Goal: Task Accomplishment & Management: Contribute content

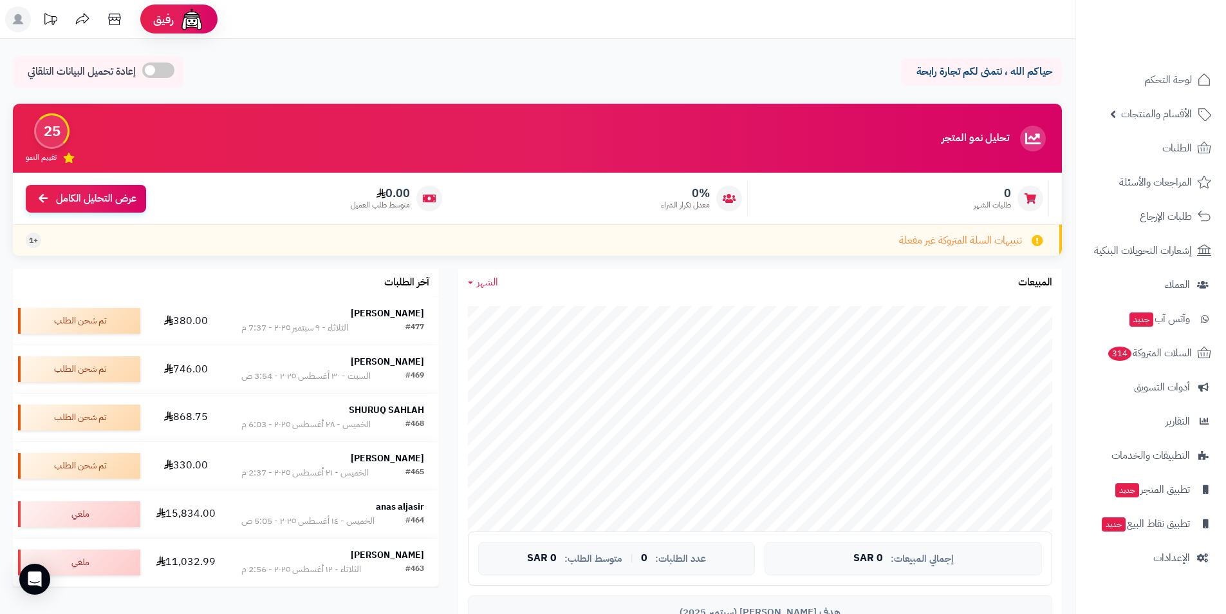
drag, startPoint x: 774, startPoint y: 77, endPoint x: 783, endPoint y: 84, distance: 11.9
click at [774, 77] on div "حياكم الله ، نتمنى لكم تجارة رابحة إعادة تحميل البيانات التلقائي" at bounding box center [537, 75] width 1049 height 38
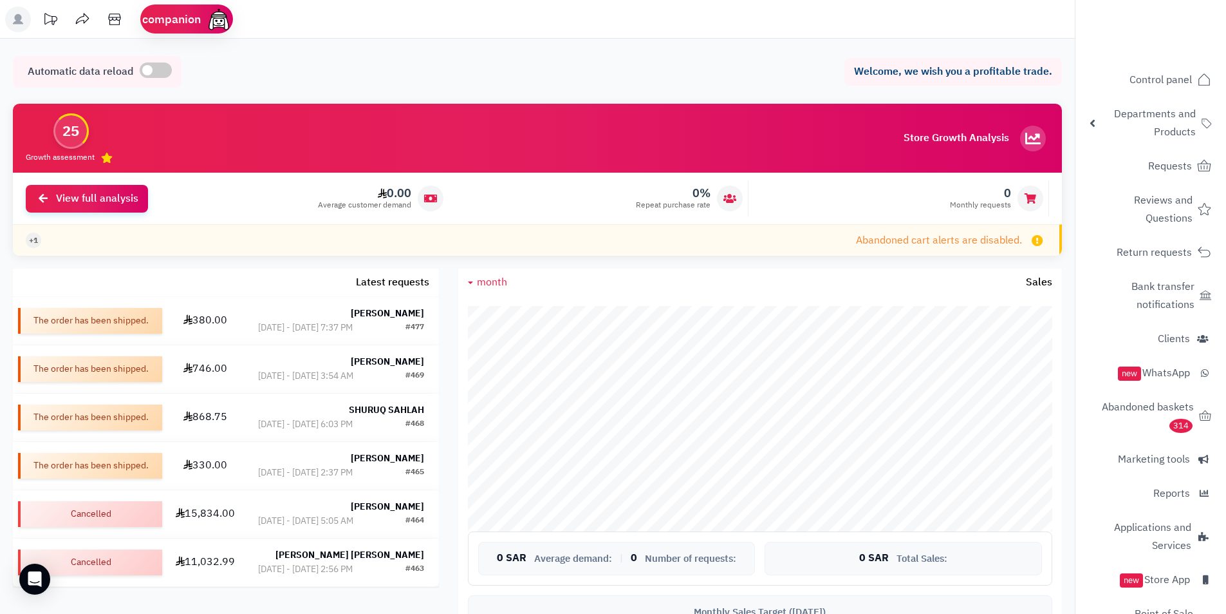
click at [865, 46] on div "Welcome, we wish you a profitable trade. Automatic data reload Home Control pan…" at bounding box center [537, 592] width 1075 height 1106
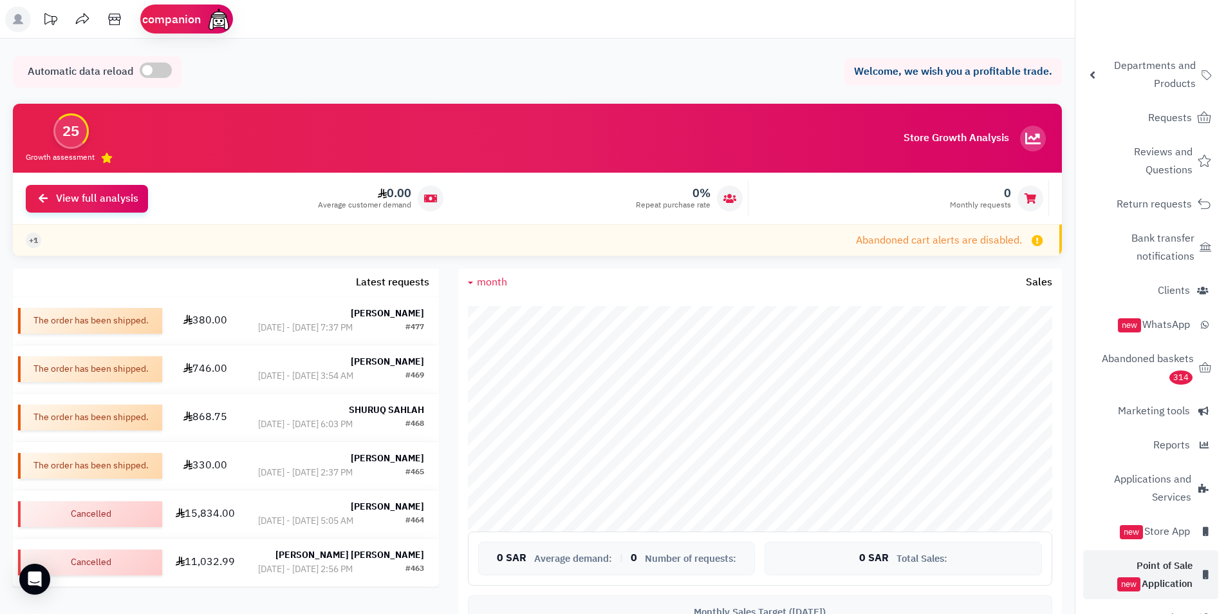
scroll to position [84, 0]
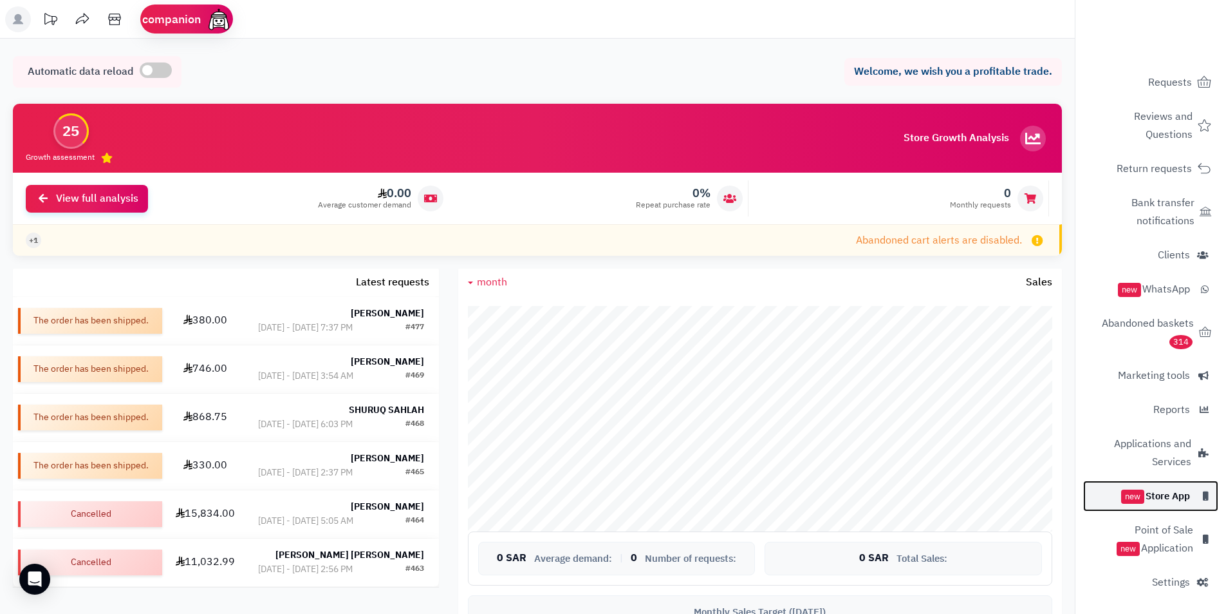
click at [1172, 498] on font "Store App" at bounding box center [1168, 496] width 44 height 14
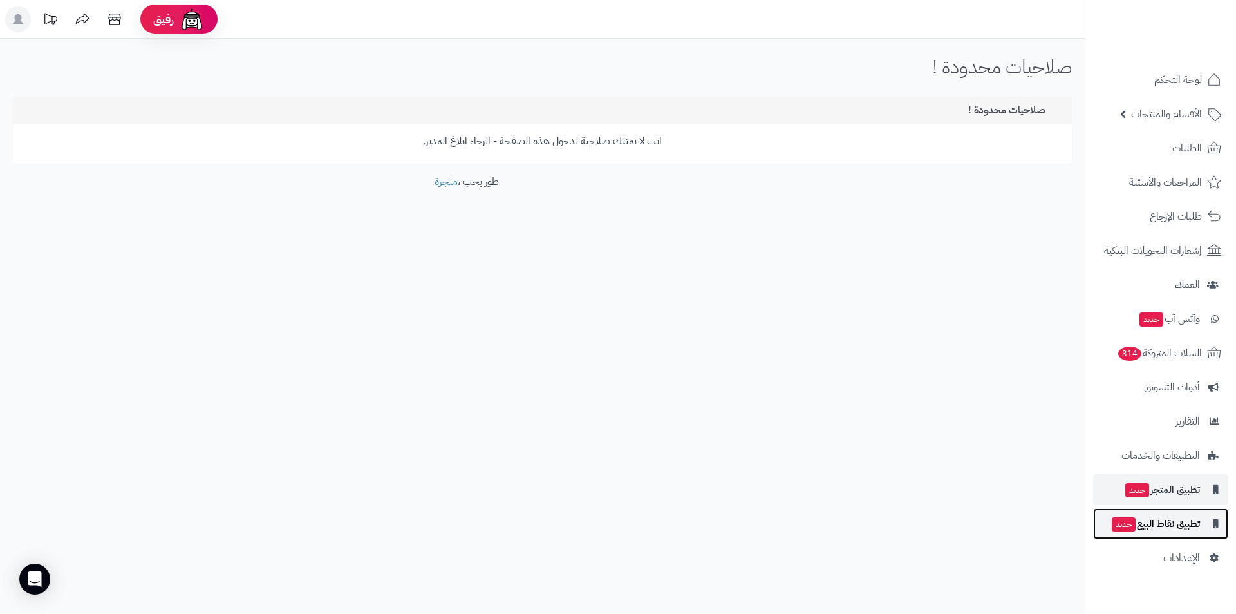
click at [1182, 525] on span "تطبيق نقاط البيع جديد" at bounding box center [1155, 523] width 89 height 18
click at [1176, 529] on span "تطبيق نقاط البيع جديد" at bounding box center [1155, 523] width 89 height 18
click at [1167, 491] on span "تطبيق المتجر جديد" at bounding box center [1162, 489] width 76 height 18
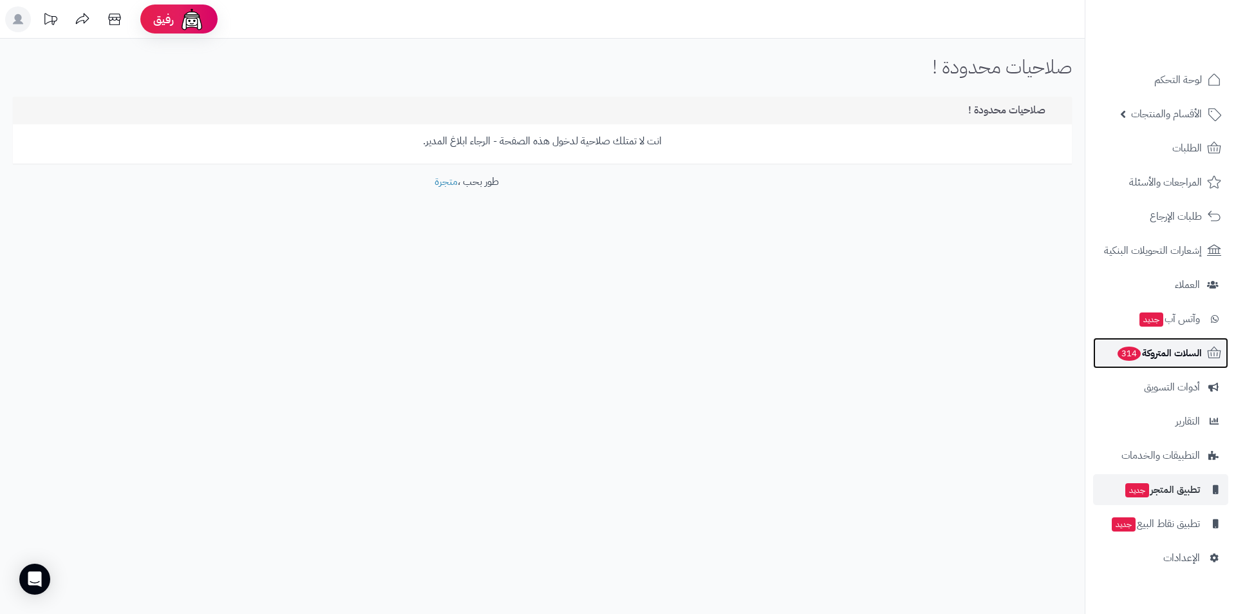
click at [1174, 361] on span "السلات المتروكة 314" at bounding box center [1159, 353] width 86 height 18
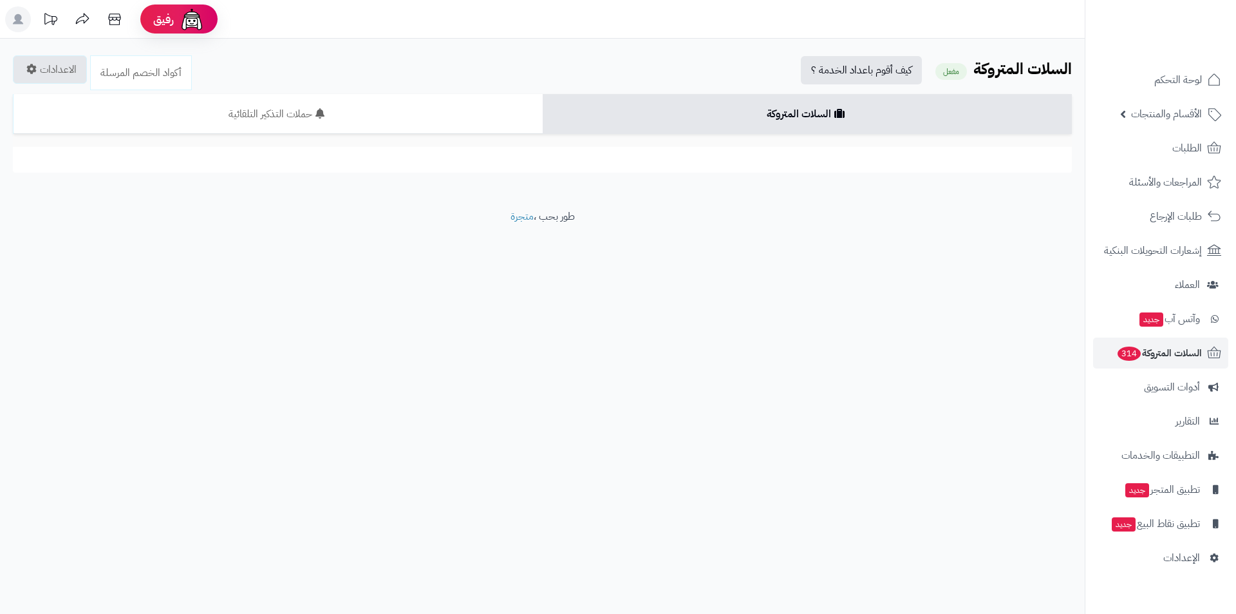
drag, startPoint x: 860, startPoint y: 24, endPoint x: 729, endPoint y: 241, distance: 253.3
click at [729, 241] on footer "طور بحب ، متجرة" at bounding box center [542, 241] width 1085 height 64
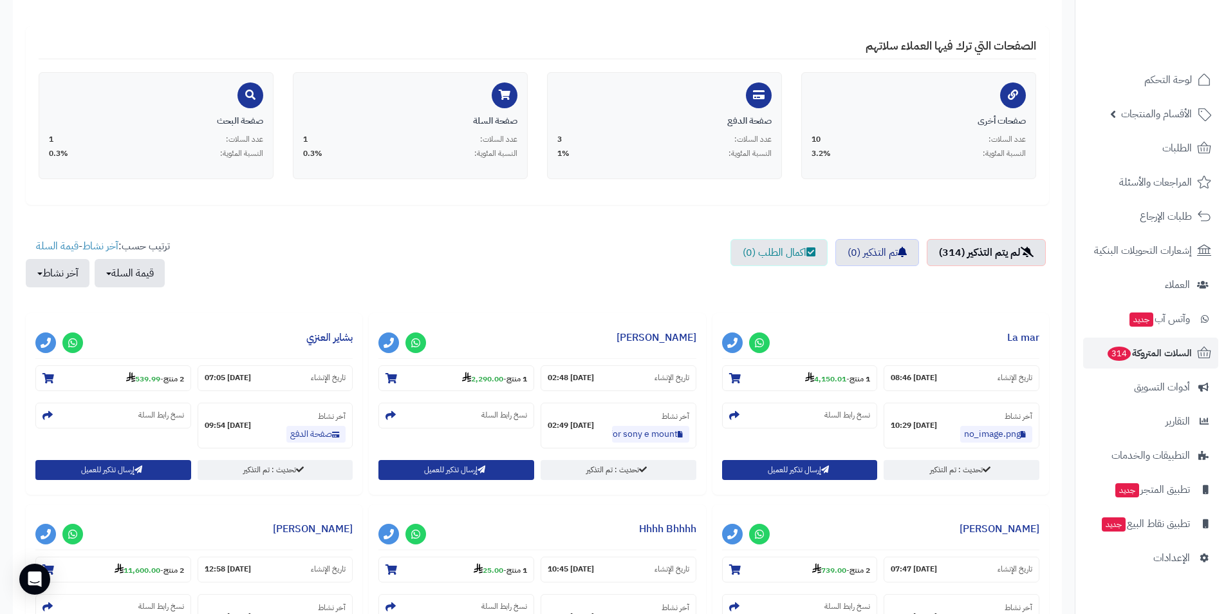
scroll to position [64, 0]
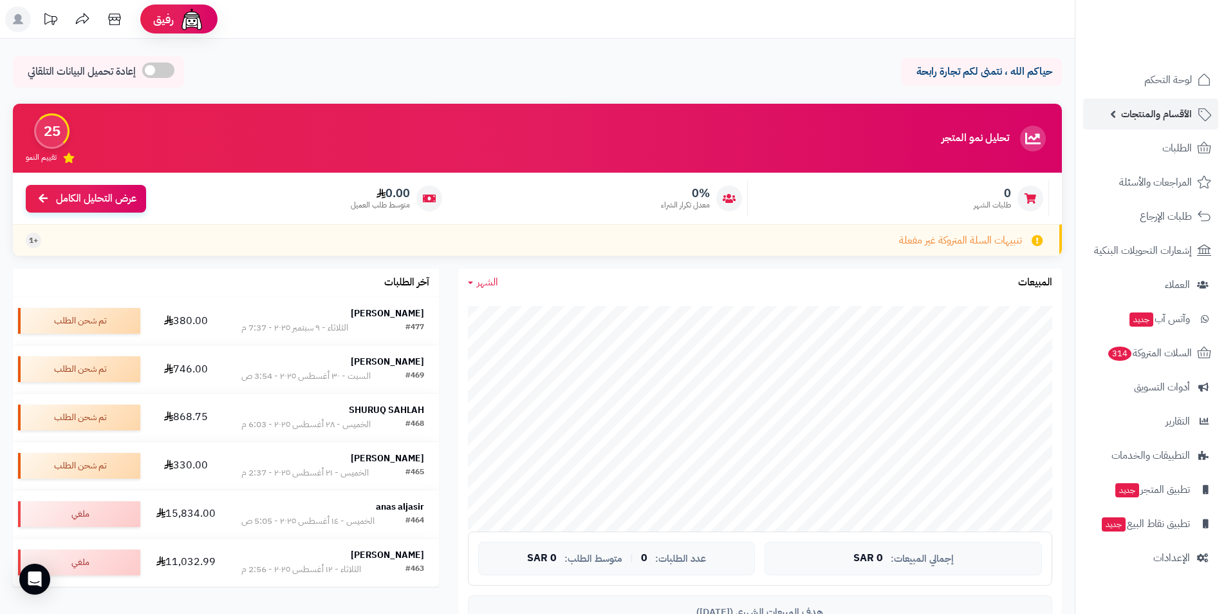
click at [1163, 118] on span "الأقسام والمنتجات" at bounding box center [1156, 114] width 71 height 18
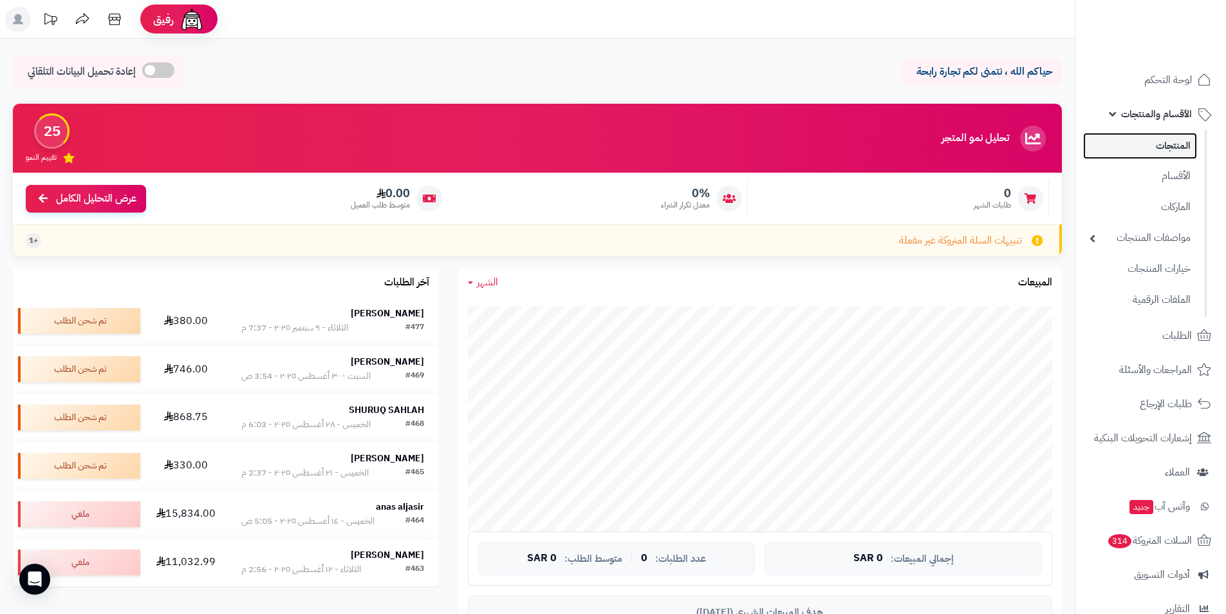
click at [1171, 149] on link "المنتجات" at bounding box center [1140, 146] width 114 height 26
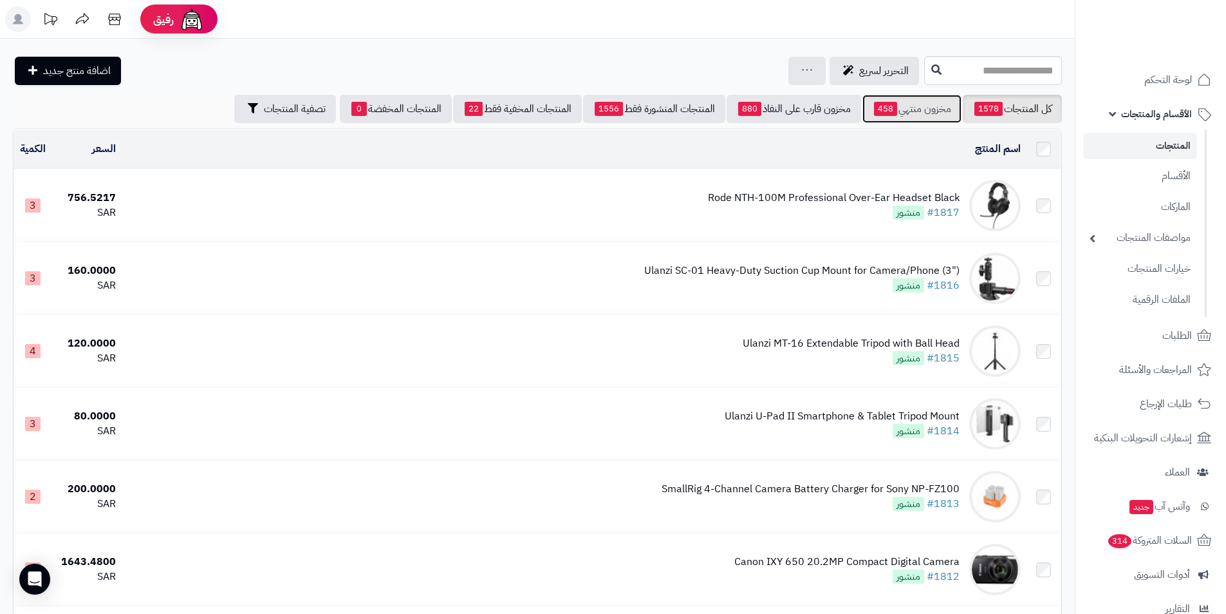
click at [927, 115] on link "مخزون منتهي 458" at bounding box center [912, 109] width 99 height 28
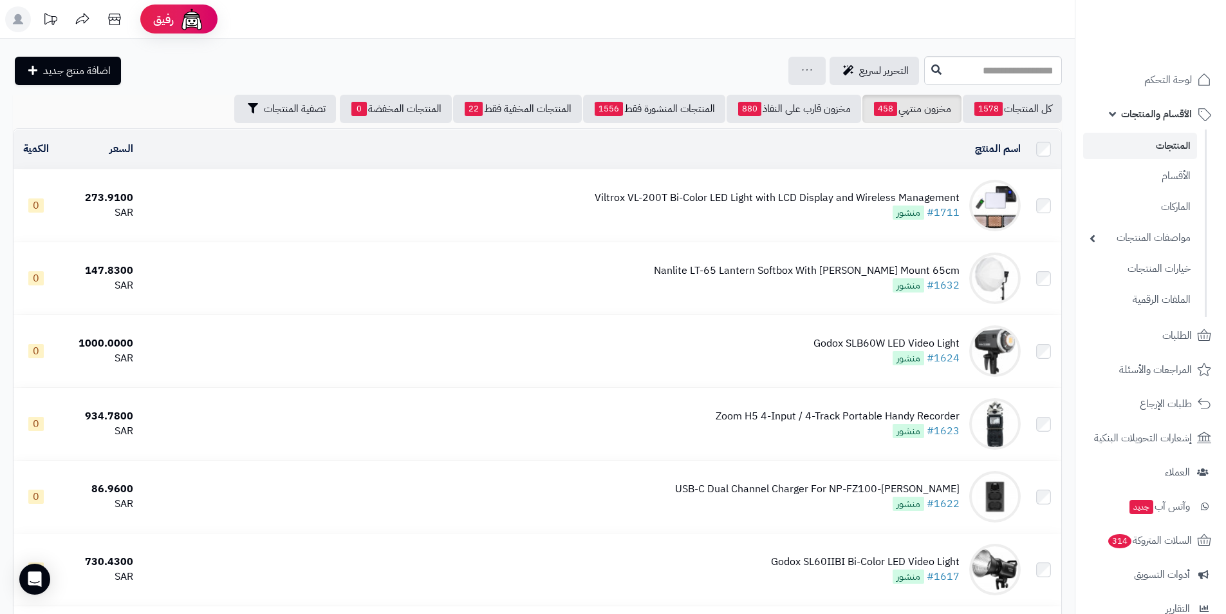
click at [777, 196] on div "Viltrox VL-200T Bi-Color LED Light with LCD Display and Wireless Management" at bounding box center [777, 198] width 365 height 15
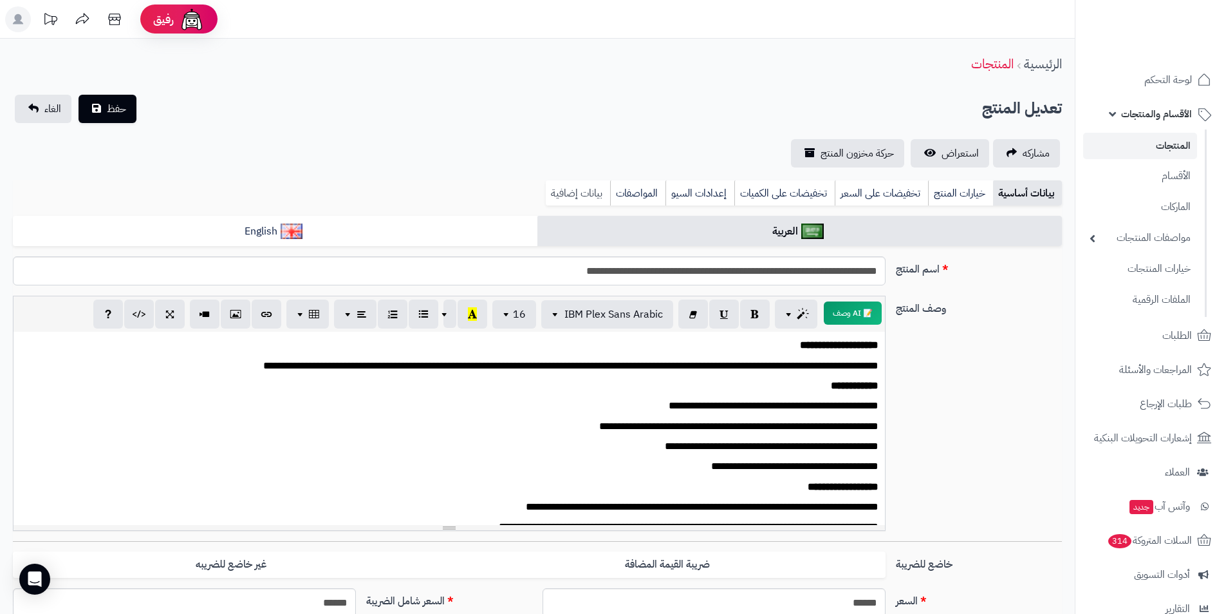
click at [572, 192] on link "بيانات إضافية" at bounding box center [578, 193] width 64 height 26
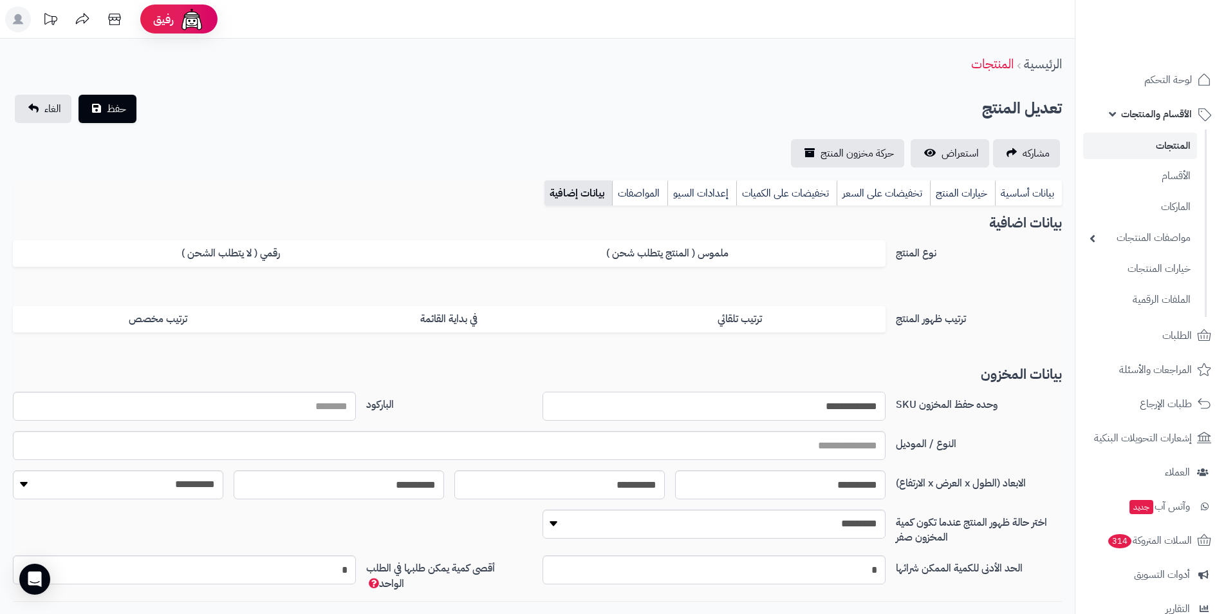
click at [843, 411] on input "**********" at bounding box center [714, 405] width 343 height 29
click at [1036, 192] on link "بيانات أساسية" at bounding box center [1028, 193] width 67 height 26
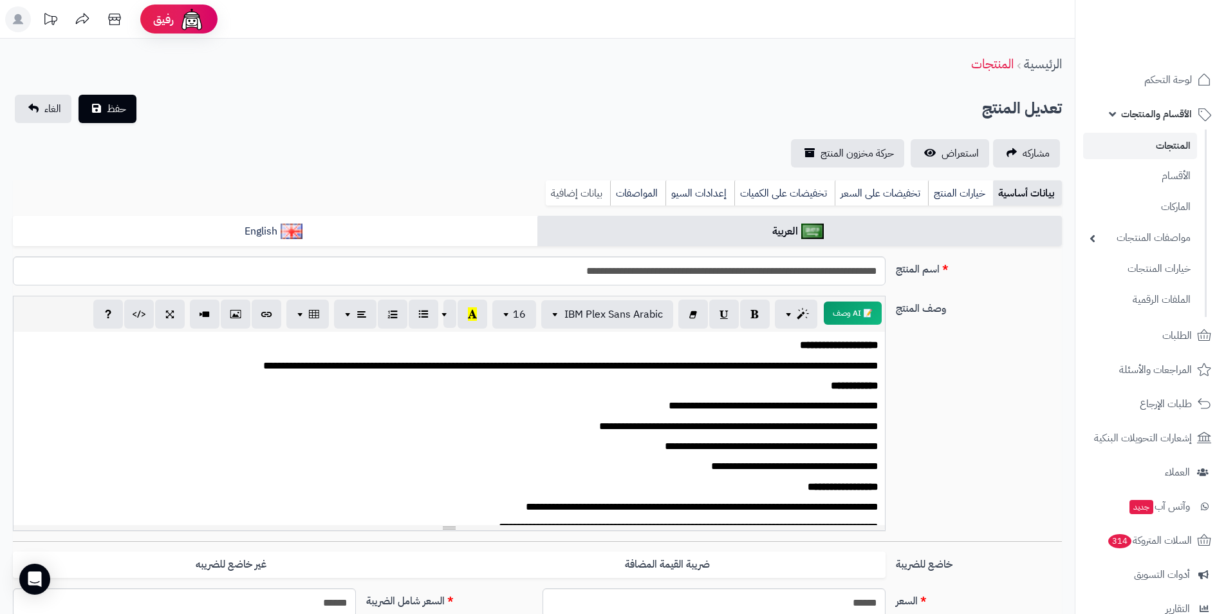
click at [577, 198] on link "بيانات إضافية" at bounding box center [578, 193] width 64 height 26
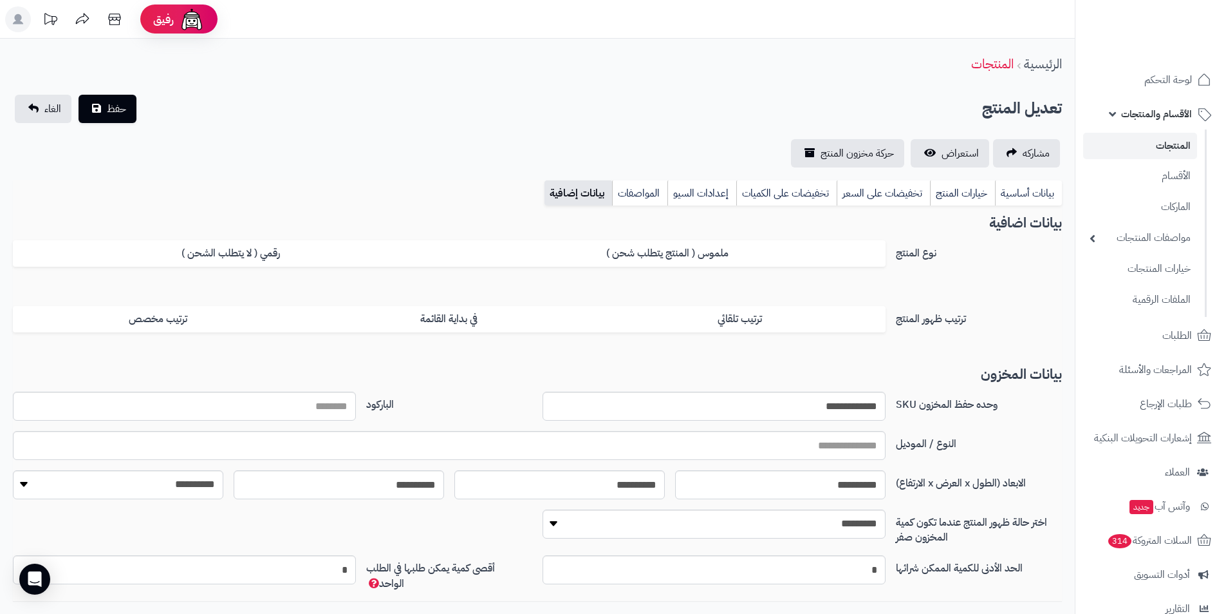
scroll to position [88, 0]
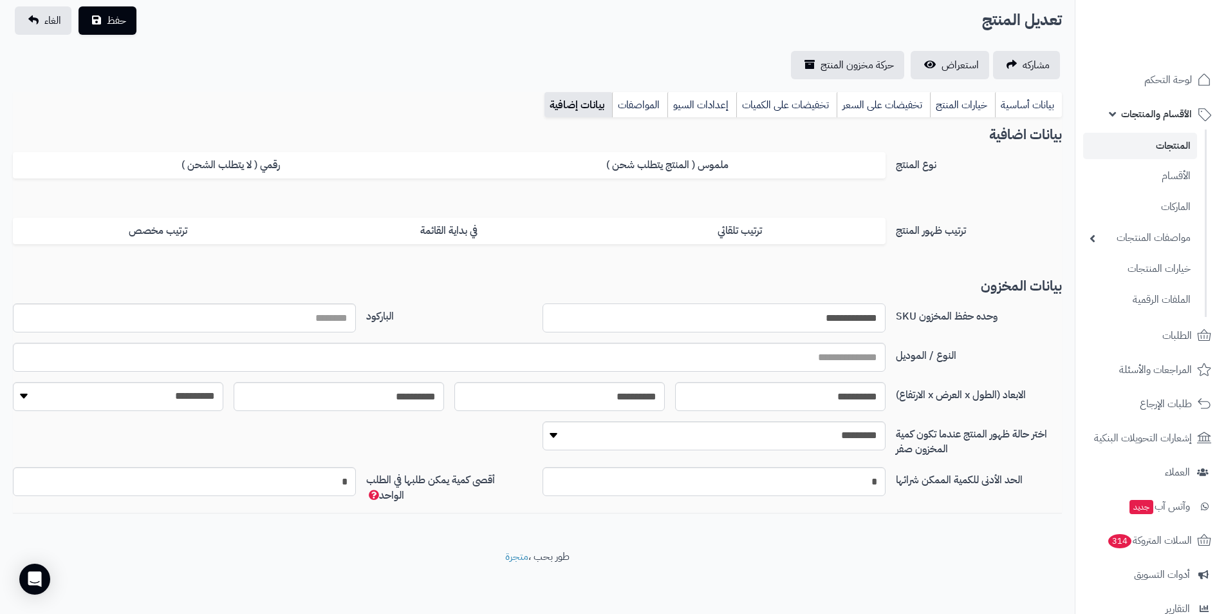
click at [811, 315] on input "**********" at bounding box center [714, 317] width 343 height 29
click at [1011, 101] on link "بيانات أساسية" at bounding box center [1028, 105] width 67 height 26
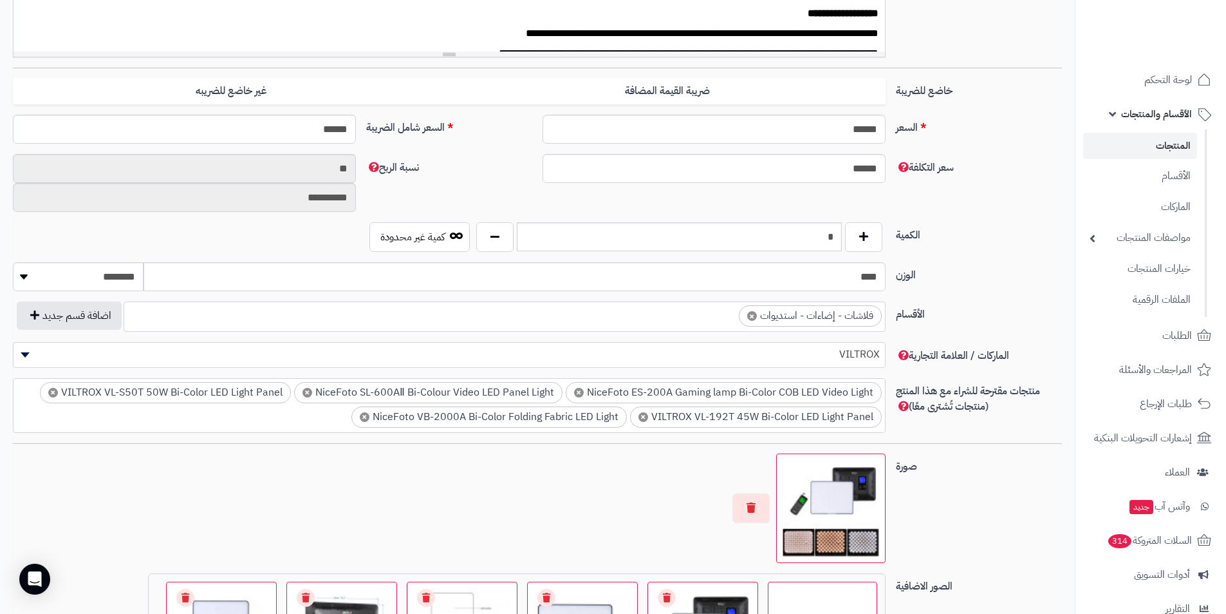
scroll to position [474, 0]
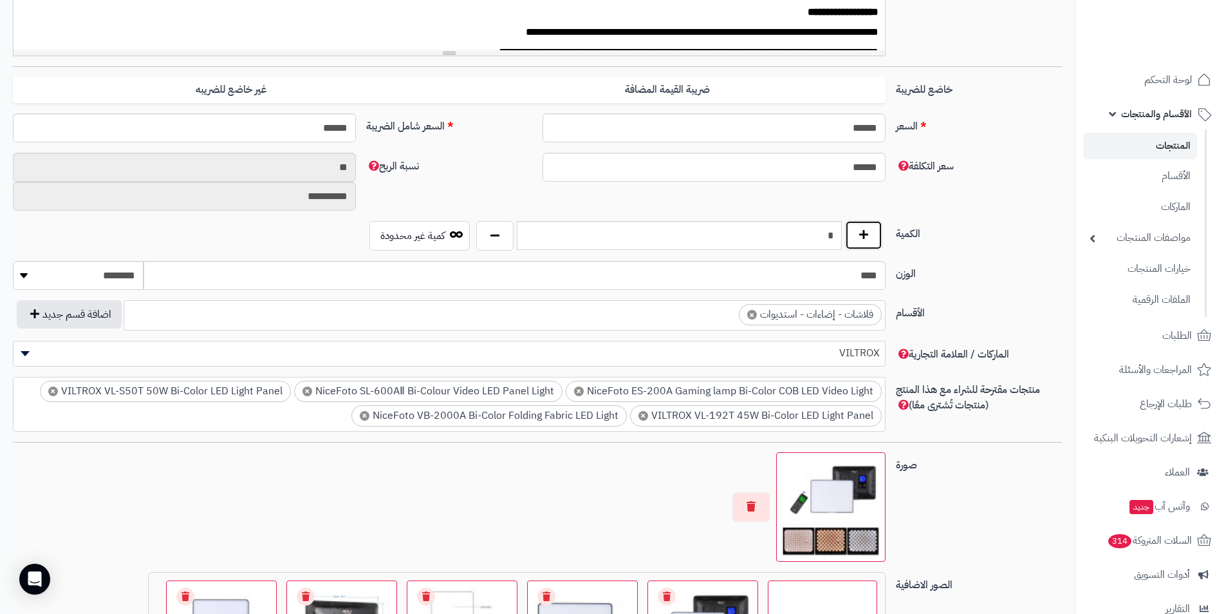
click at [870, 238] on button "button" at bounding box center [863, 235] width 37 height 30
click at [867, 233] on button "button" at bounding box center [863, 235] width 37 height 30
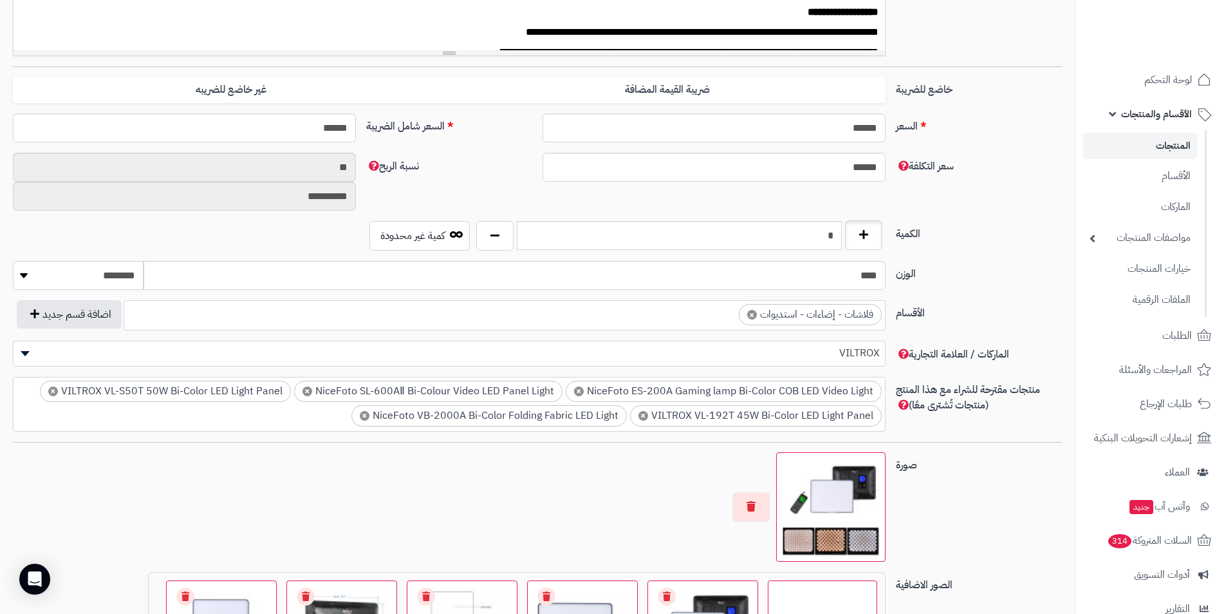
type input "*"
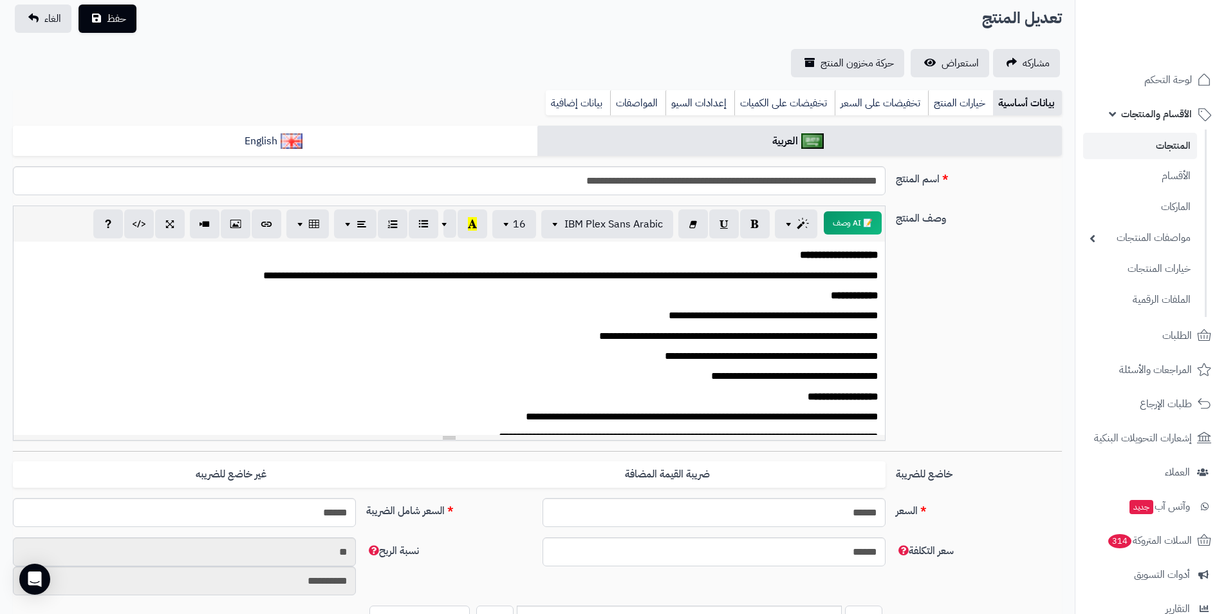
scroll to position [88, 0]
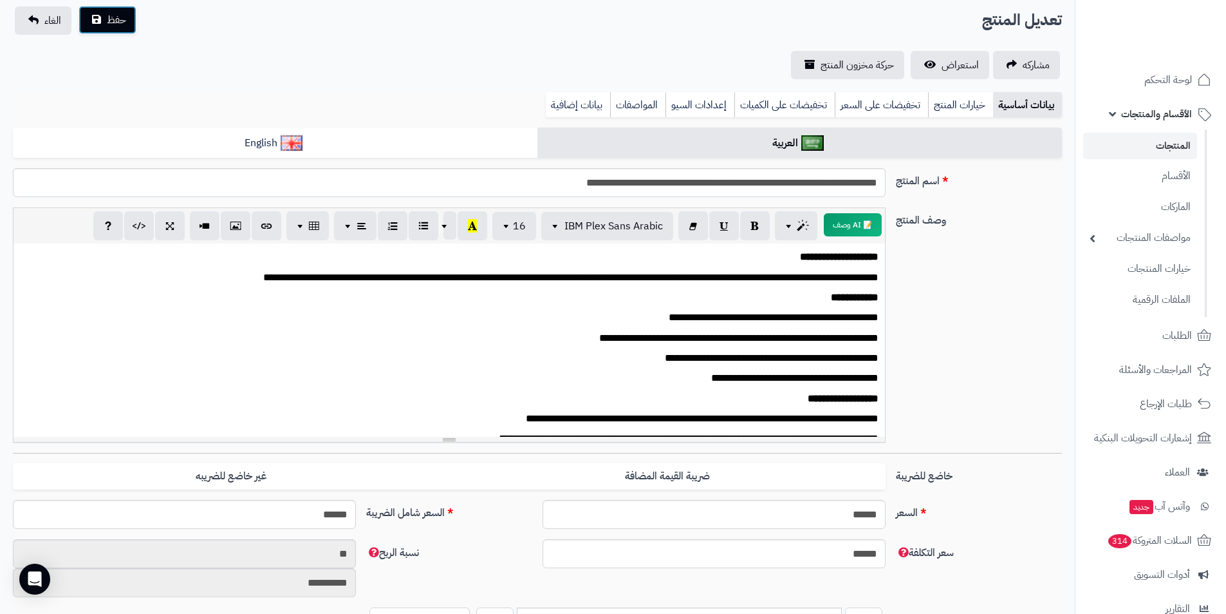
click at [111, 26] on span "حفظ" at bounding box center [116, 19] width 19 height 15
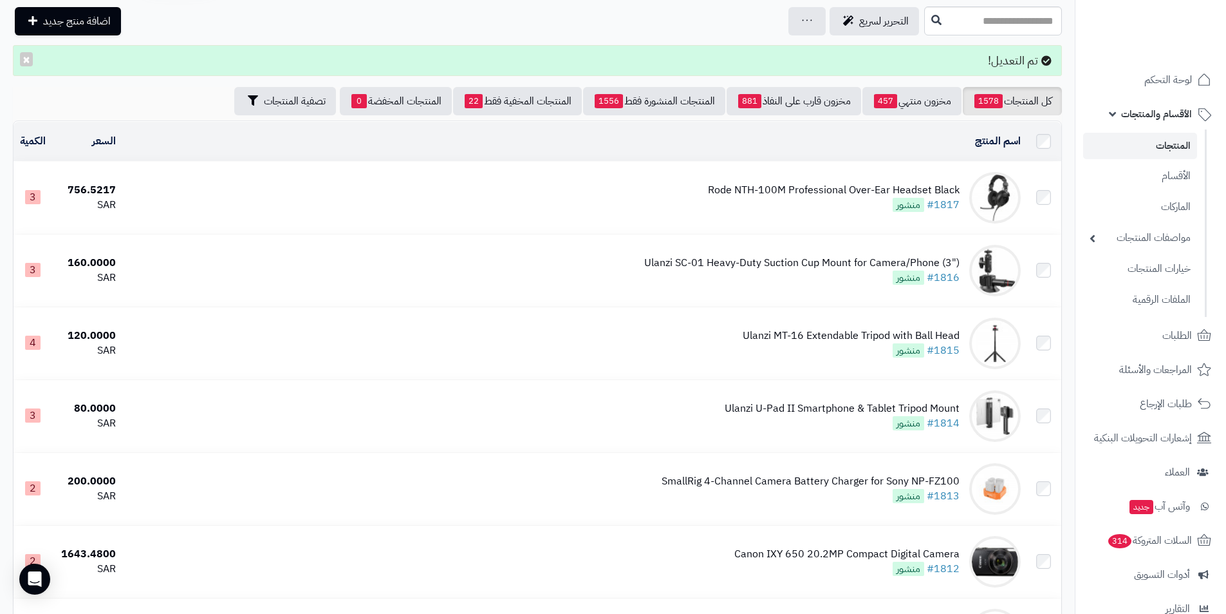
scroll to position [129, 0]
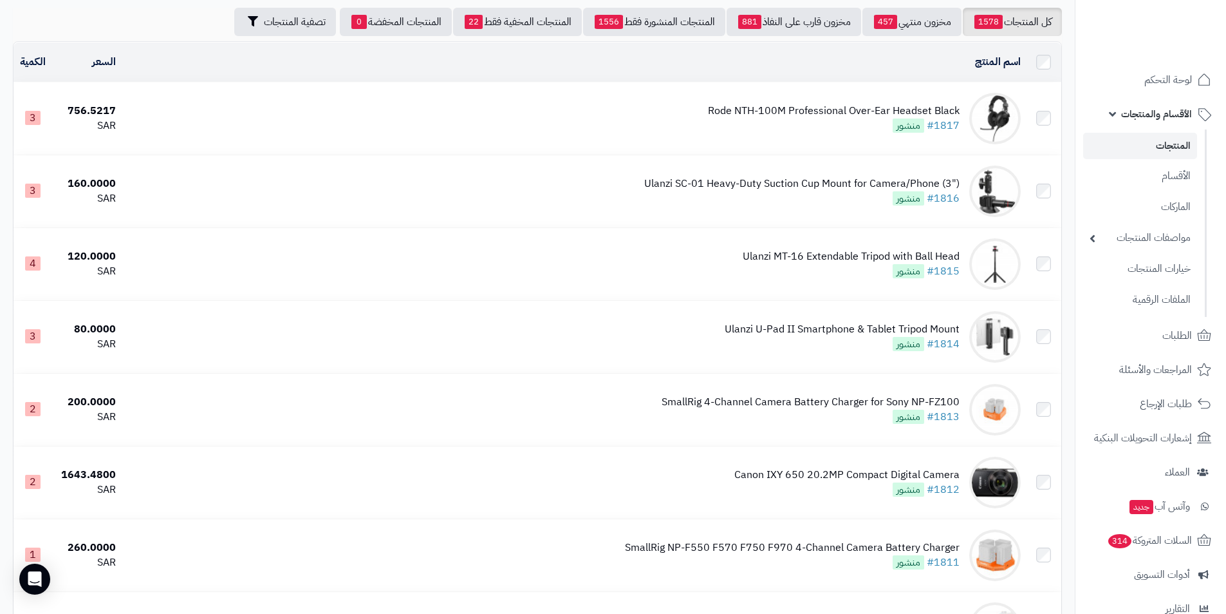
click at [1126, 142] on link "المنتجات" at bounding box center [1140, 146] width 114 height 26
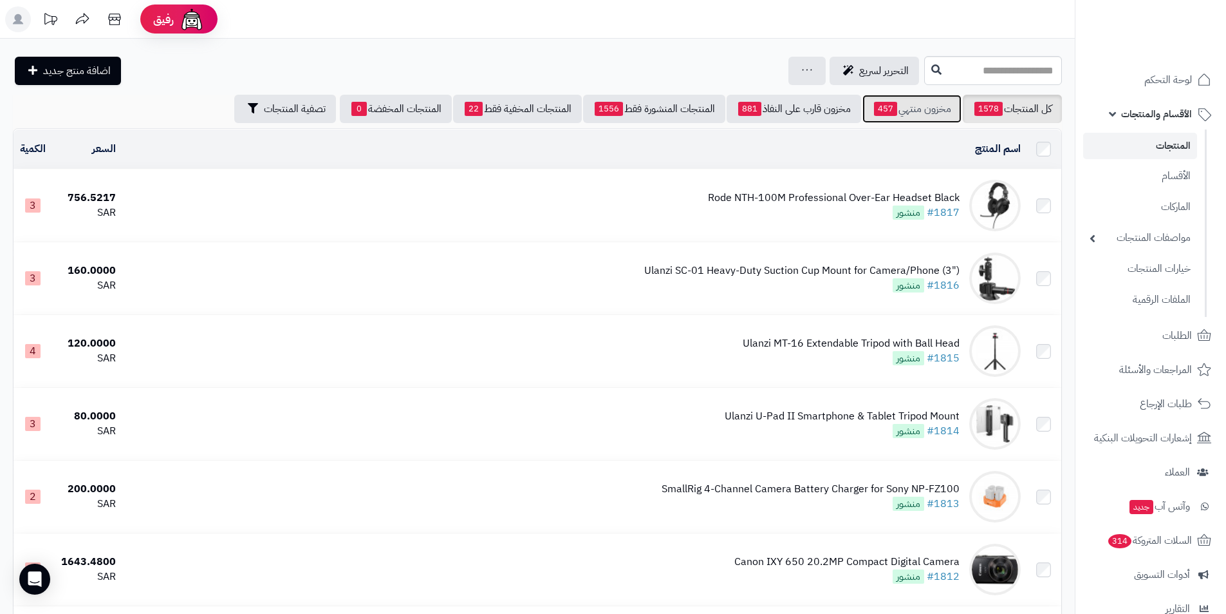
click at [895, 109] on link "مخزون منتهي 457" at bounding box center [912, 109] width 99 height 28
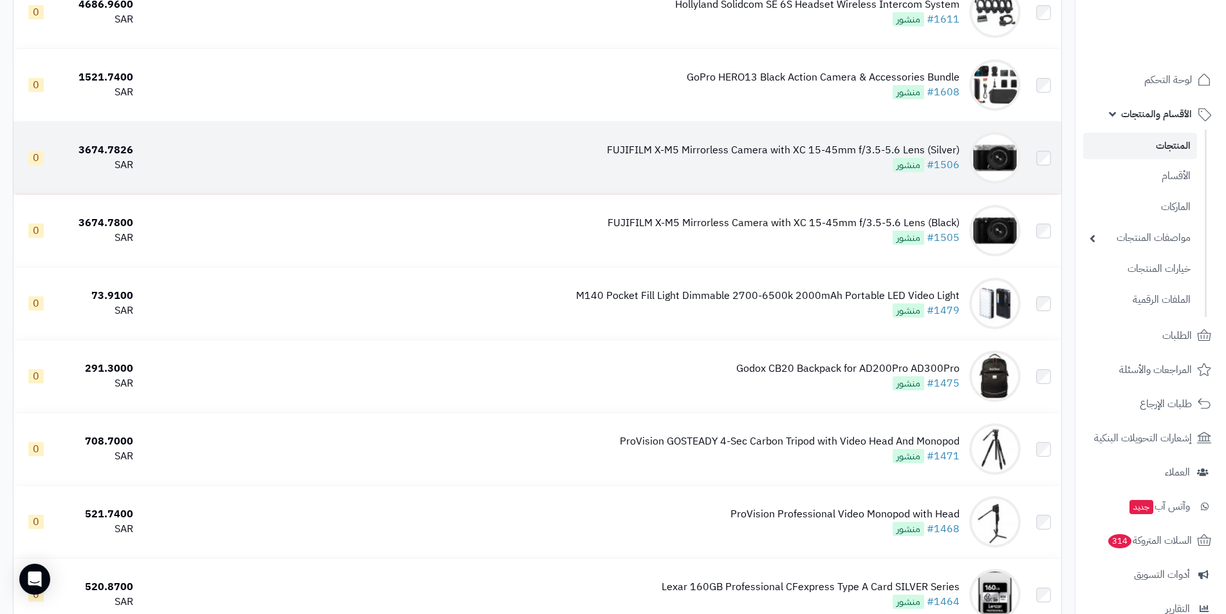
scroll to position [579, 0]
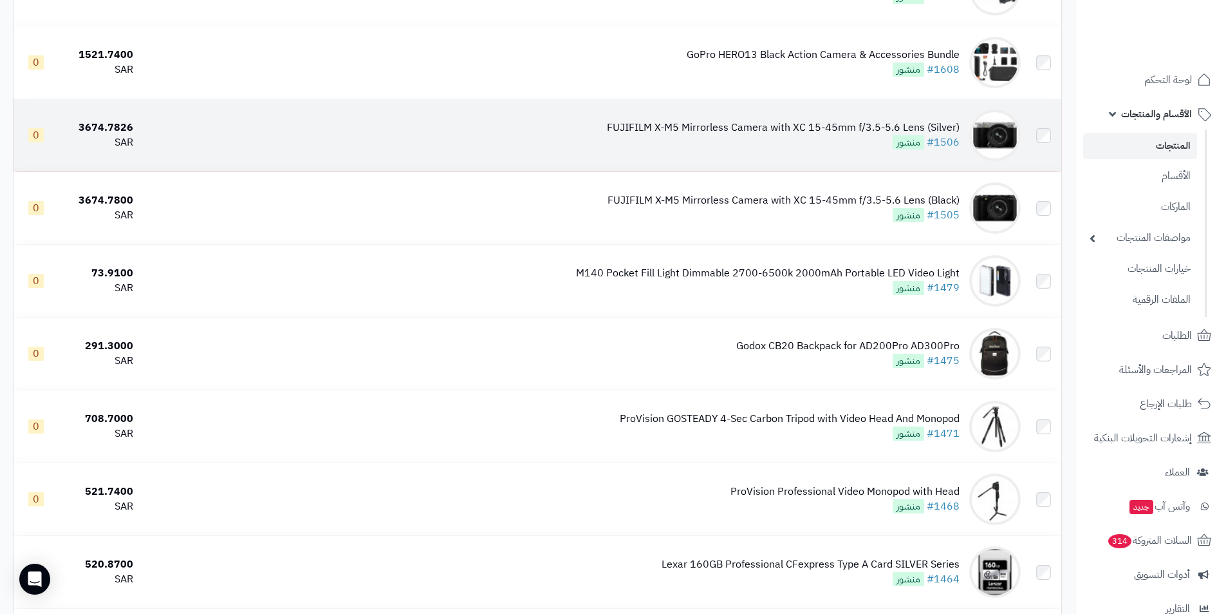
click at [686, 142] on div "FUJIFILM X-M5 Mirrorless Camera with XC 15-45mm f/3.5-5.6 Lens (Silver) #1506 م…" at bounding box center [783, 135] width 353 height 30
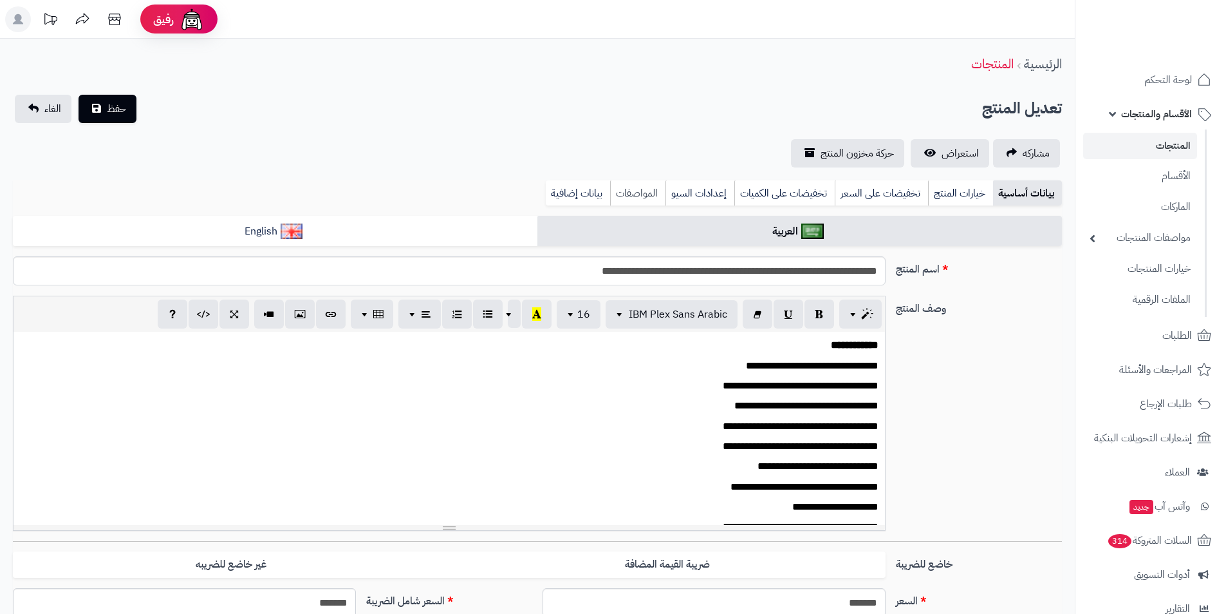
scroll to position [509, 0]
click at [577, 186] on link "بيانات إضافية" at bounding box center [578, 193] width 64 height 26
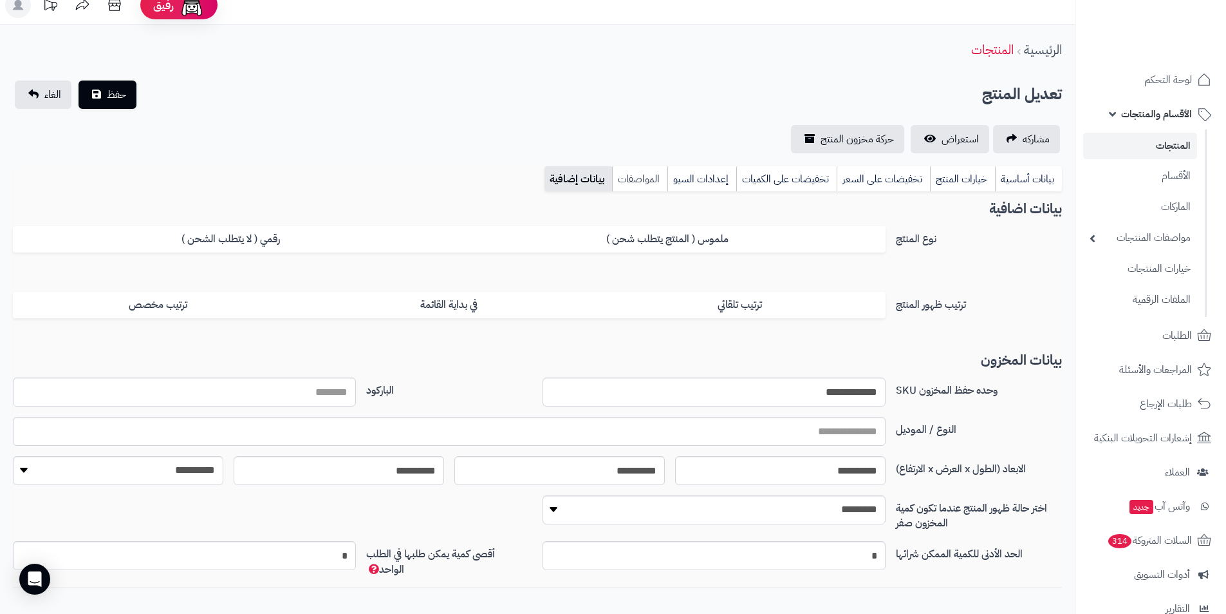
scroll to position [88, 0]
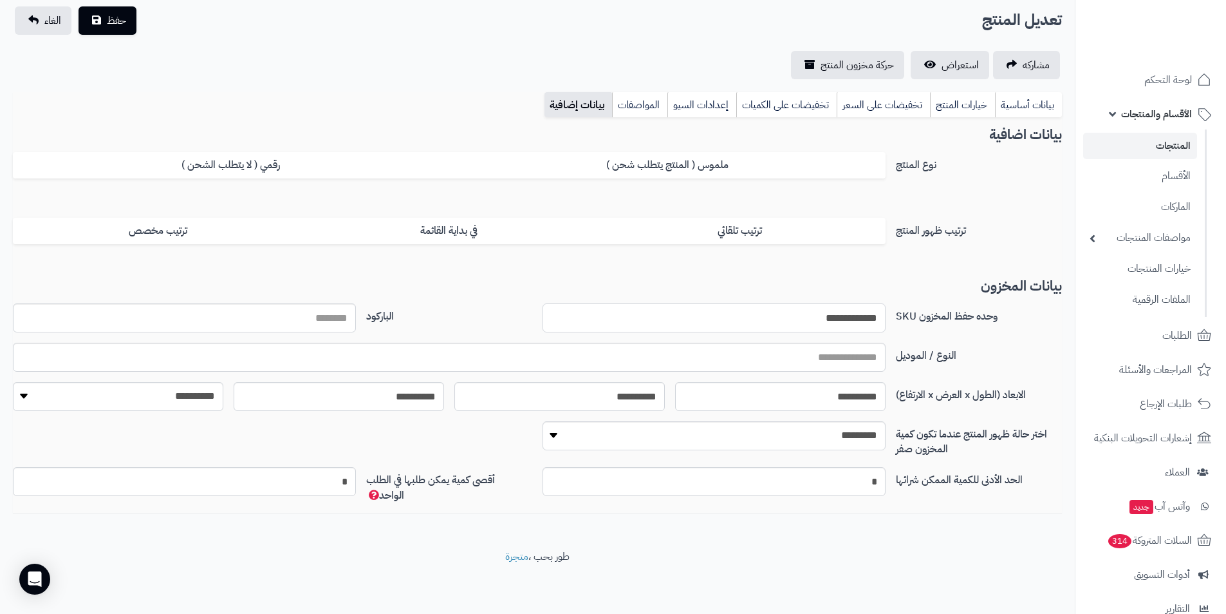
click at [808, 326] on input "**********" at bounding box center [714, 317] width 343 height 29
click at [1017, 98] on link "بيانات أساسية" at bounding box center [1028, 105] width 67 height 26
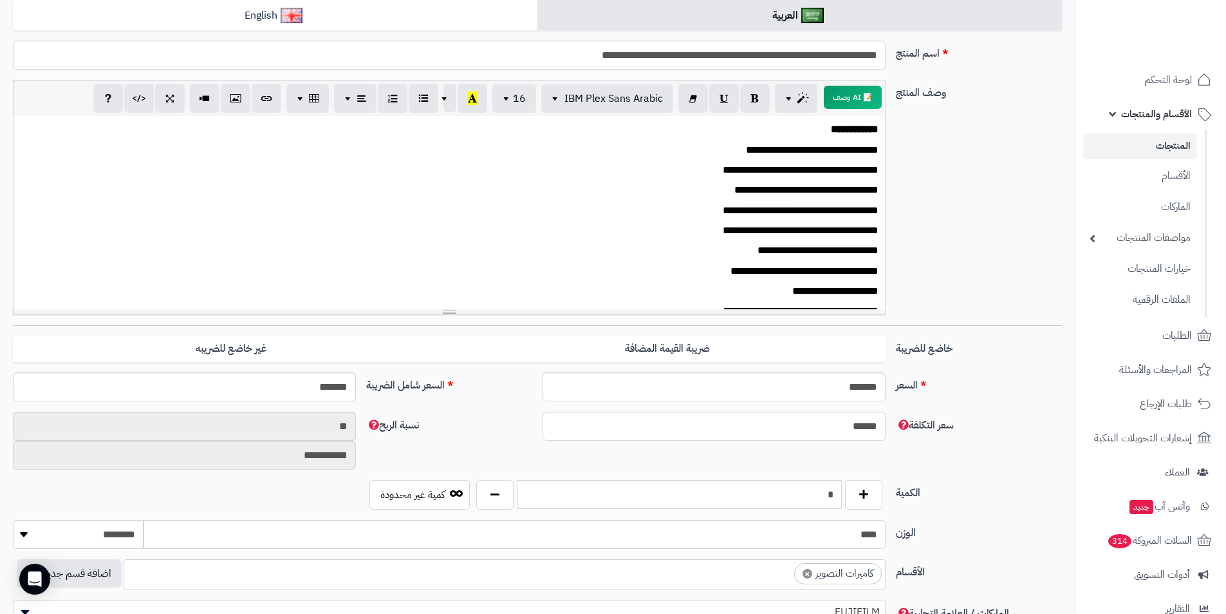
scroll to position [410, 0]
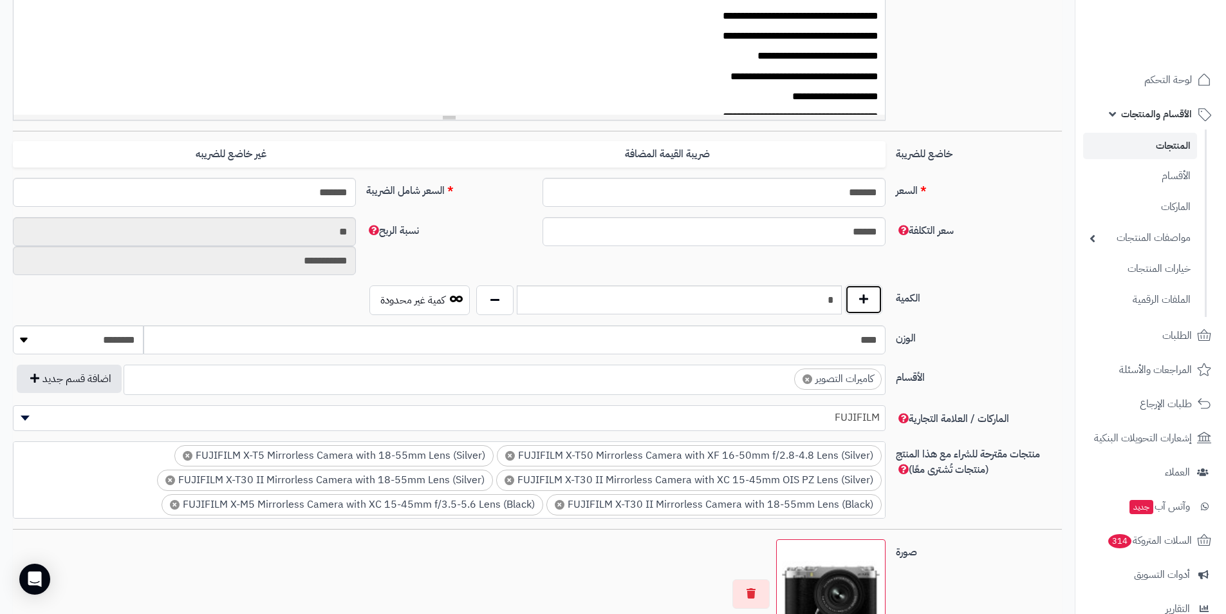
click at [863, 305] on button "button" at bounding box center [863, 300] width 37 height 30
click at [502, 299] on button "button" at bounding box center [494, 300] width 37 height 30
type input "*"
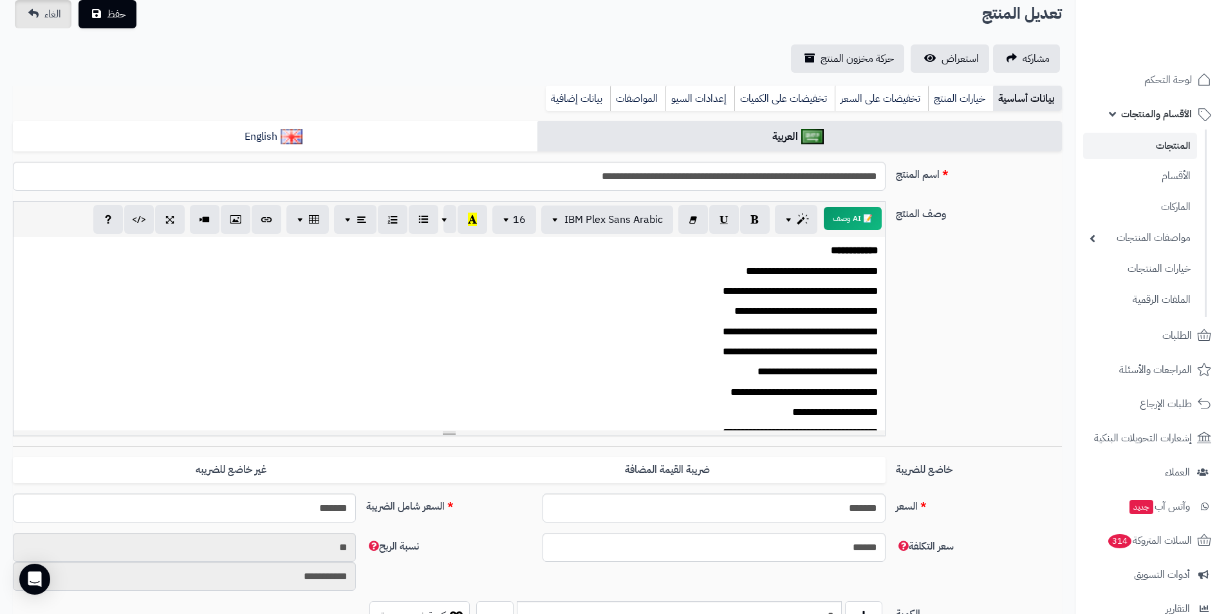
scroll to position [88, 0]
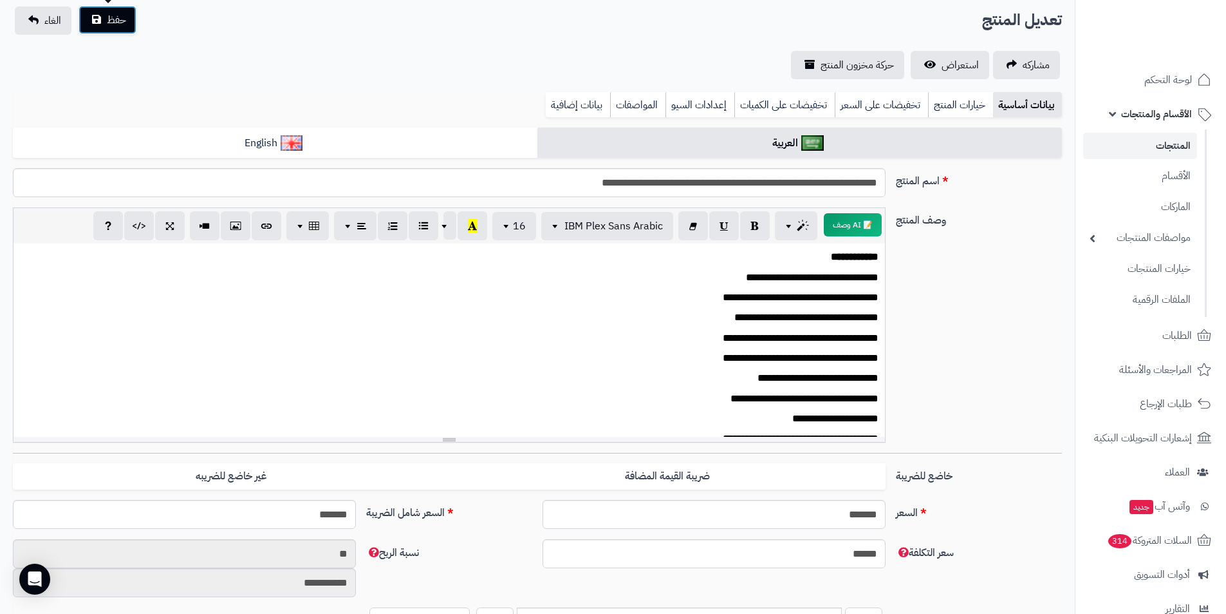
click at [97, 15] on button "حفظ" at bounding box center [108, 20] width 58 height 28
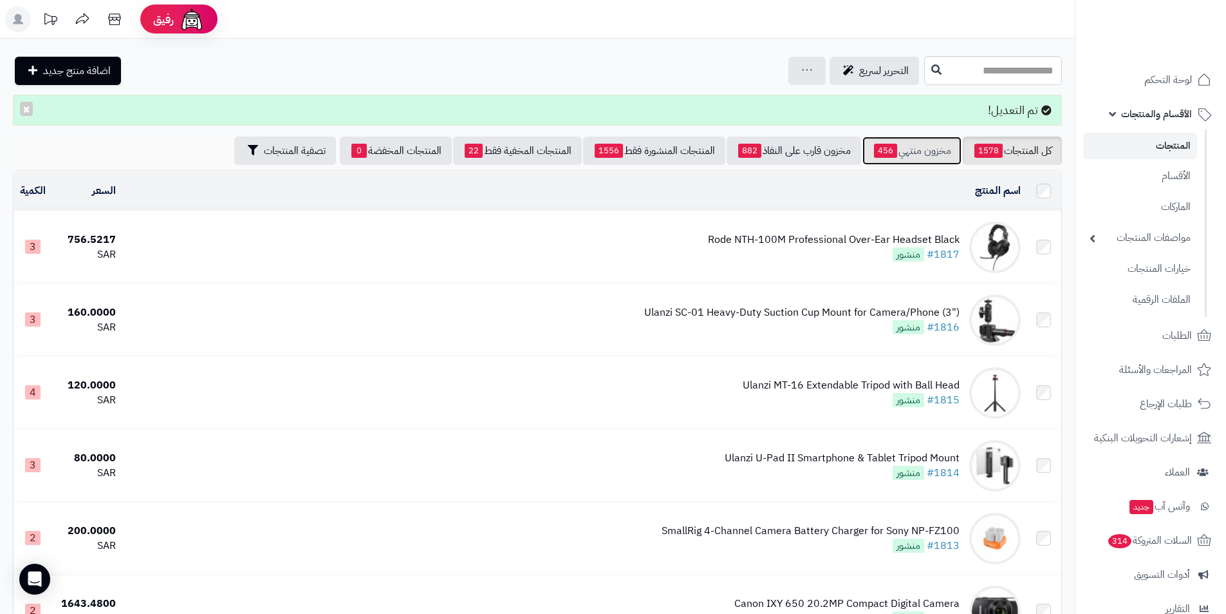
click at [923, 155] on link "مخزون منتهي 456" at bounding box center [912, 150] width 99 height 28
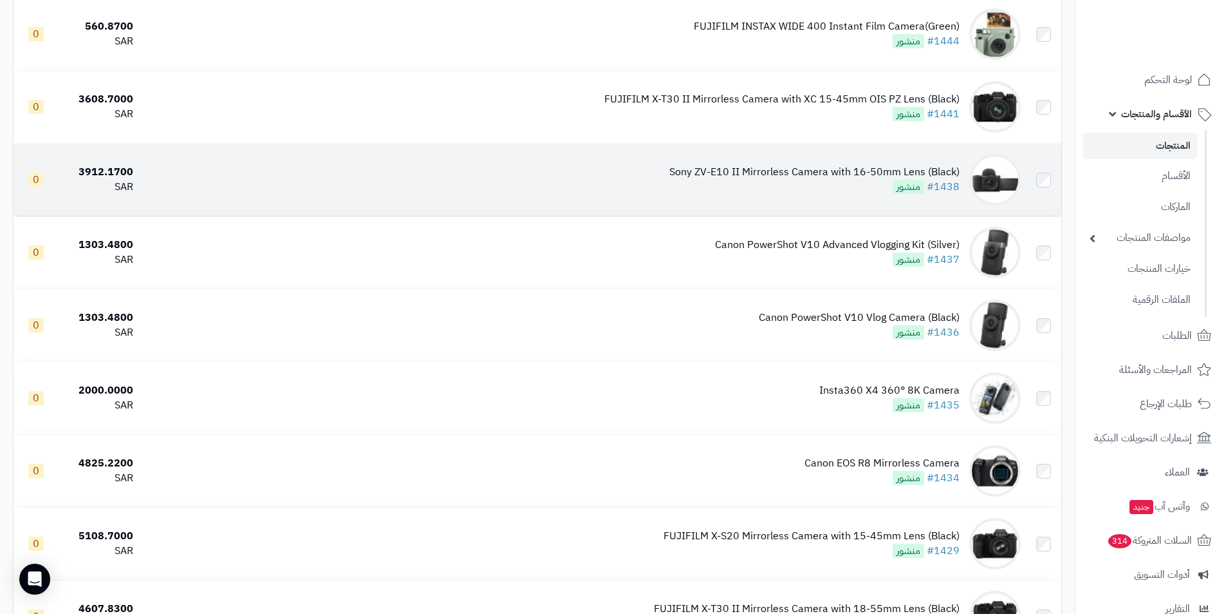
scroll to position [1545, 0]
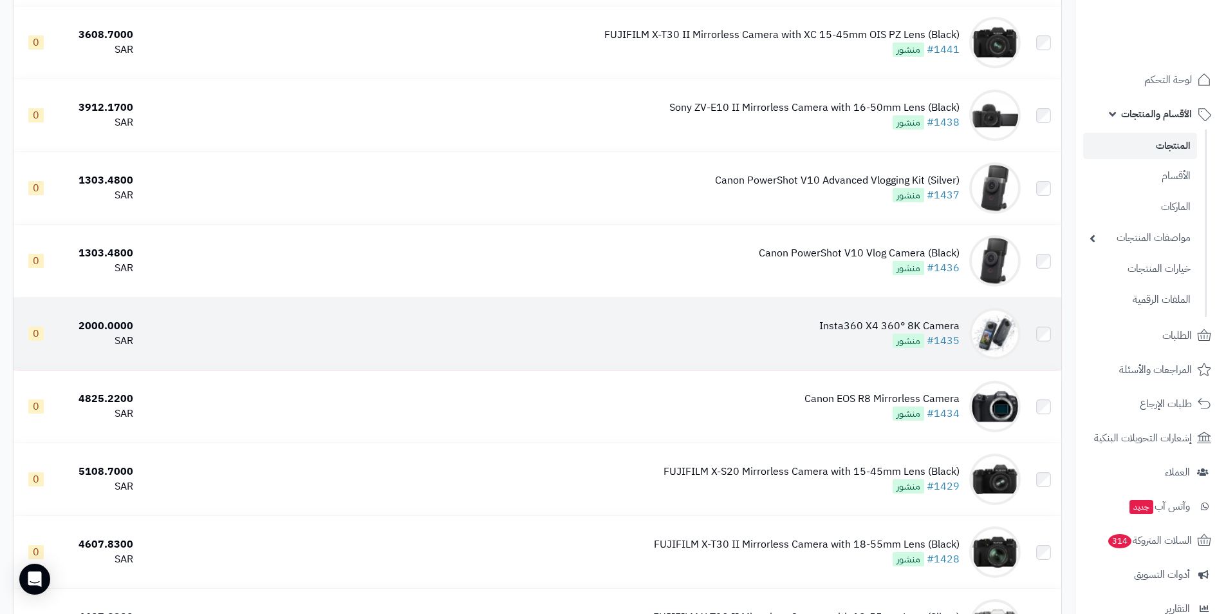
click at [818, 315] on td "Insta360 X4 360° 8K Camera #1435 منشور" at bounding box center [582, 333] width 888 height 72
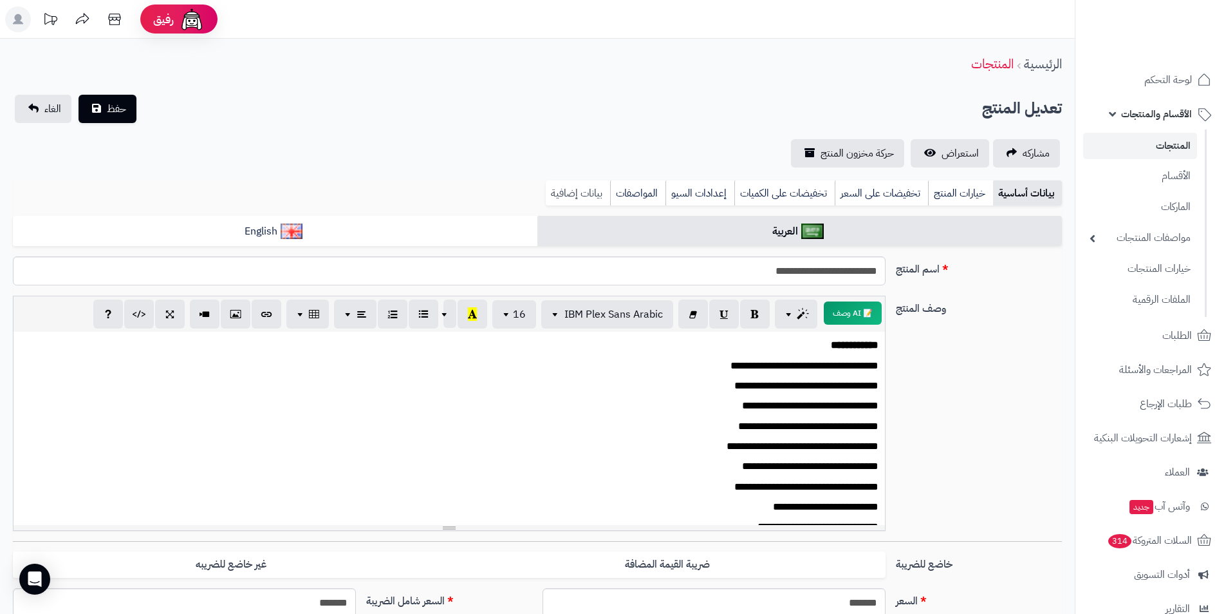
click at [571, 189] on link "بيانات إضافية" at bounding box center [578, 193] width 64 height 26
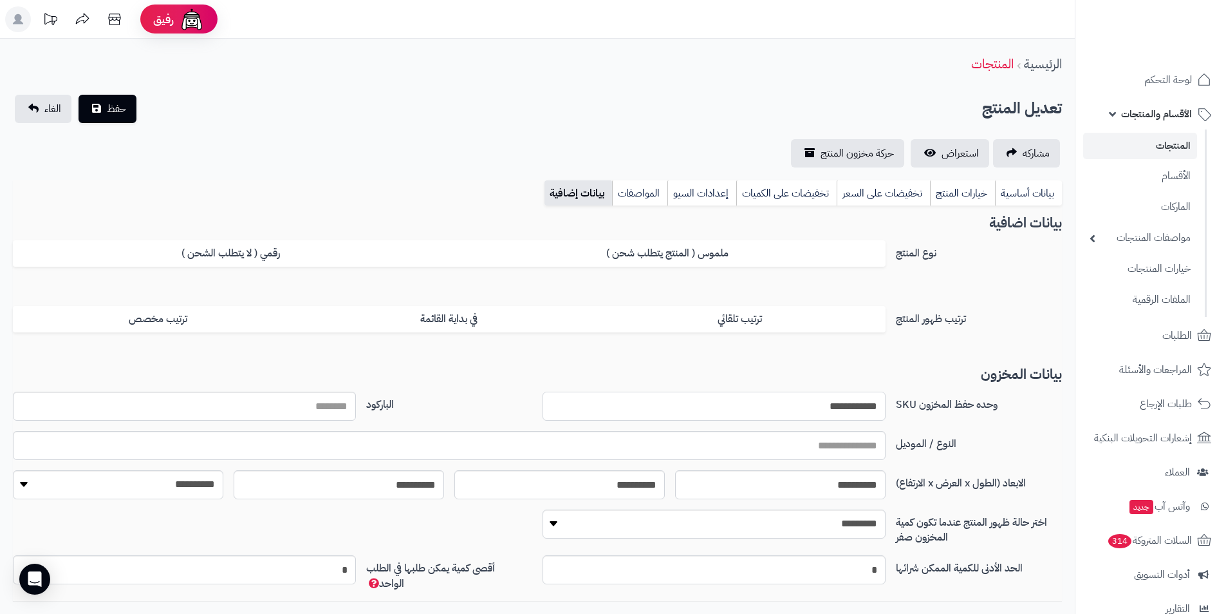
click at [818, 402] on input "**********" at bounding box center [714, 405] width 343 height 29
click at [1015, 192] on link "بيانات أساسية" at bounding box center [1028, 193] width 67 height 26
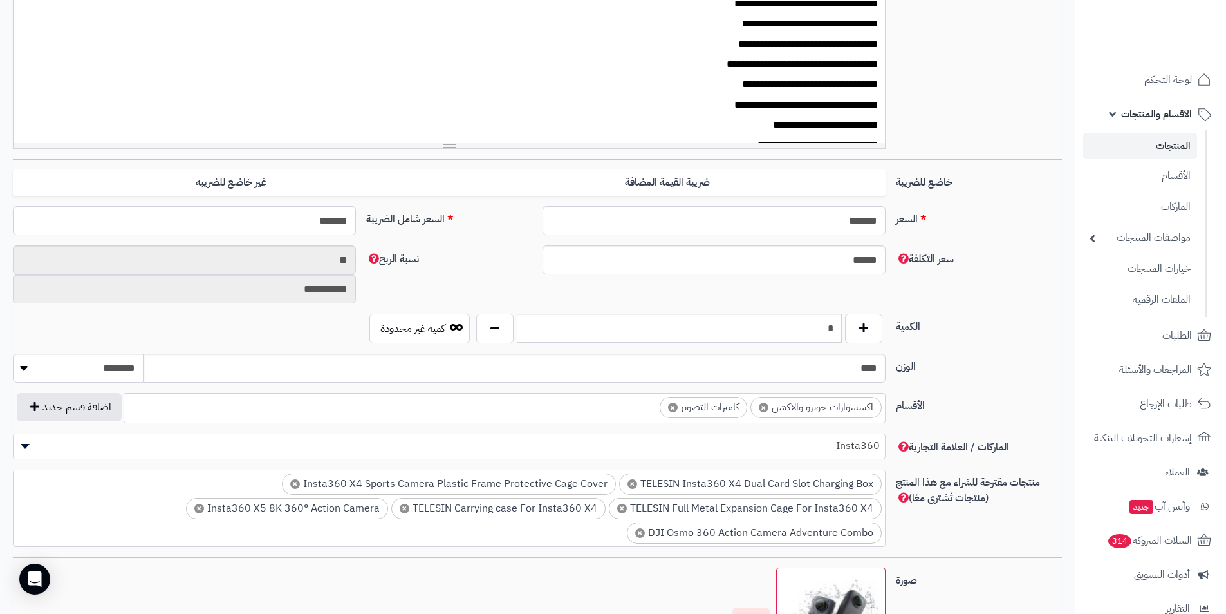
scroll to position [386, 0]
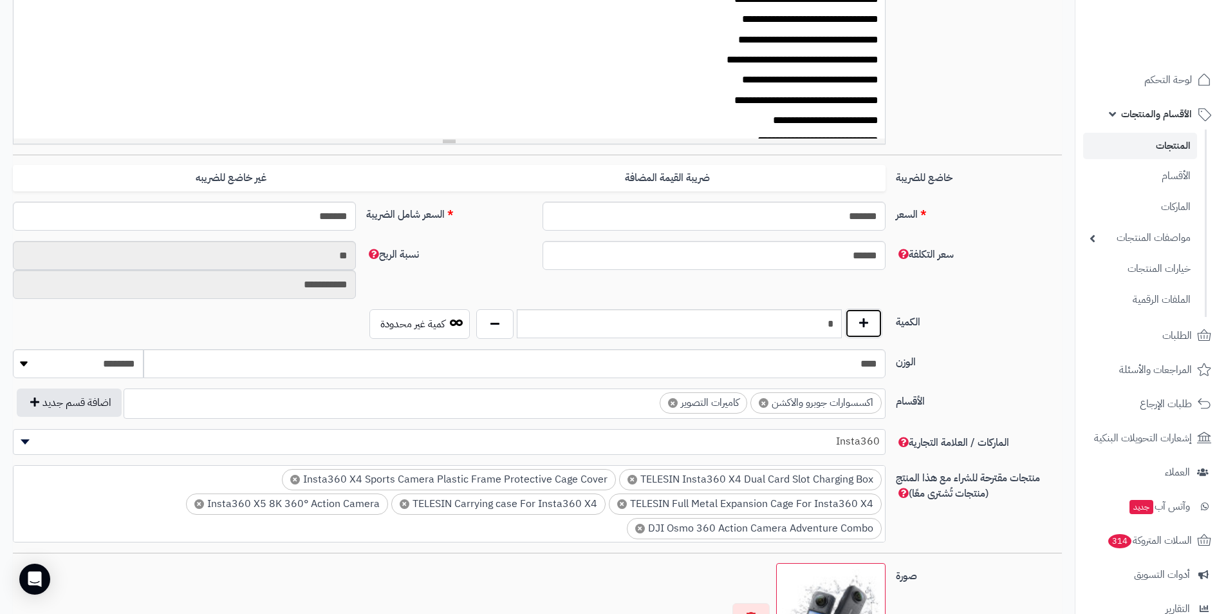
click at [859, 332] on button "button" at bounding box center [863, 323] width 37 height 30
click at [487, 330] on button "button" at bounding box center [494, 323] width 37 height 30
type input "*"
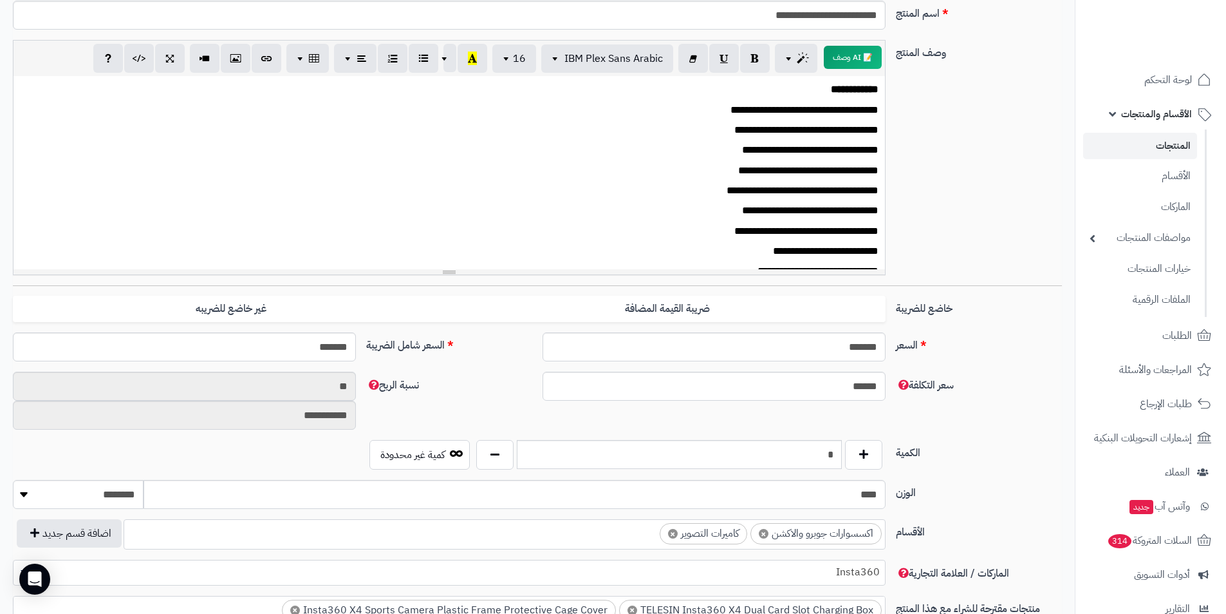
scroll to position [0, 0]
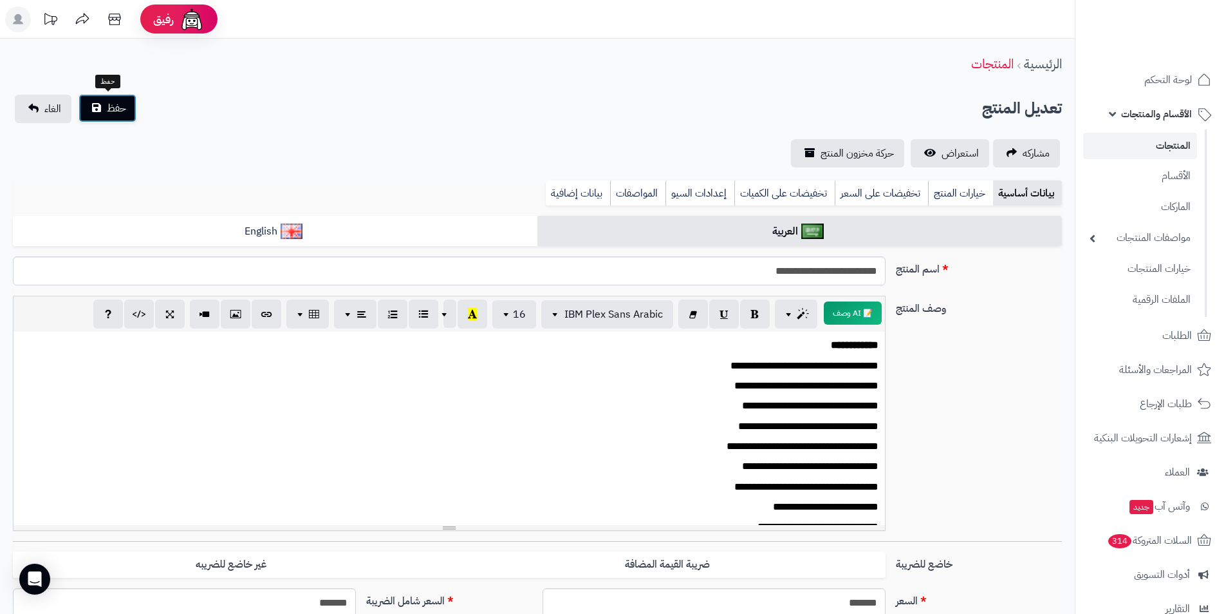
click at [86, 111] on button "حفظ" at bounding box center [108, 108] width 58 height 28
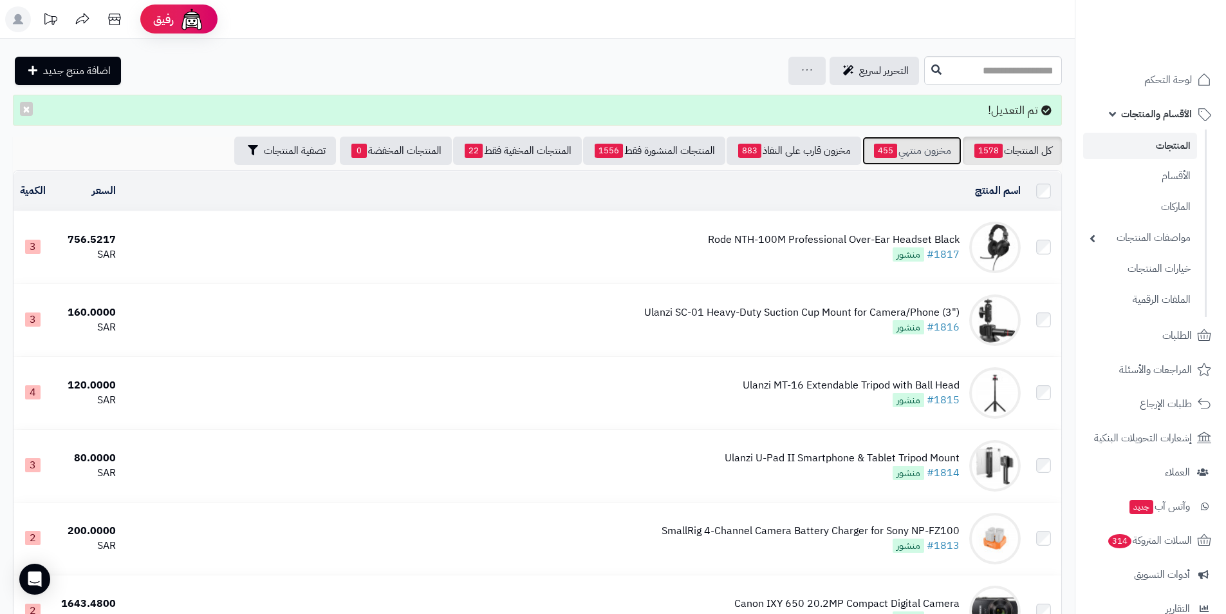
click at [897, 148] on link "مخزون منتهي 455" at bounding box center [912, 150] width 99 height 28
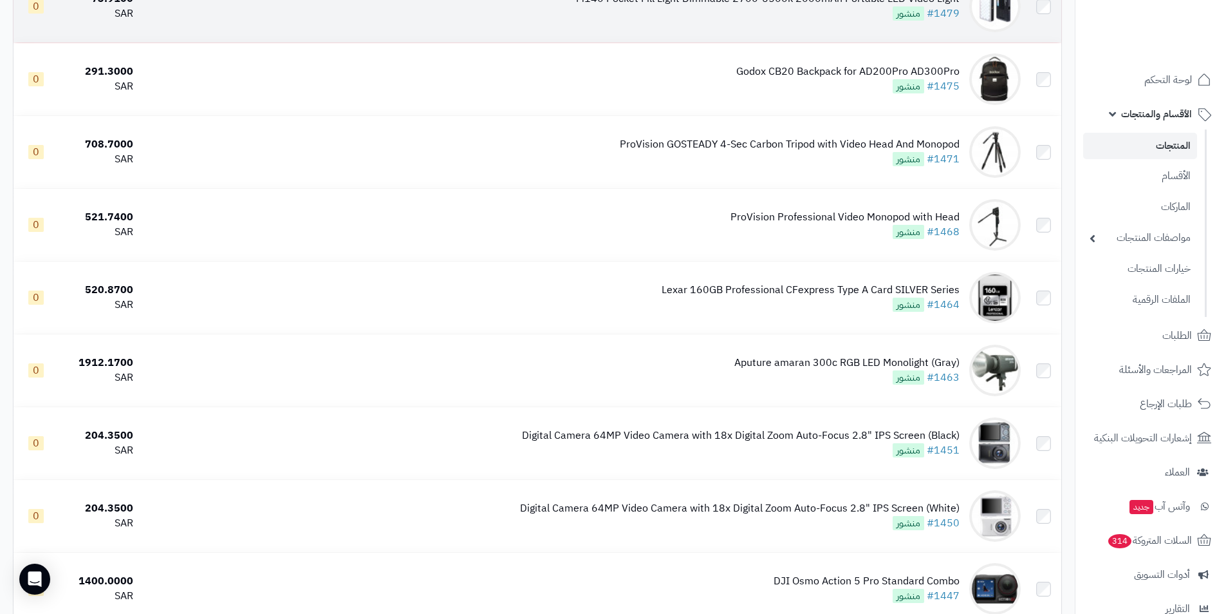
scroll to position [837, 0]
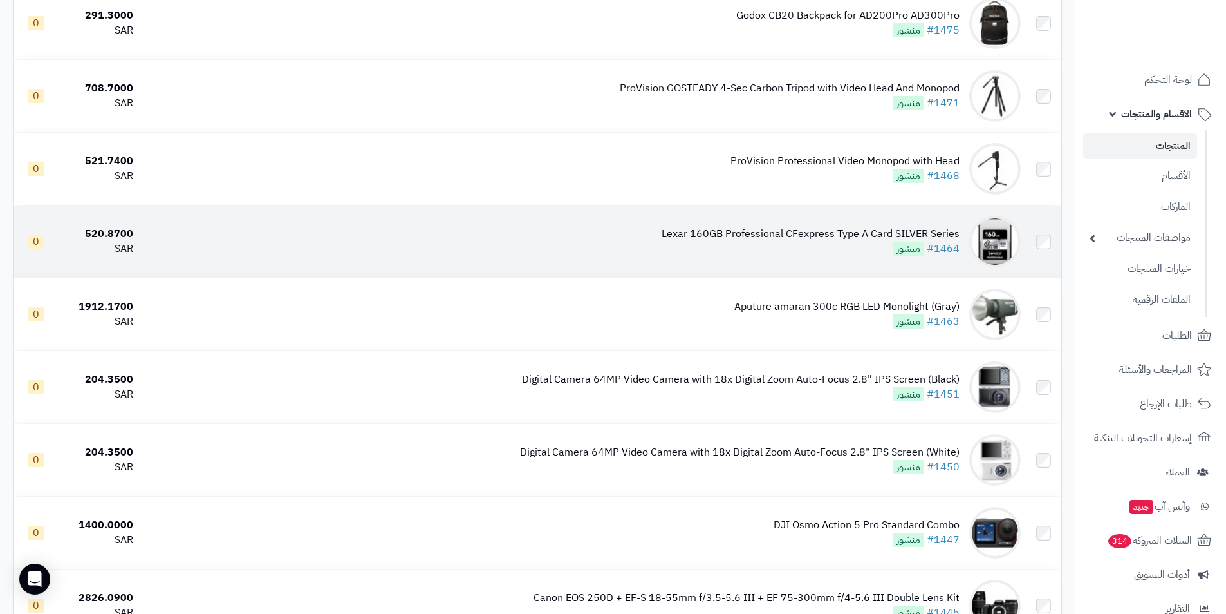
click at [867, 228] on div "Lexar 160GB Professional CFexpress Type A Card SILVER Series" at bounding box center [811, 234] width 298 height 15
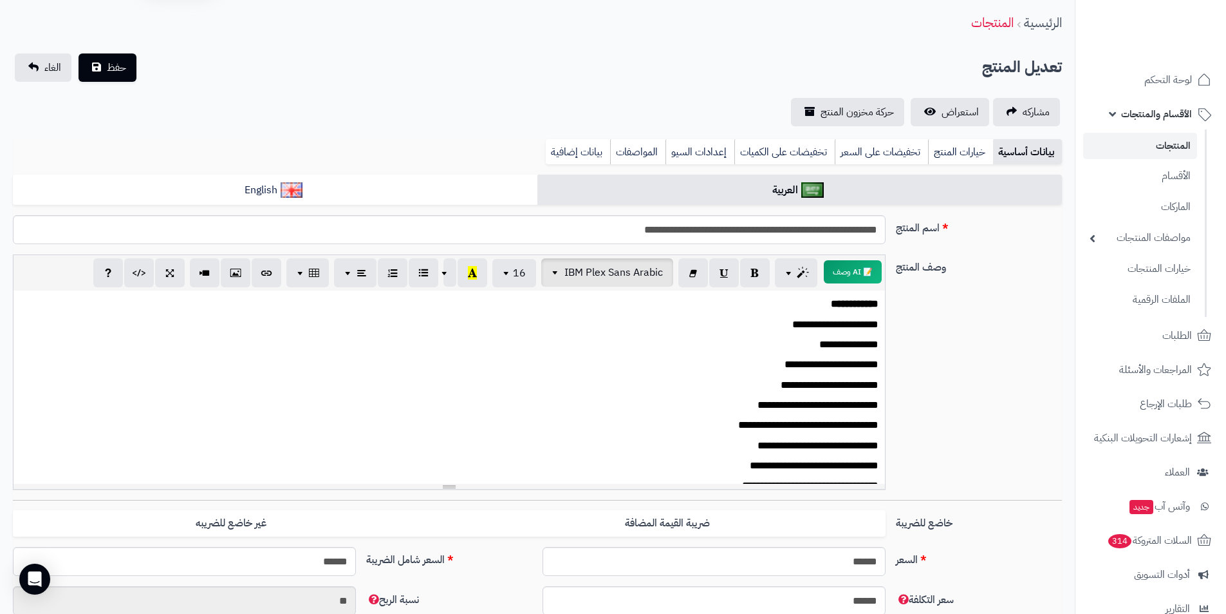
scroll to position [64, 0]
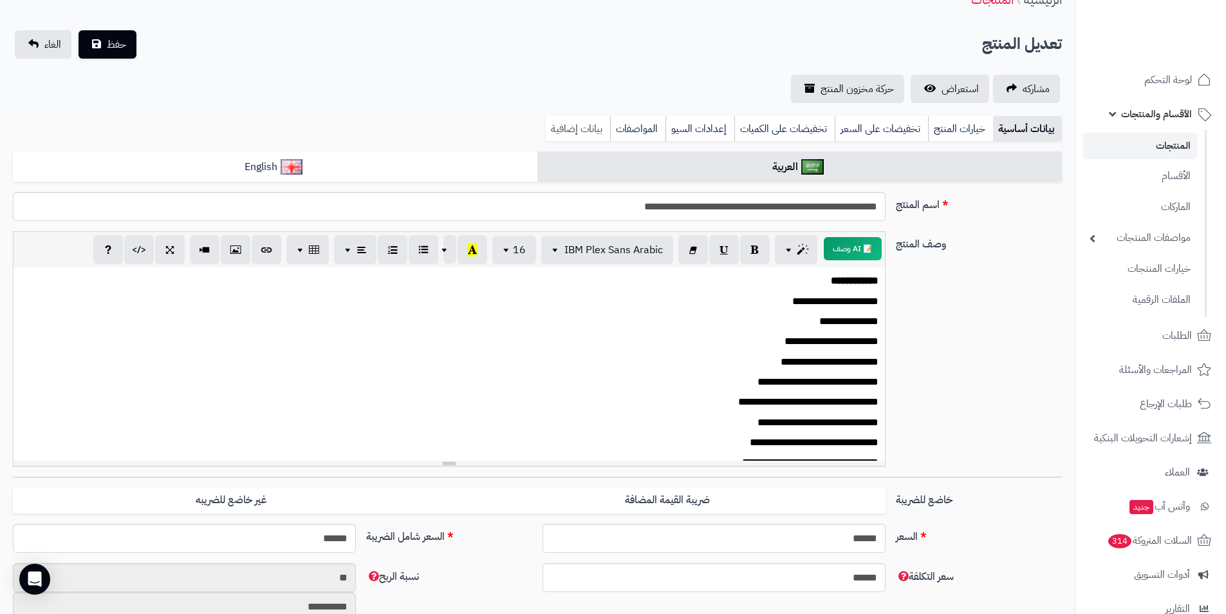
click at [576, 128] on link "بيانات إضافية" at bounding box center [578, 129] width 64 height 26
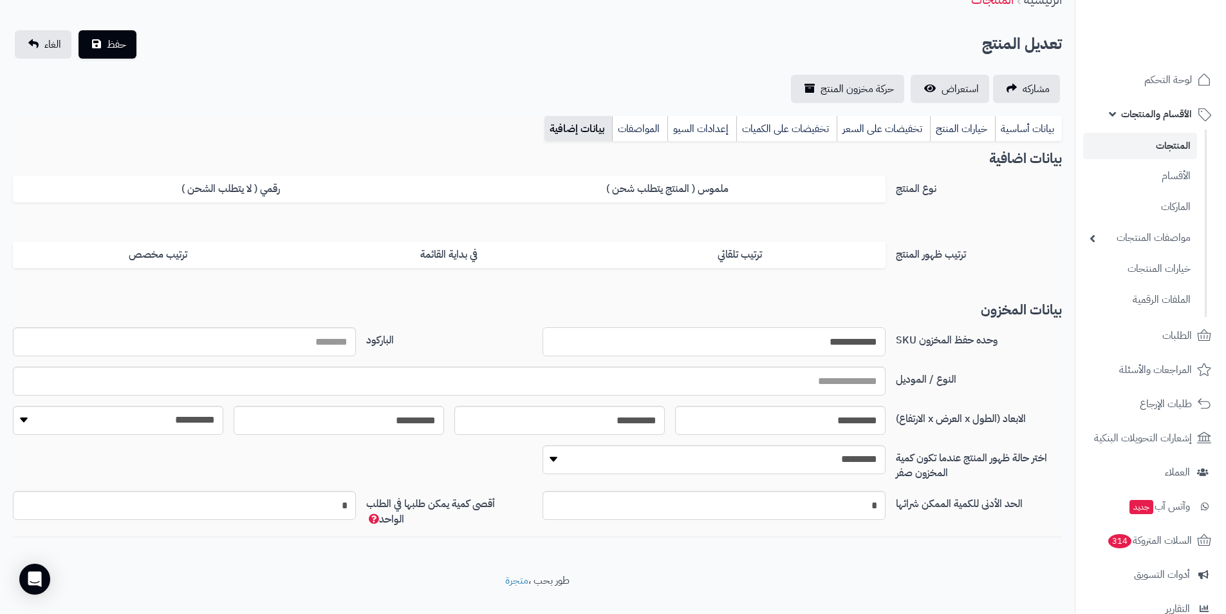
click at [807, 343] on input "**********" at bounding box center [714, 341] width 343 height 29
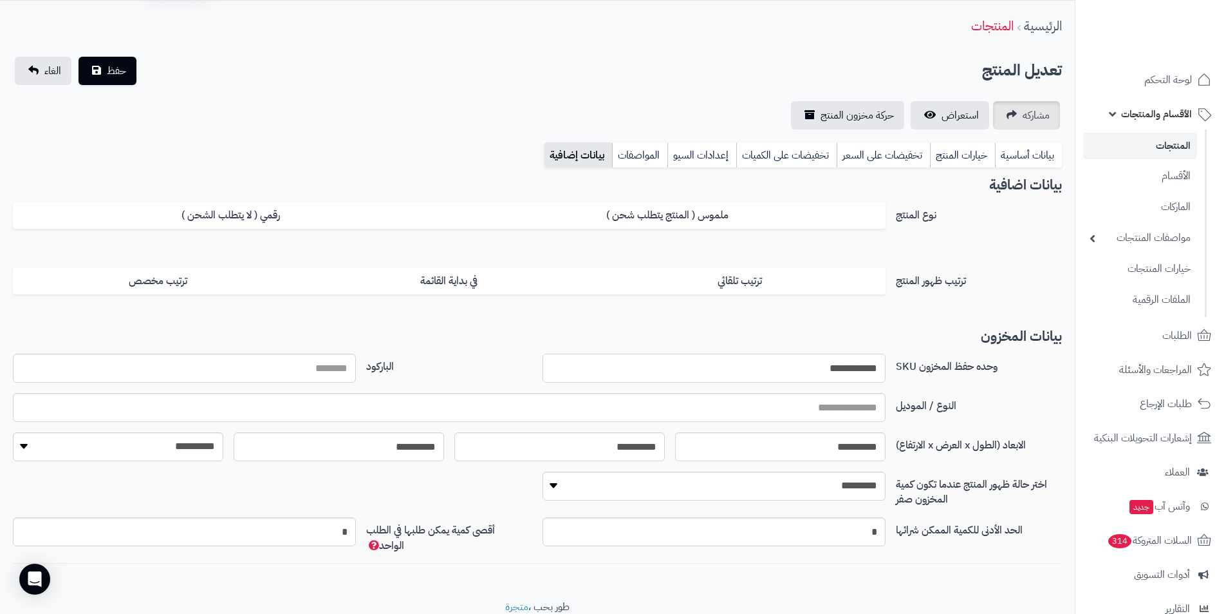
scroll to position [0, 0]
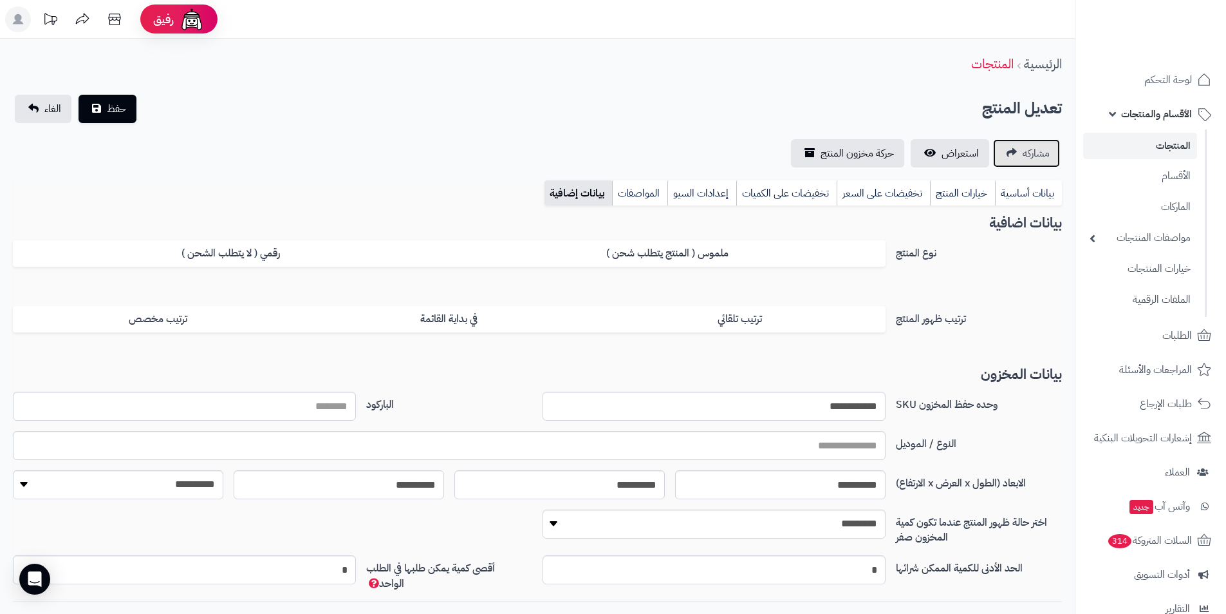
click at [1038, 149] on span "مشاركه" at bounding box center [1036, 152] width 27 height 15
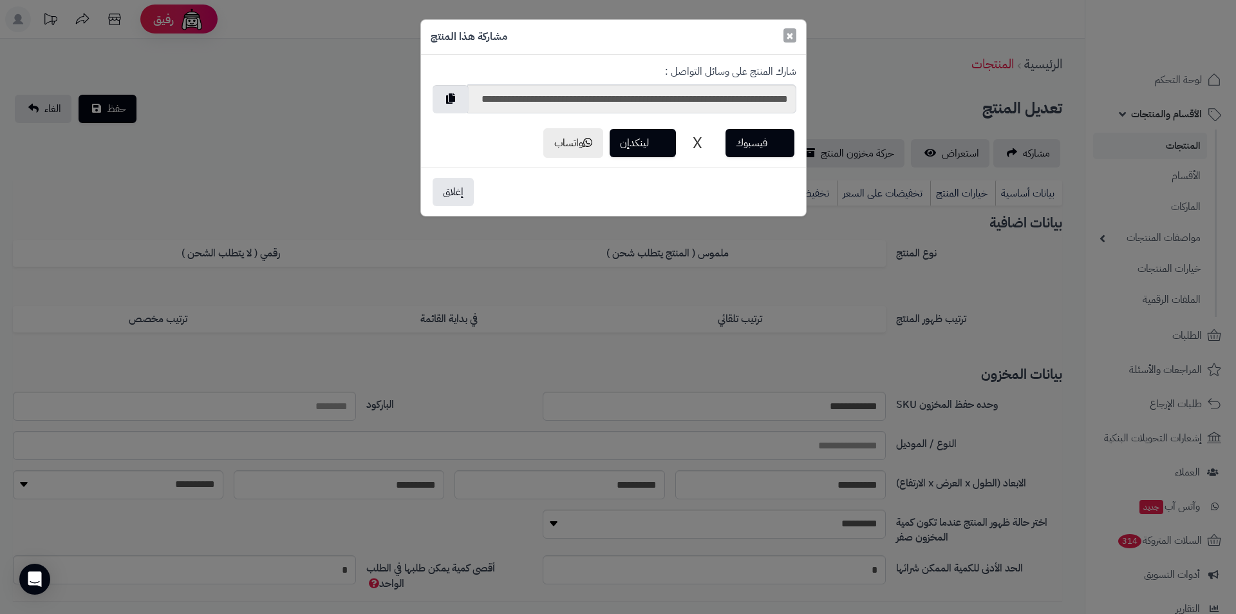
click at [789, 35] on span "×" at bounding box center [790, 35] width 8 height 19
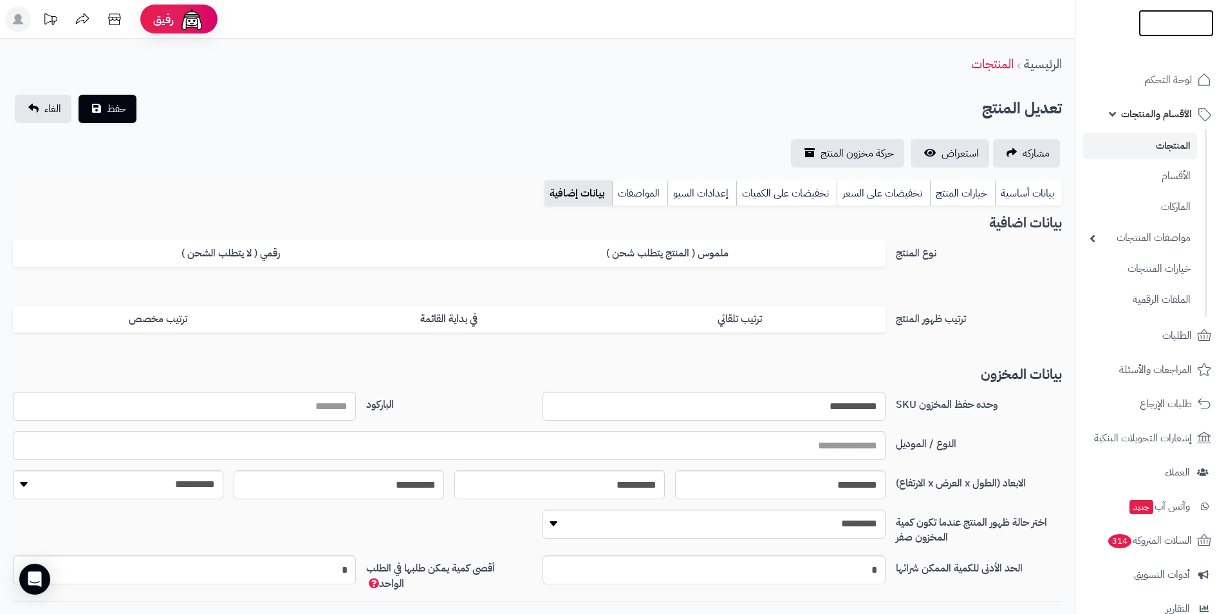
click at [1159, 37] on img at bounding box center [1176, 50] width 75 height 27
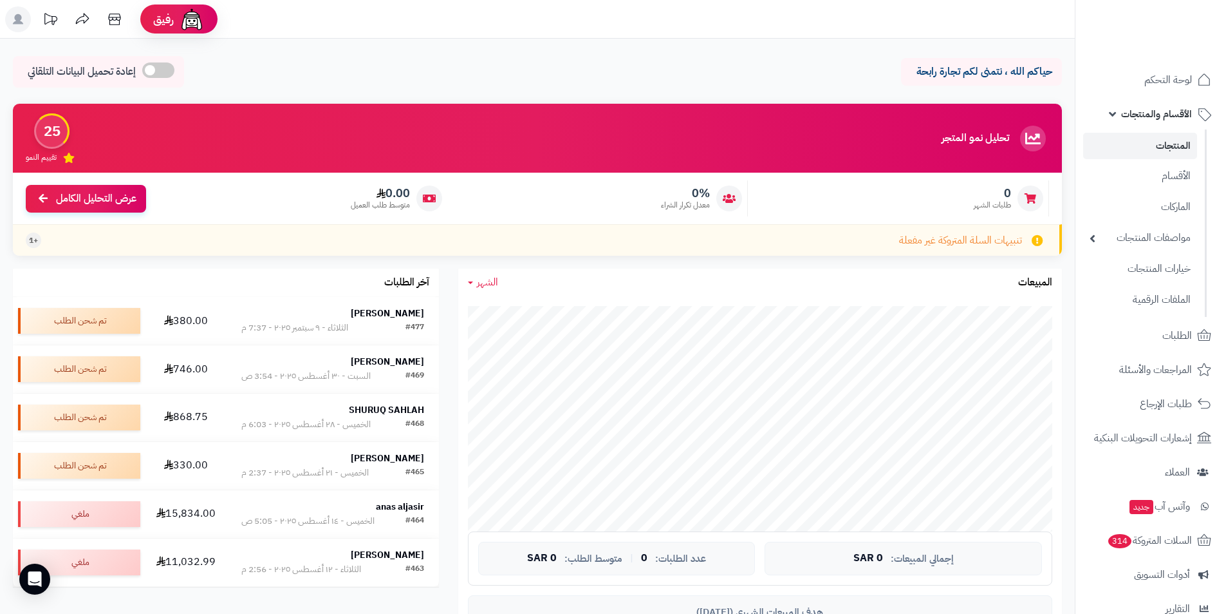
click at [1181, 154] on link "المنتجات" at bounding box center [1140, 146] width 114 height 26
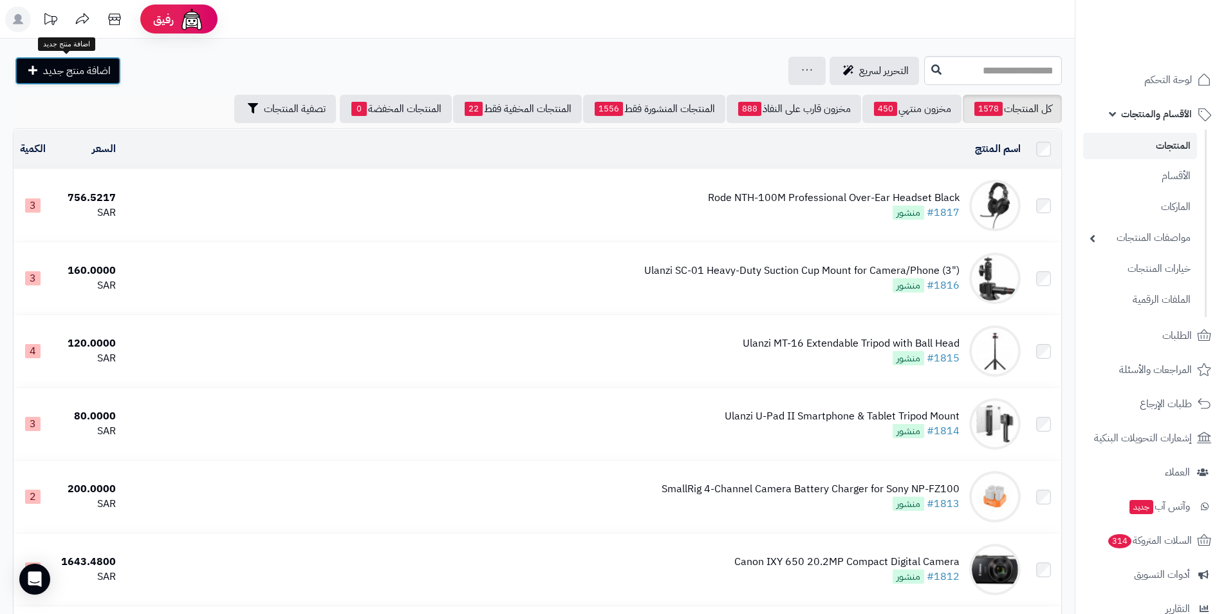
click at [102, 81] on link "اضافة منتج جديد" at bounding box center [68, 71] width 106 height 28
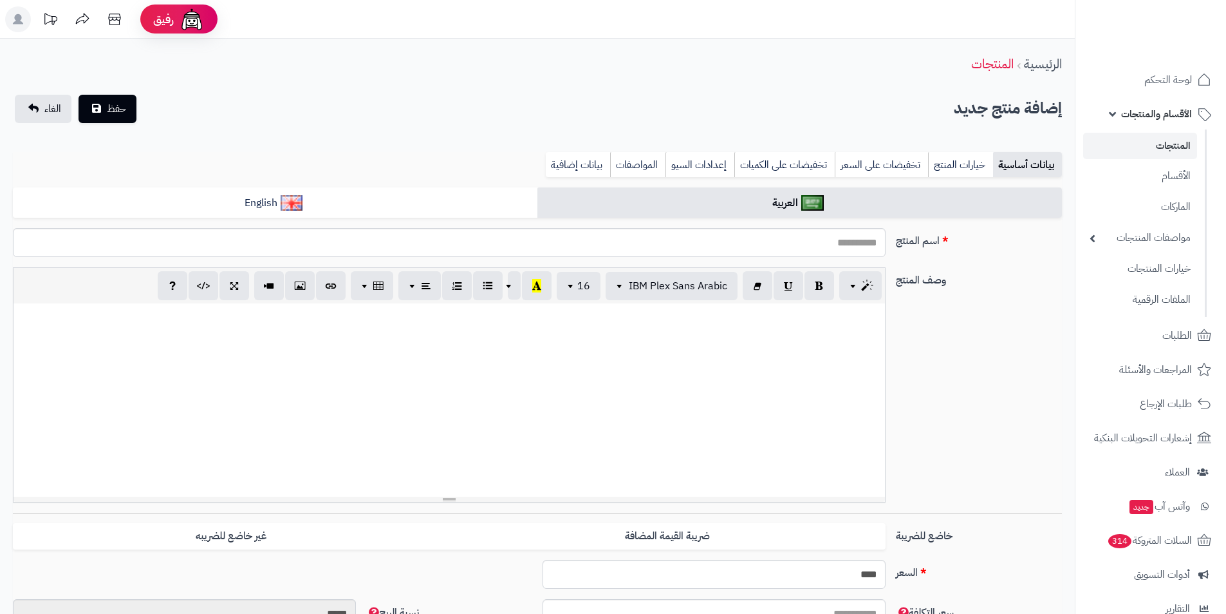
select select
click at [832, 241] on input "اسم المنتج" at bounding box center [449, 242] width 873 height 29
paste input "**********"
type input "**********"
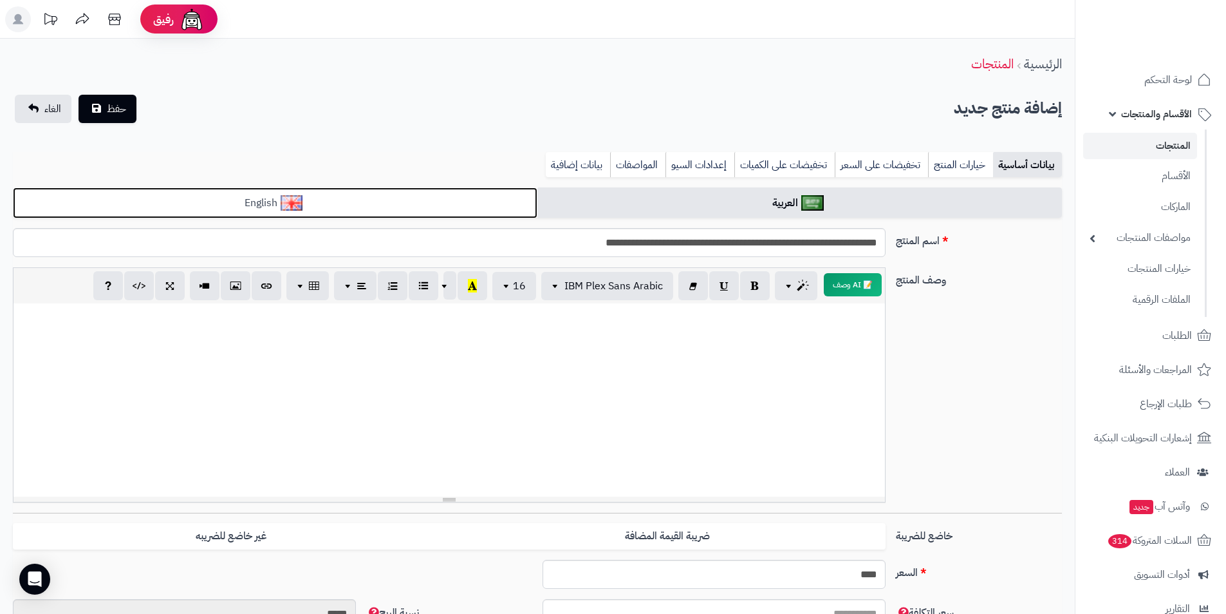
click at [380, 192] on link "English" at bounding box center [275, 203] width 525 height 32
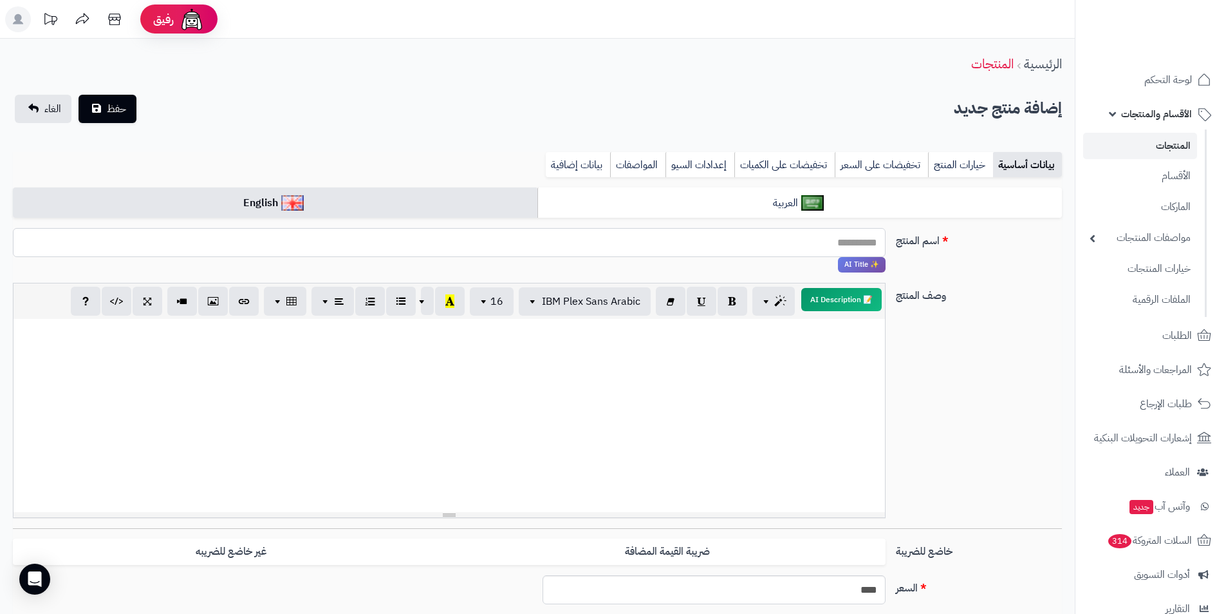
click at [594, 236] on input "اسم المنتج" at bounding box center [449, 242] width 873 height 29
paste input "**********"
type input "**********"
drag, startPoint x: 161, startPoint y: 373, endPoint x: 173, endPoint y: 373, distance: 11.6
click at [161, 373] on div at bounding box center [450, 415] width 872 height 193
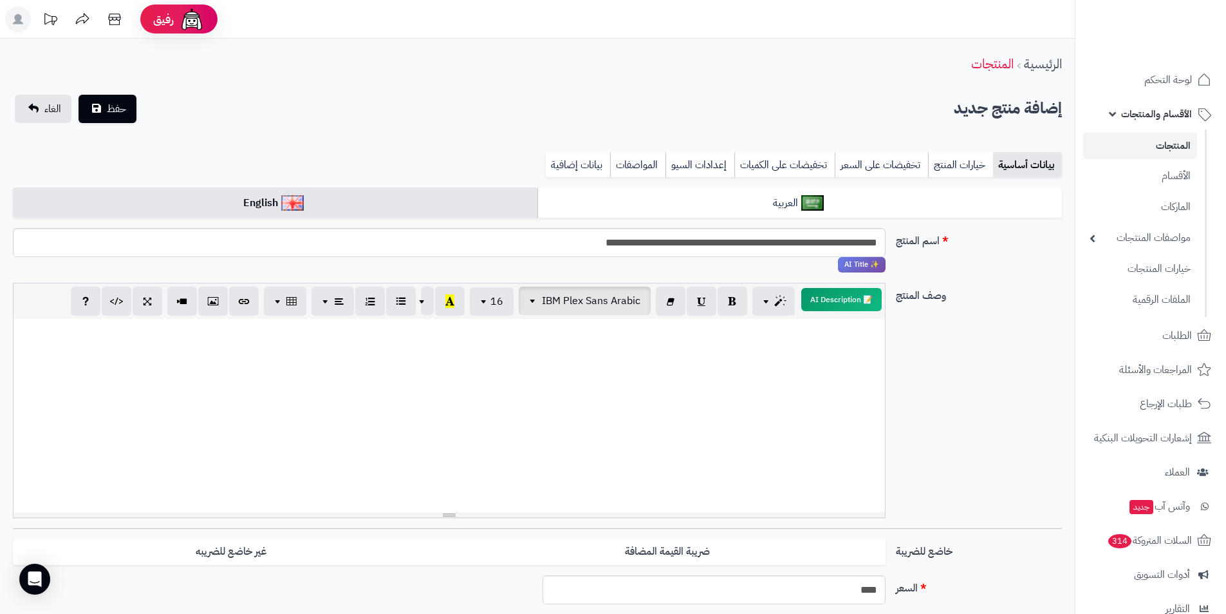
paste div
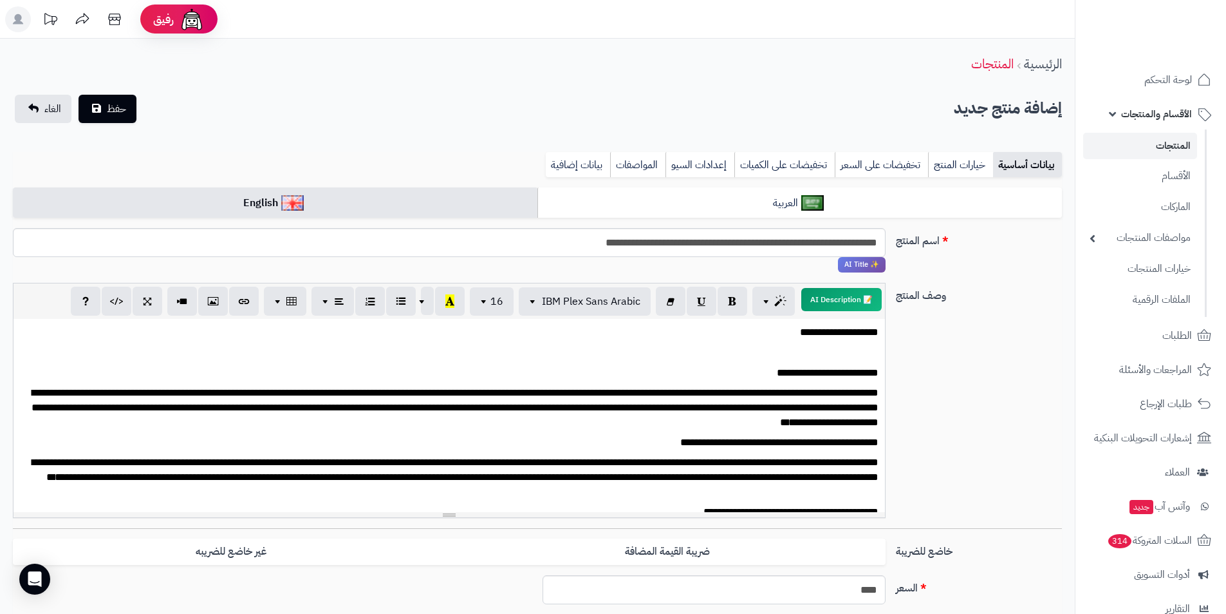
click at [849, 329] on p "**********" at bounding box center [454, 332] width 849 height 15
click at [734, 302] on icon "button" at bounding box center [732, 301] width 9 height 14
click at [826, 350] on p at bounding box center [449, 352] width 859 height 15
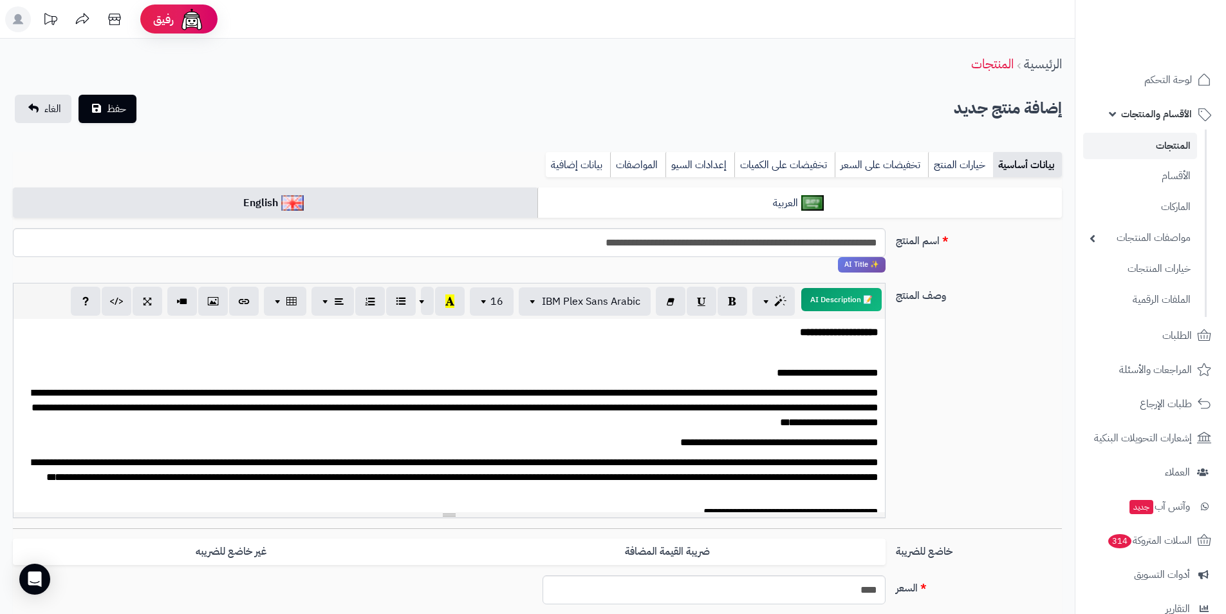
click at [884, 349] on div "**********" at bounding box center [450, 415] width 872 height 193
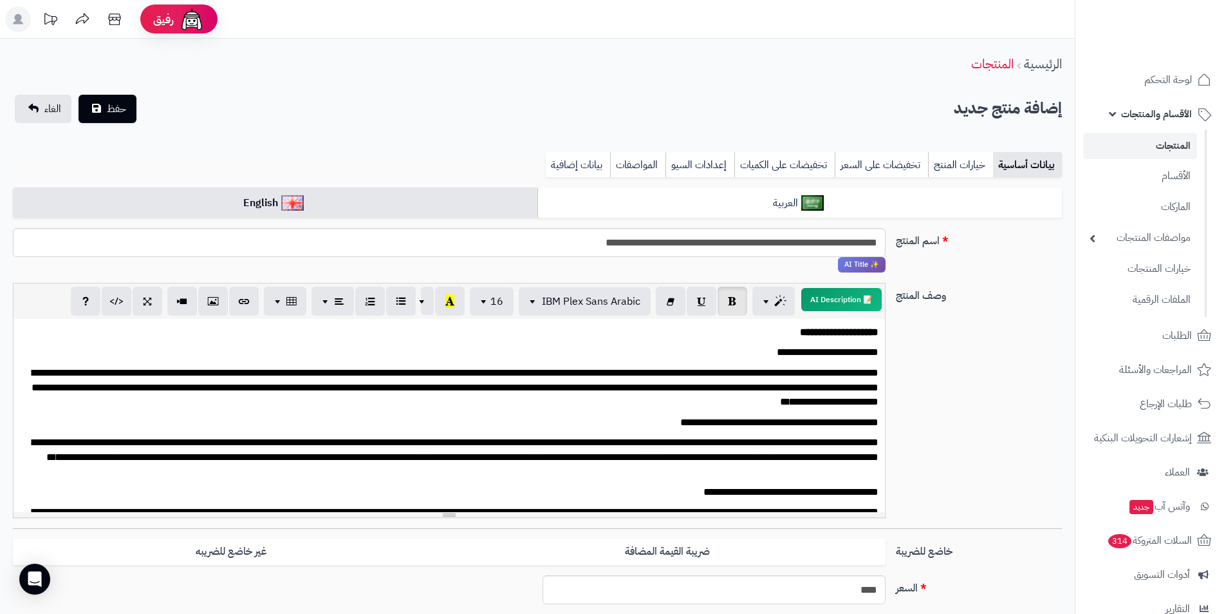
click at [816, 368] on p "**********" at bounding box center [454, 388] width 849 height 44
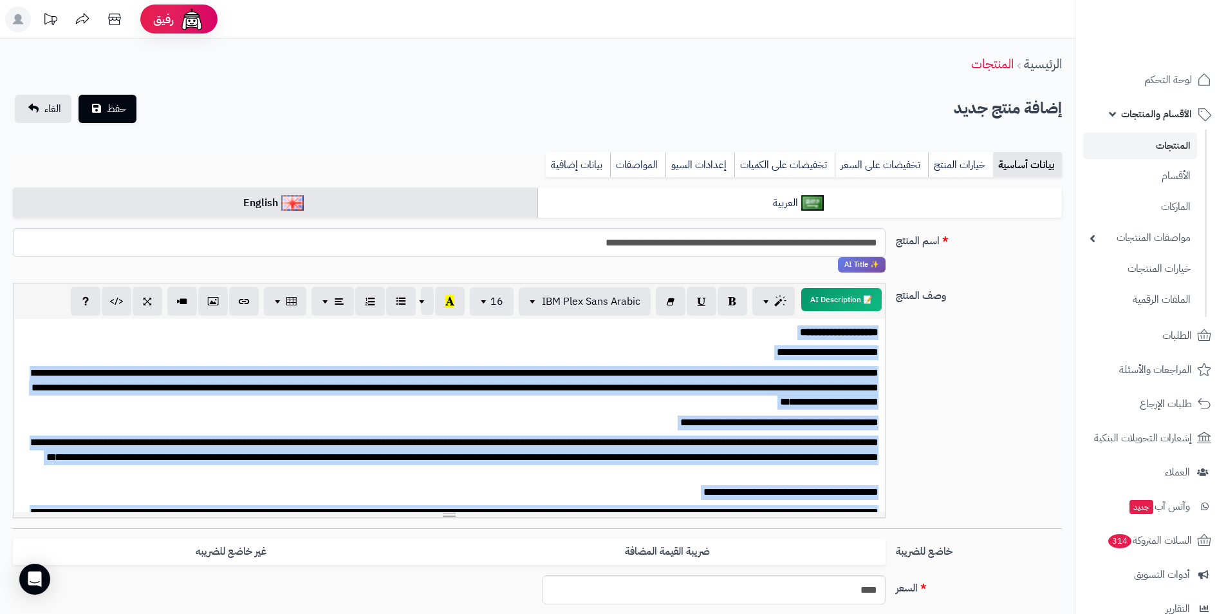
copy div "**********"
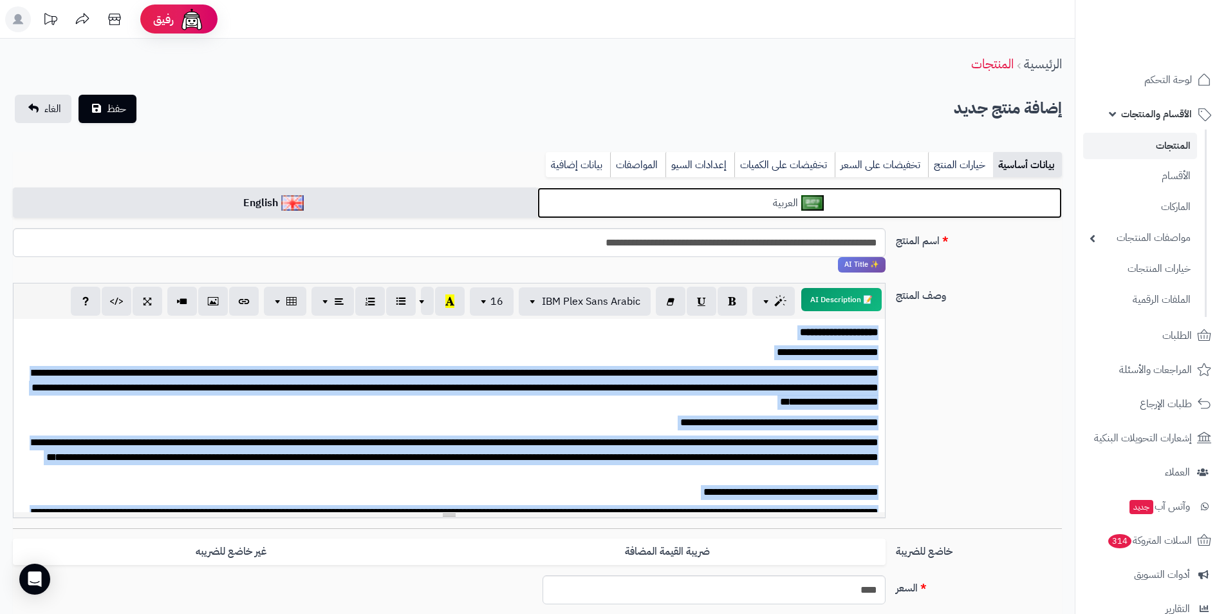
click at [722, 202] on link "العربية" at bounding box center [800, 203] width 525 height 32
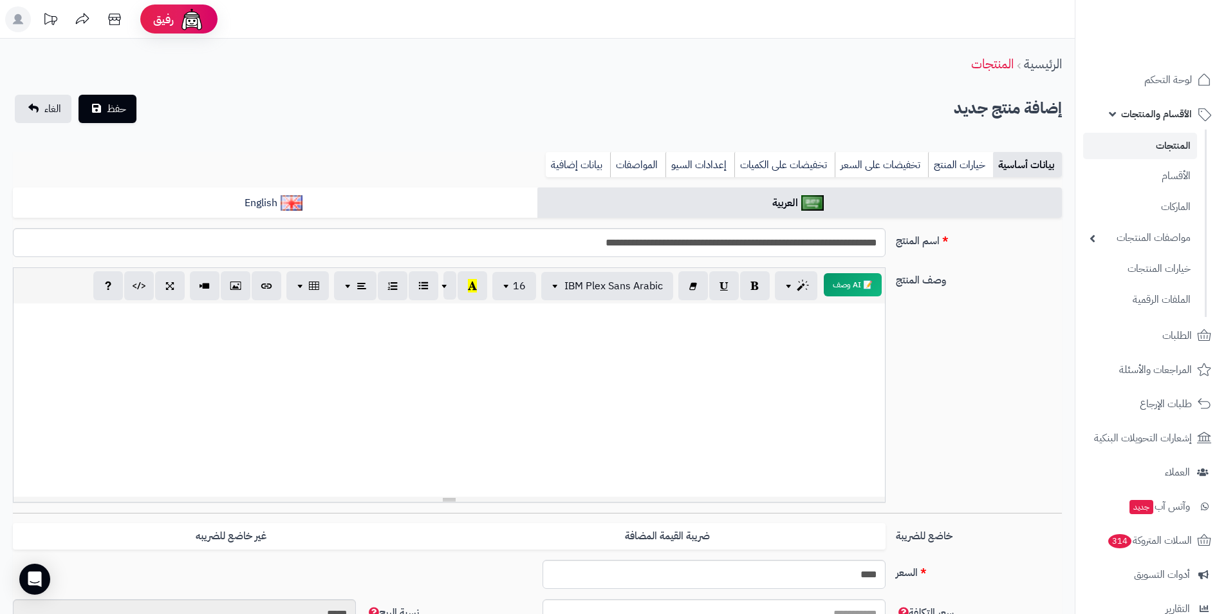
click at [805, 395] on div at bounding box center [450, 399] width 872 height 193
paste div
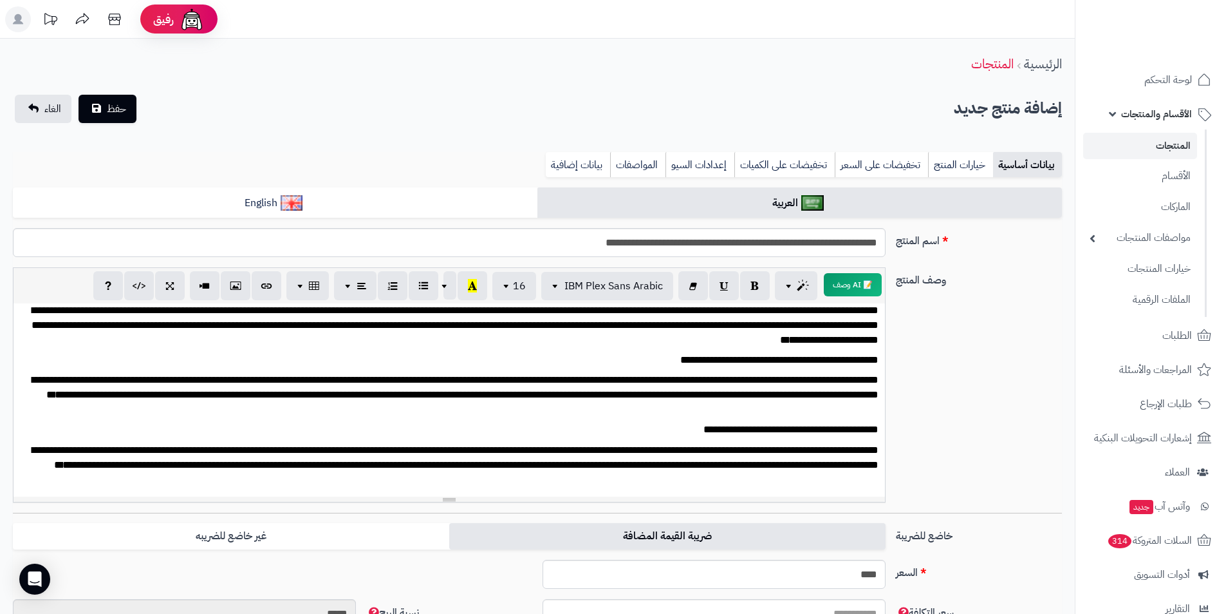
scroll to position [49, 0]
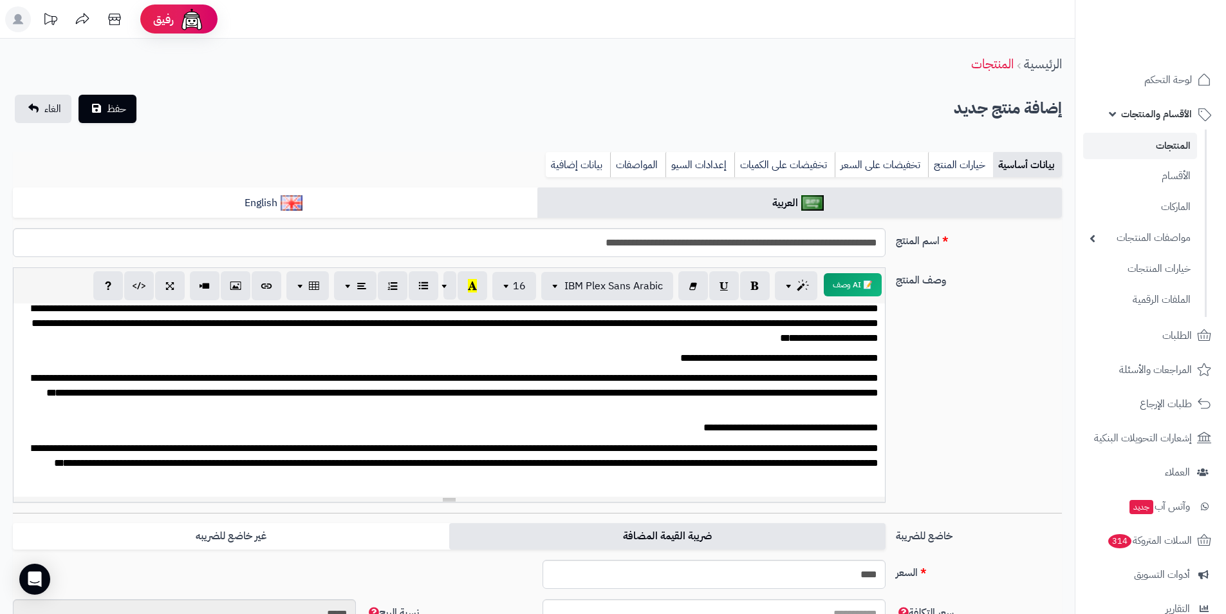
click at [696, 540] on label "ضريبة القيمة المضافة" at bounding box center [667, 536] width 436 height 26
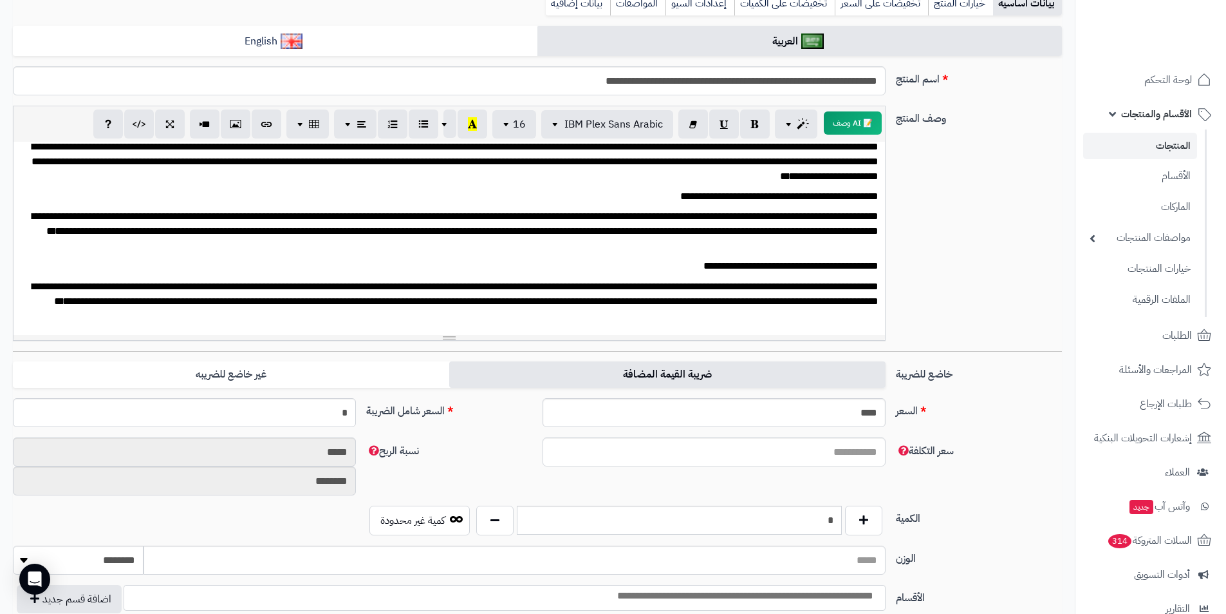
scroll to position [258, 0]
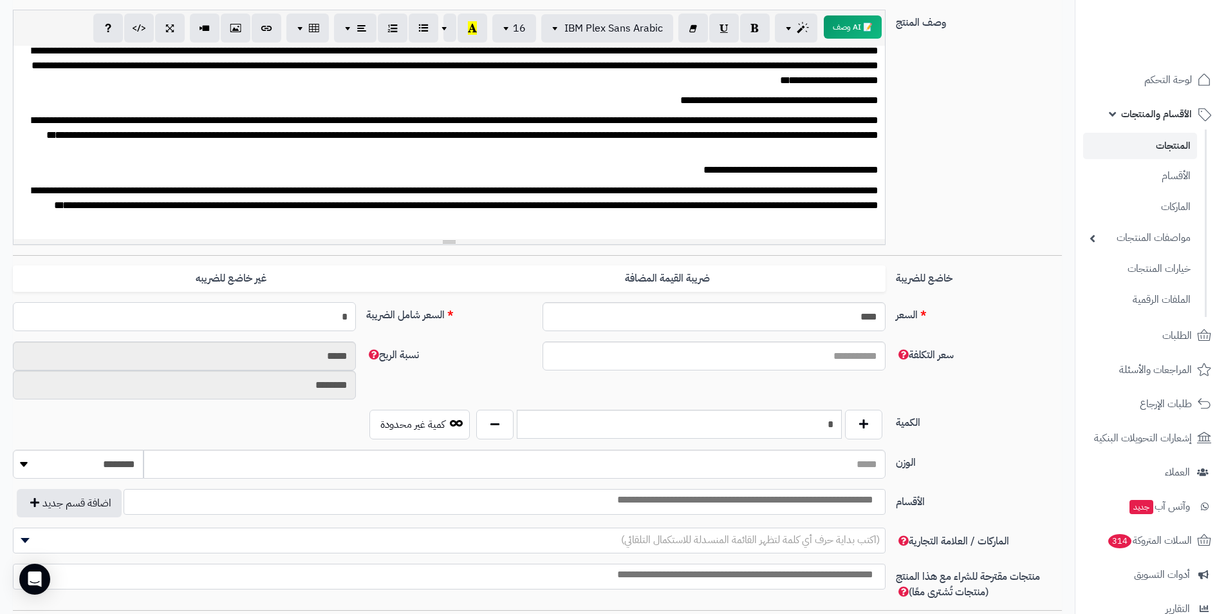
click at [327, 321] on input "*" at bounding box center [184, 316] width 343 height 29
type input "***"
click at [498, 346] on label "نسبة الربح" at bounding box center [449, 351] width 176 height 21
type input "**********"
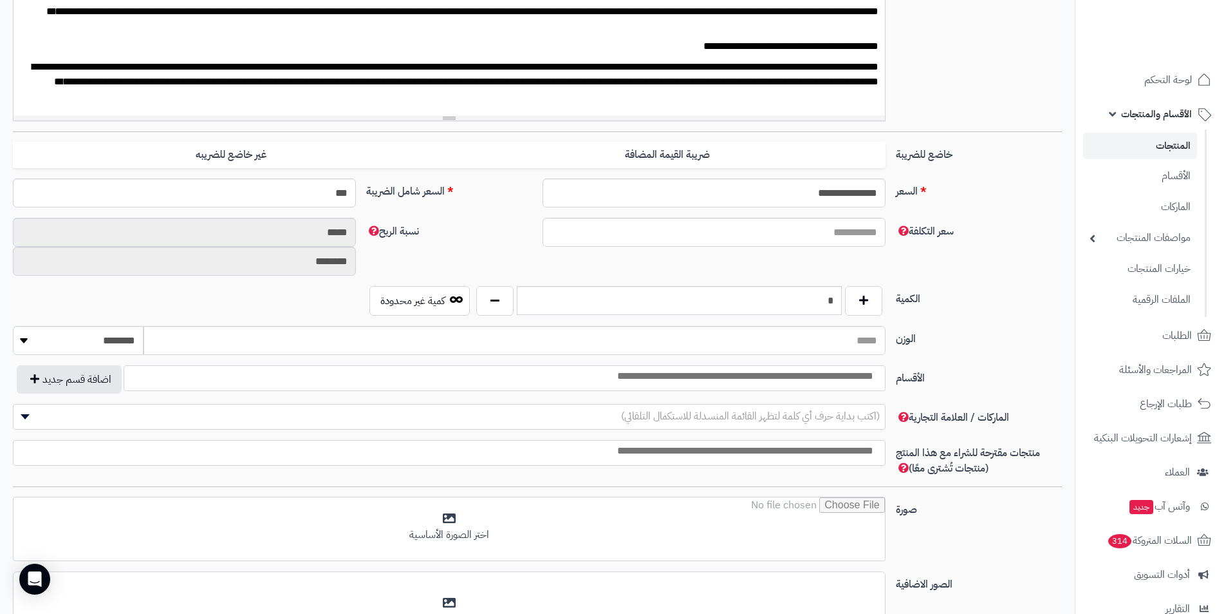
scroll to position [386, 0]
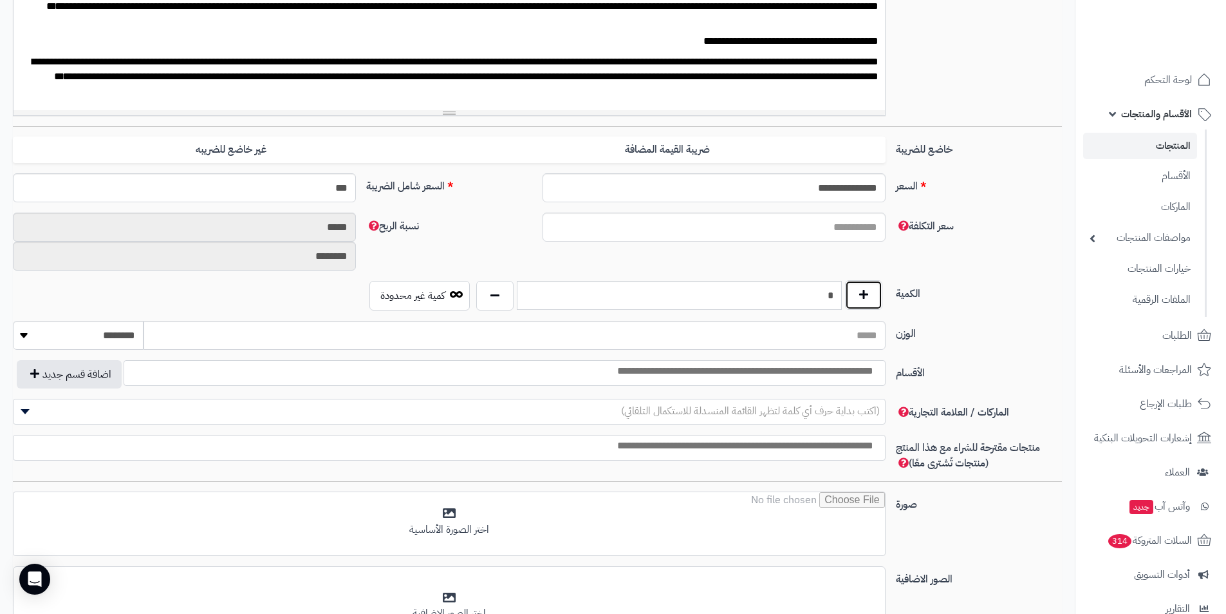
click at [867, 299] on button "button" at bounding box center [863, 295] width 37 height 30
type input "*"
click at [321, 194] on input "***" at bounding box center [184, 187] width 343 height 29
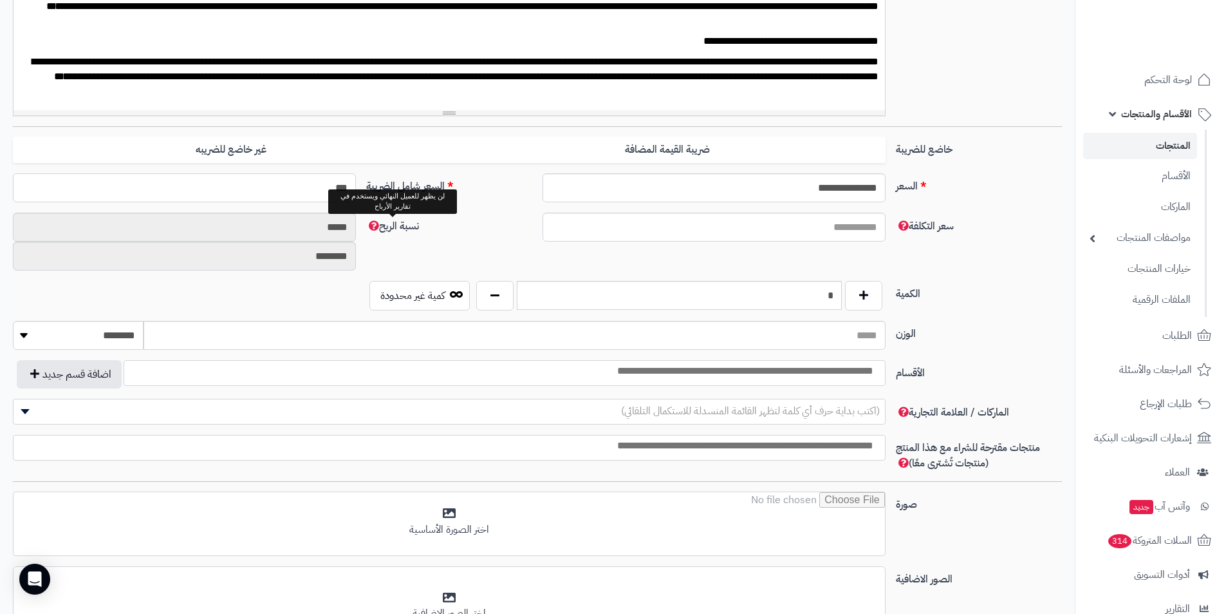
type input "***"
click at [467, 230] on label "نسبة الربح" at bounding box center [449, 222] width 176 height 21
type input "**********"
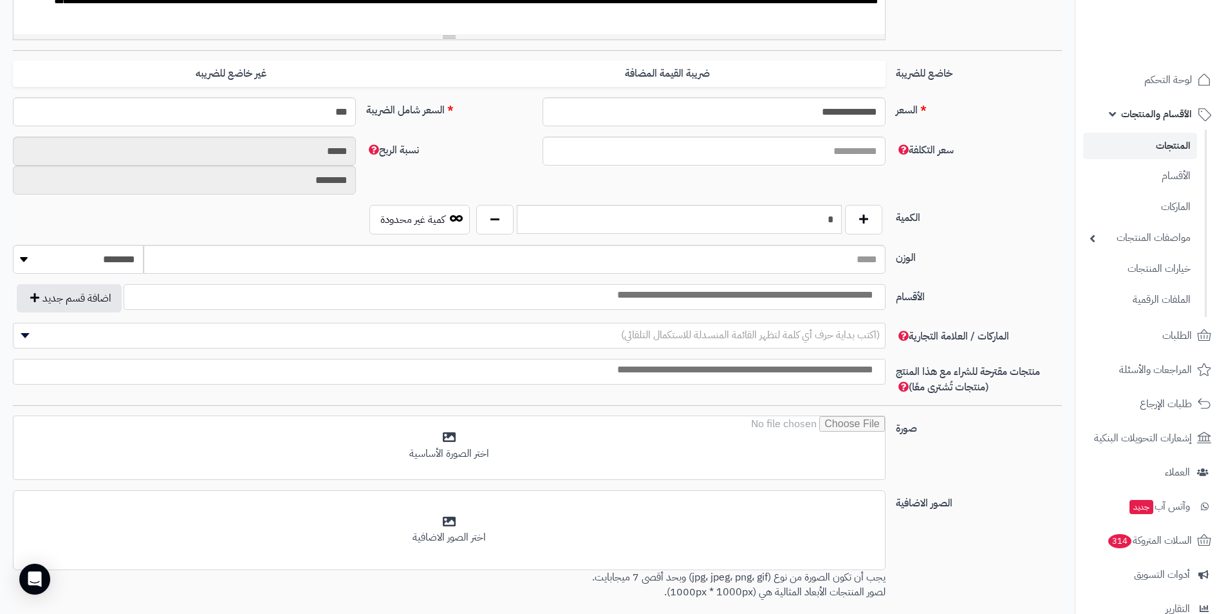
scroll to position [579, 0]
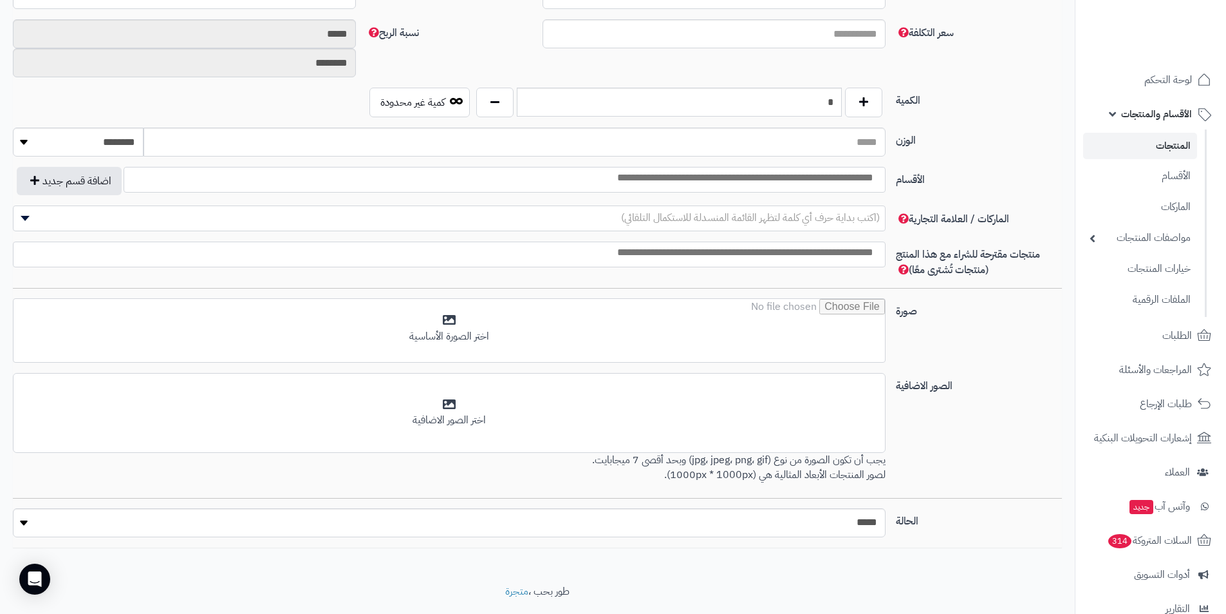
click at [854, 176] on input "search" at bounding box center [709, 178] width 346 height 15
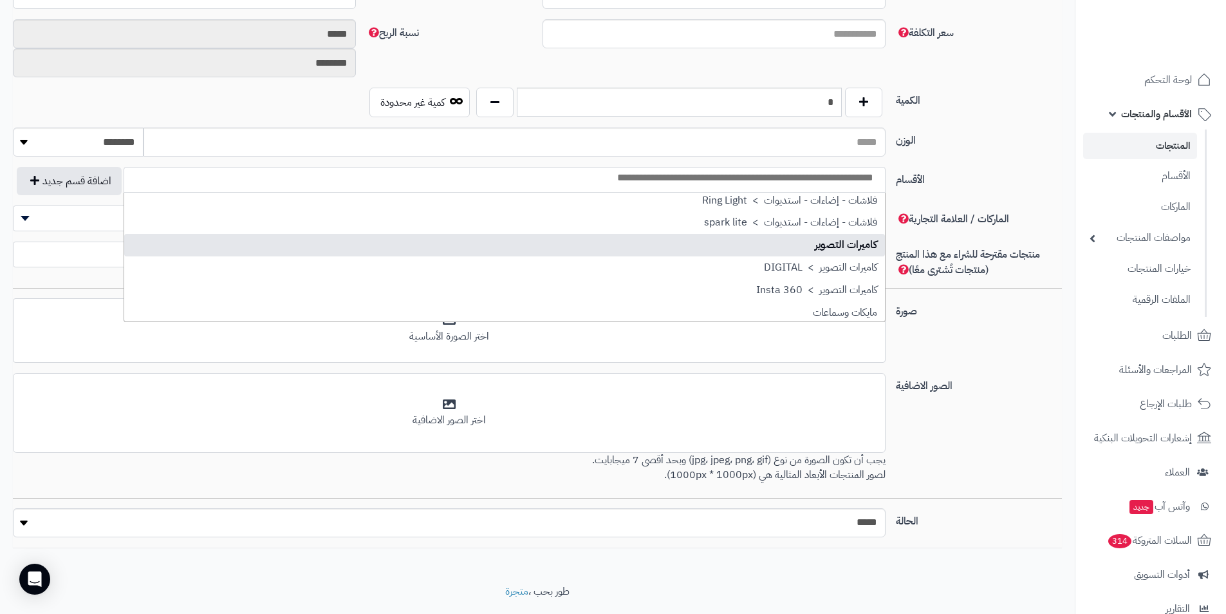
scroll to position [701, 0]
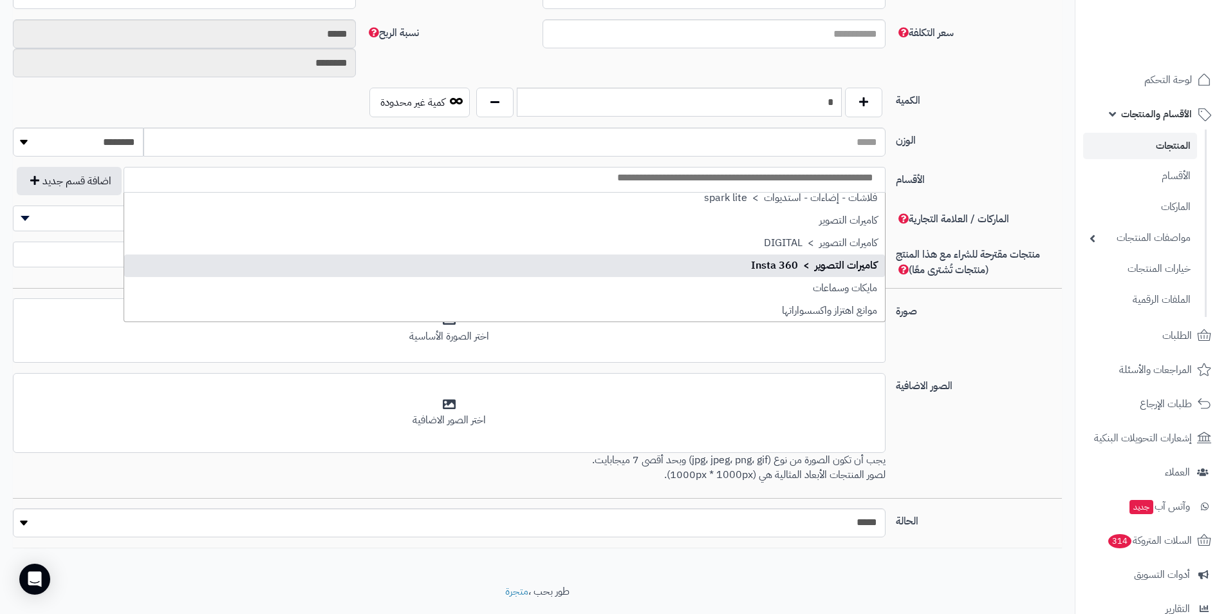
select select "**"
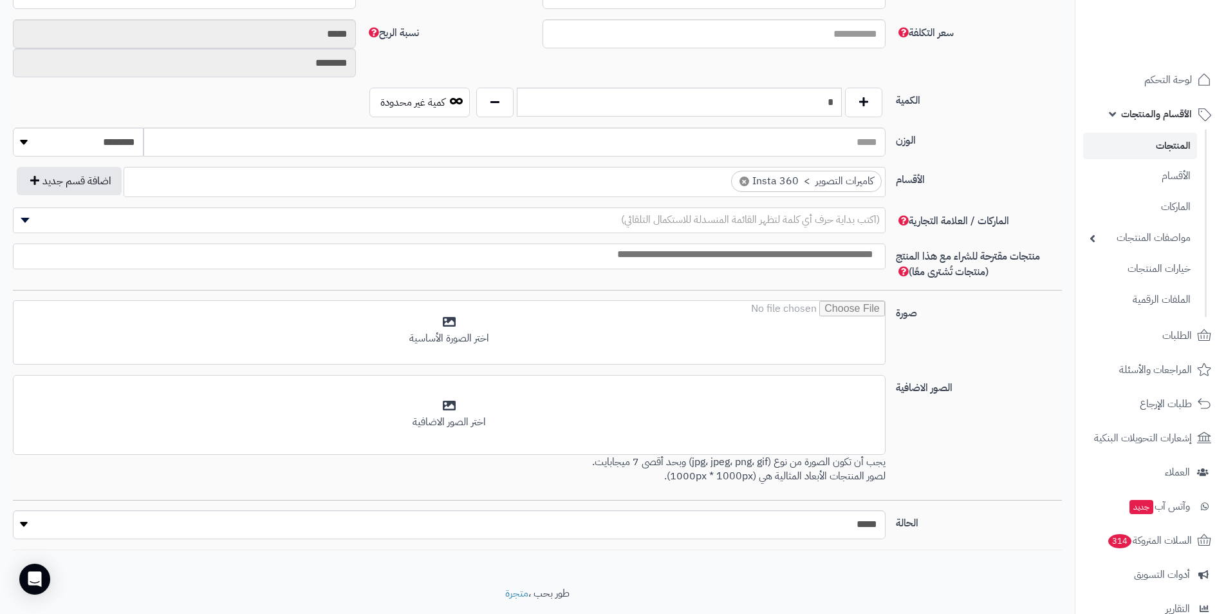
click at [747, 180] on span "×" at bounding box center [745, 181] width 10 height 10
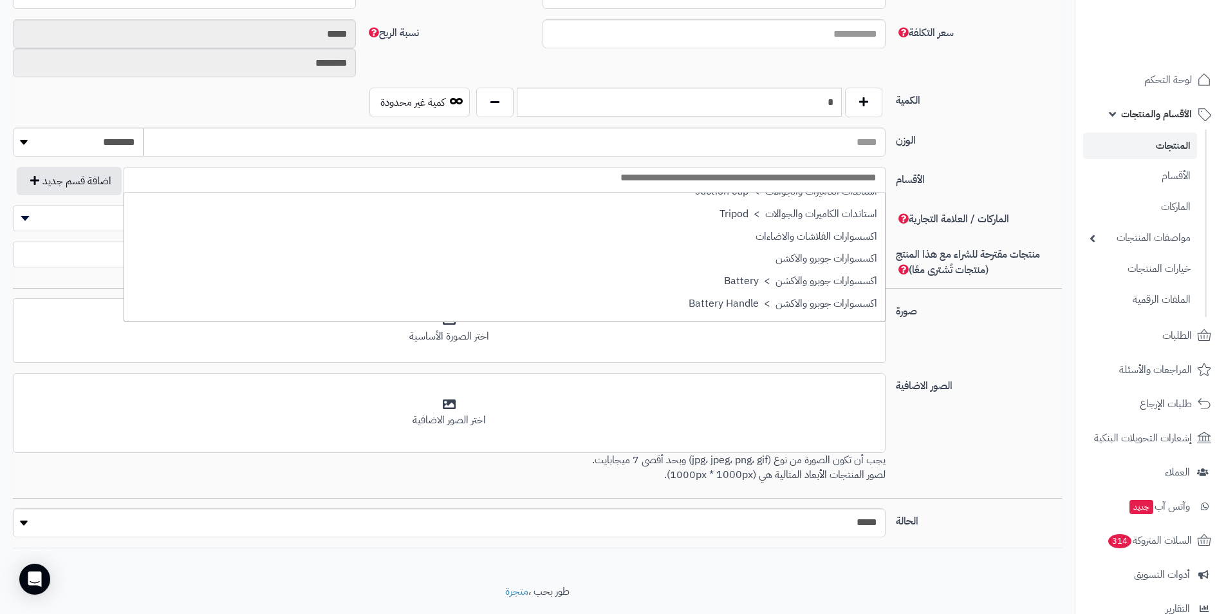
scroll to position [0, 0]
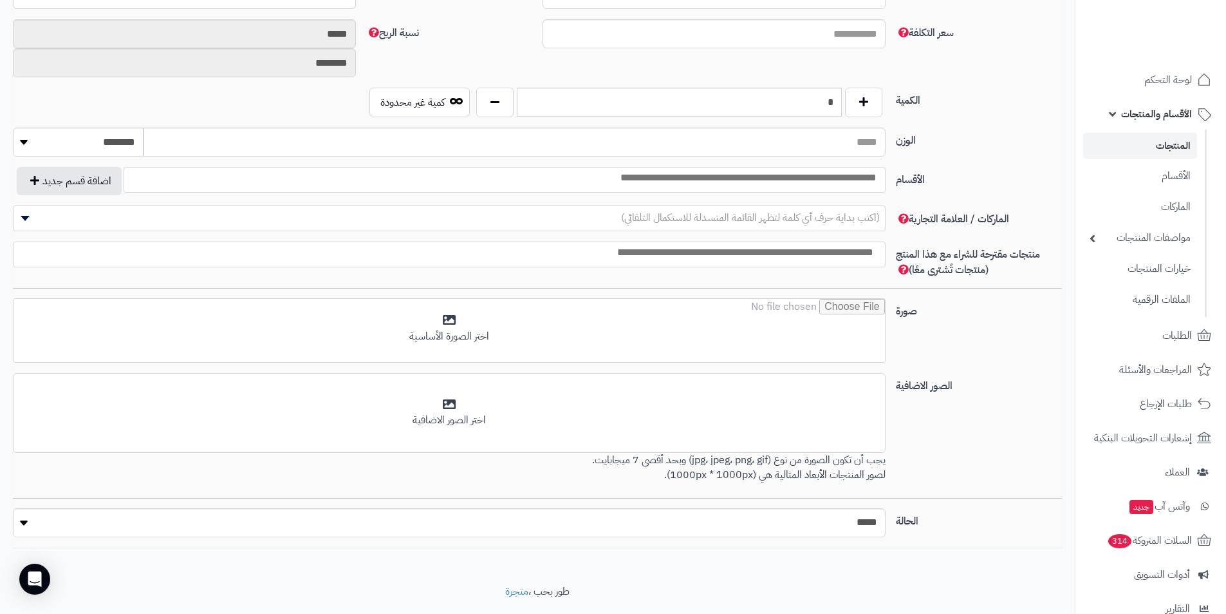
click at [1006, 130] on label "الوزن" at bounding box center [979, 137] width 176 height 21
click at [885, 130] on input "الوزن" at bounding box center [515, 141] width 742 height 29
click at [104, 185] on button "اضافة قسم جديد" at bounding box center [69, 180] width 105 height 28
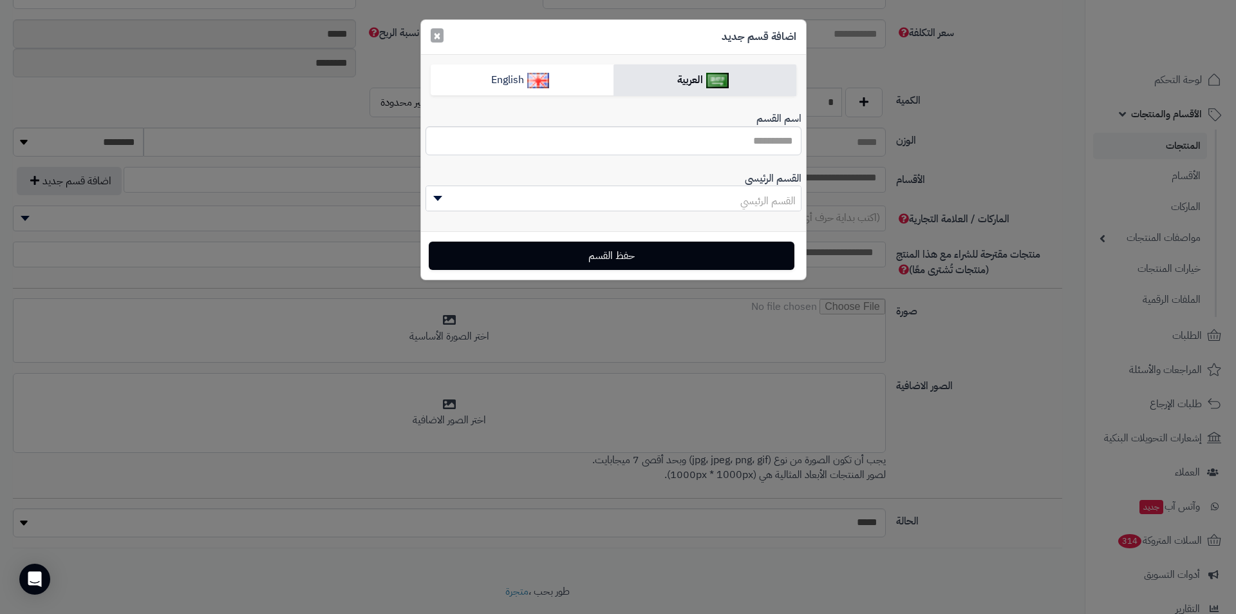
click at [439, 35] on button "×" at bounding box center [437, 35] width 13 height 14
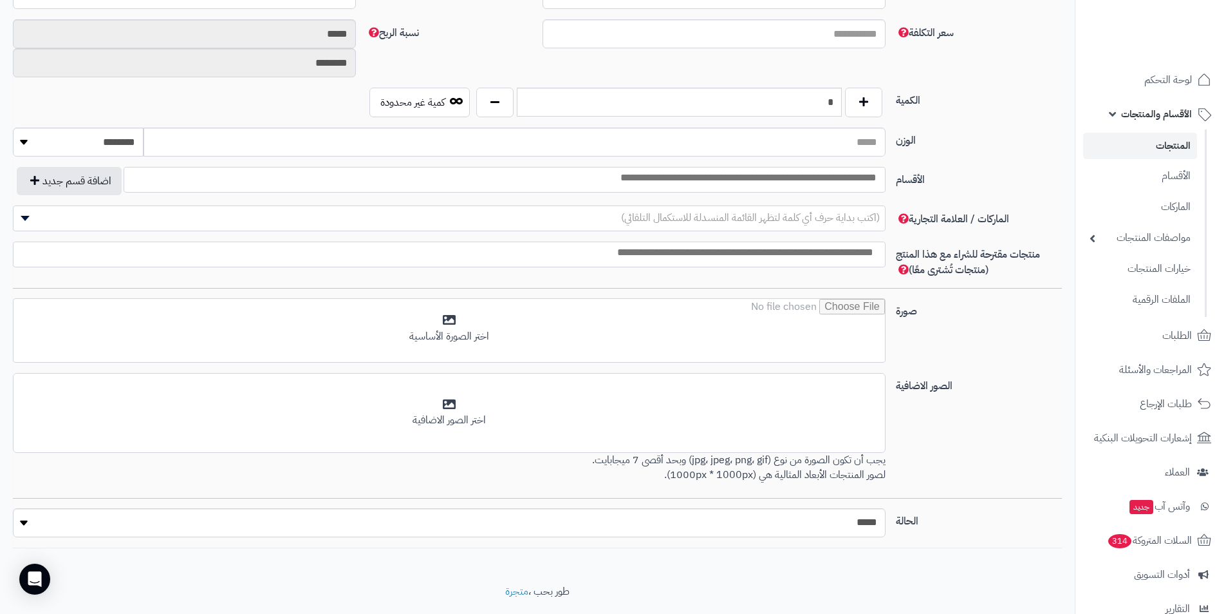
click at [709, 177] on input "search" at bounding box center [504, 178] width 761 height 15
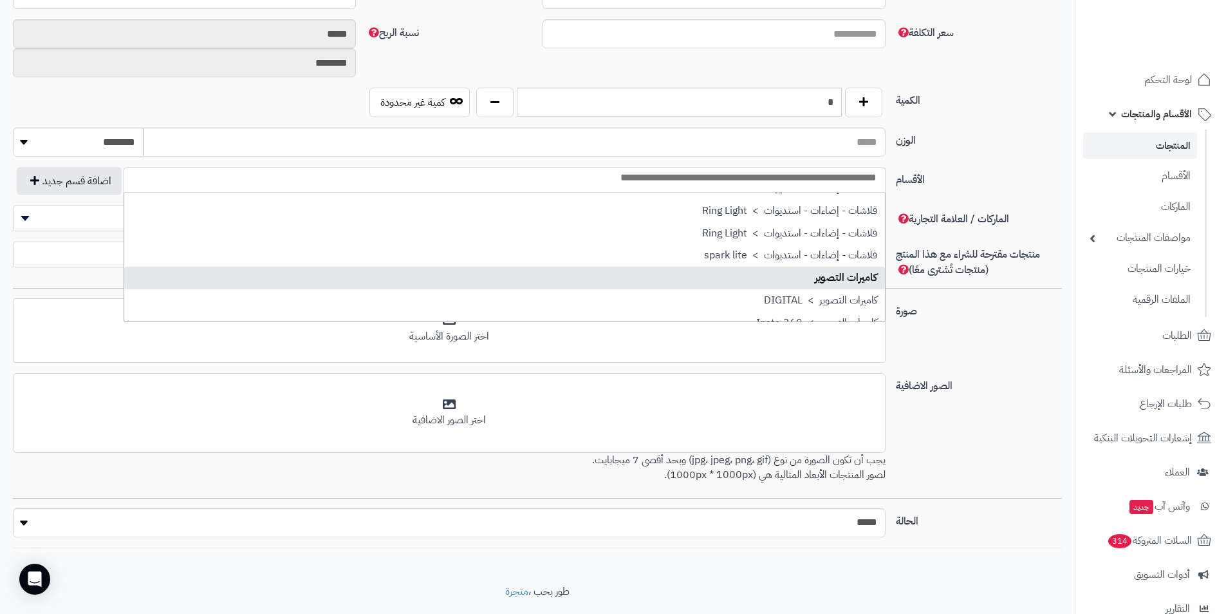
scroll to position [701, 0]
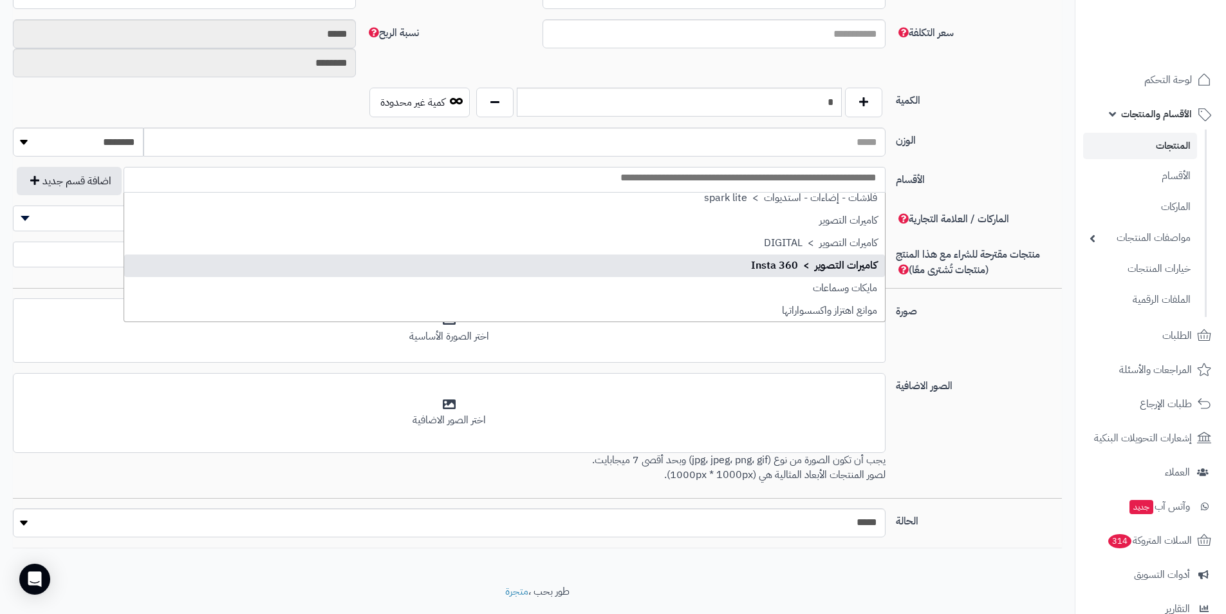
select select "**"
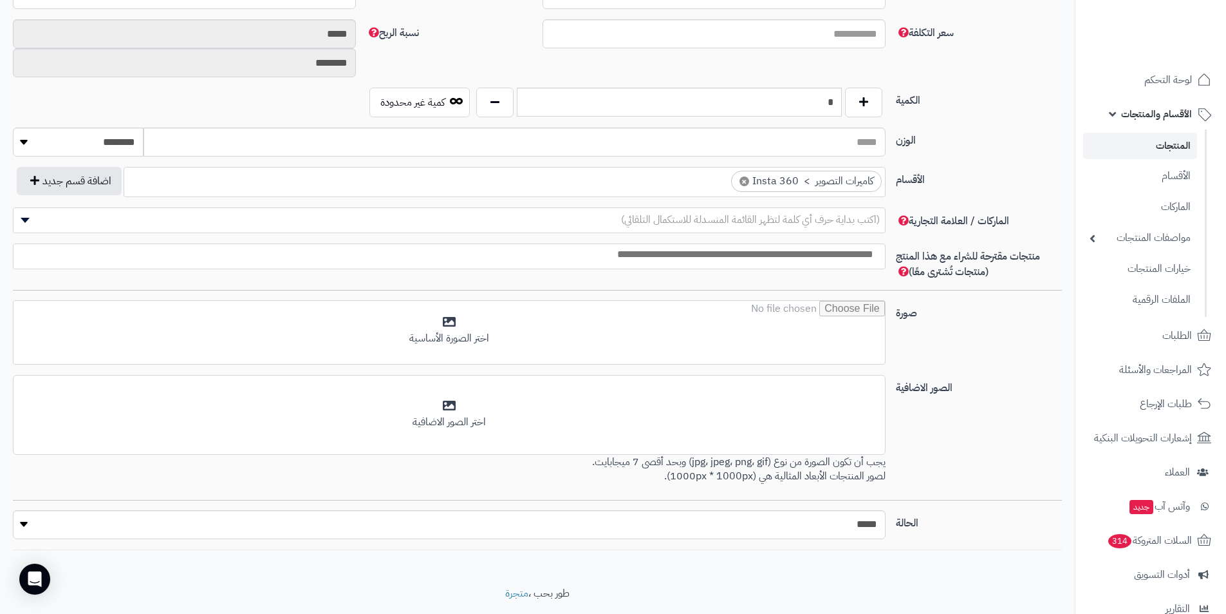
scroll to position [0, 0]
drag, startPoint x: 795, startPoint y: 267, endPoint x: 971, endPoint y: 184, distance: 194.4
click at [1031, 182] on label "الأقسام" at bounding box center [979, 177] width 176 height 21
click at [886, 167] on select "**********" at bounding box center [885, 166] width 1 height 1
click at [746, 180] on span "×" at bounding box center [745, 181] width 10 height 10
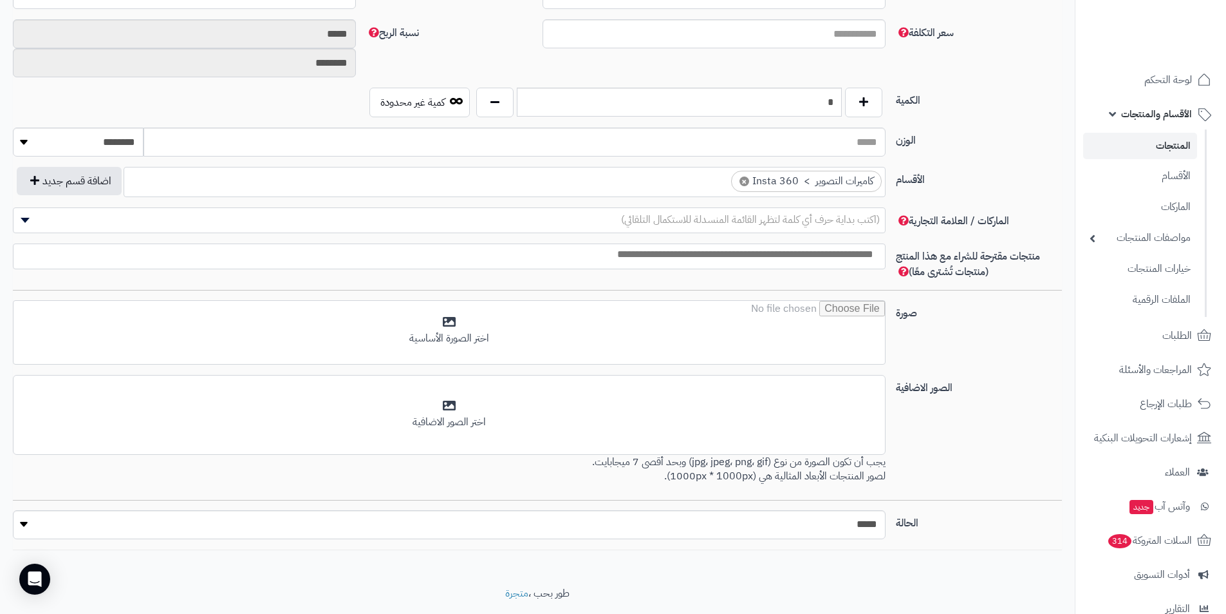
scroll to position [0, -3]
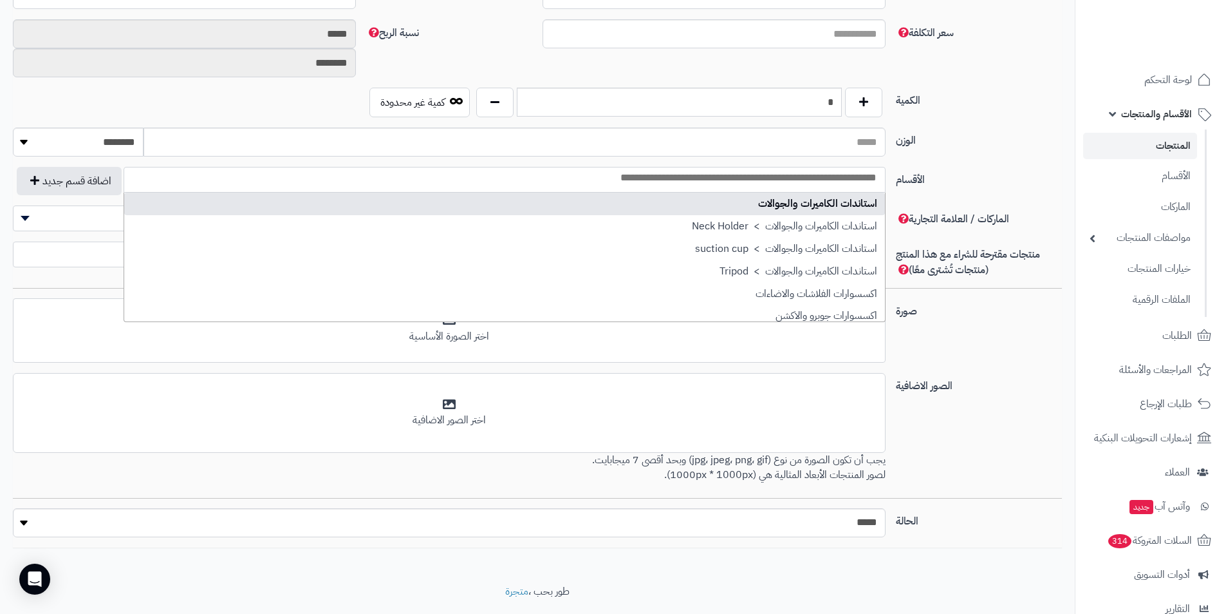
click at [821, 180] on input "search" at bounding box center [504, 178] width 761 height 15
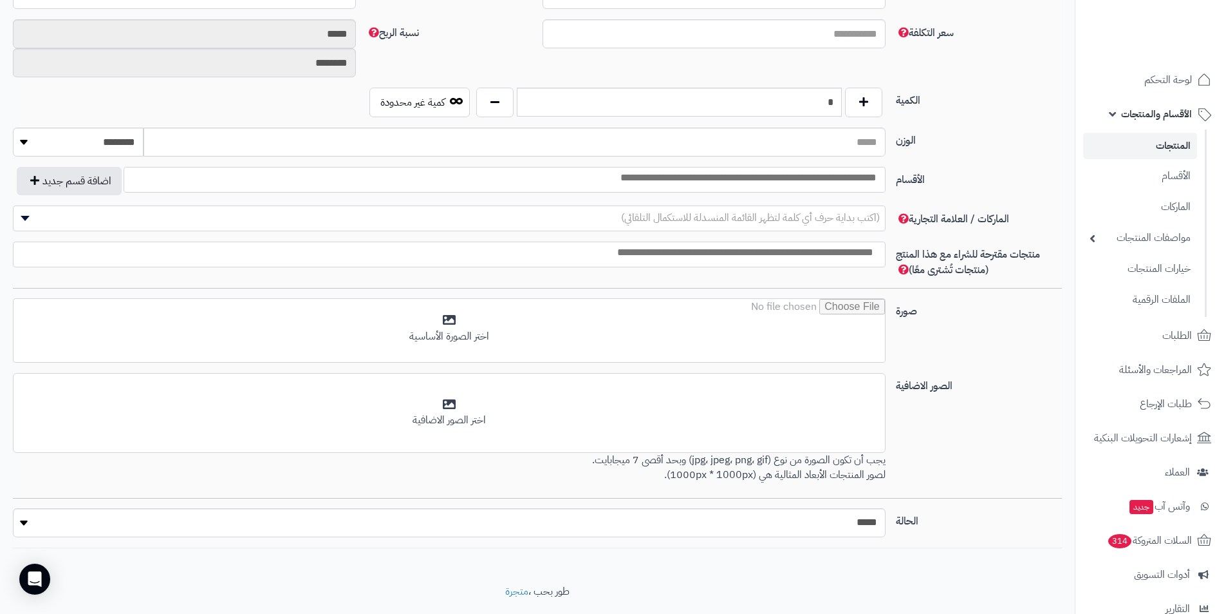
click at [834, 174] on input "search" at bounding box center [504, 178] width 761 height 15
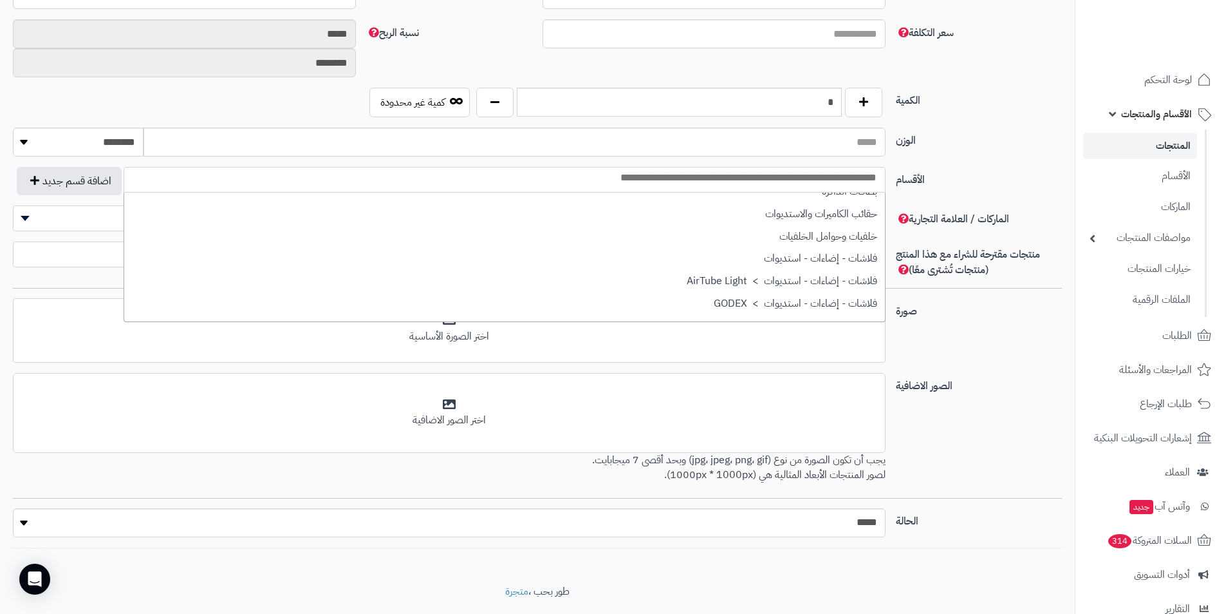
scroll to position [515, 0]
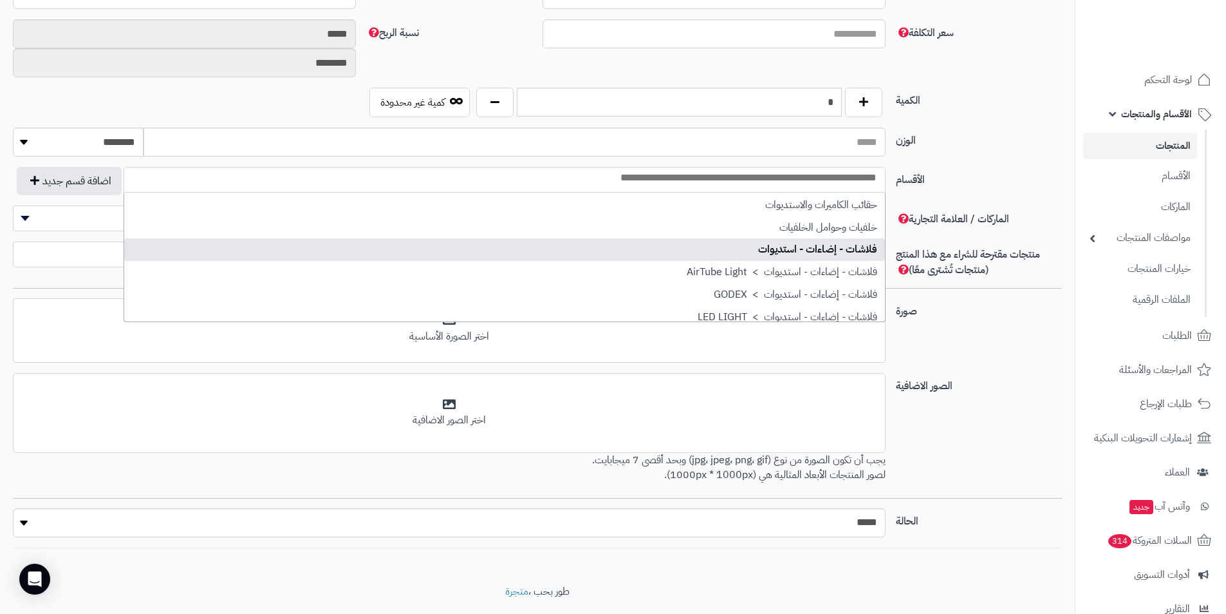
select select "**"
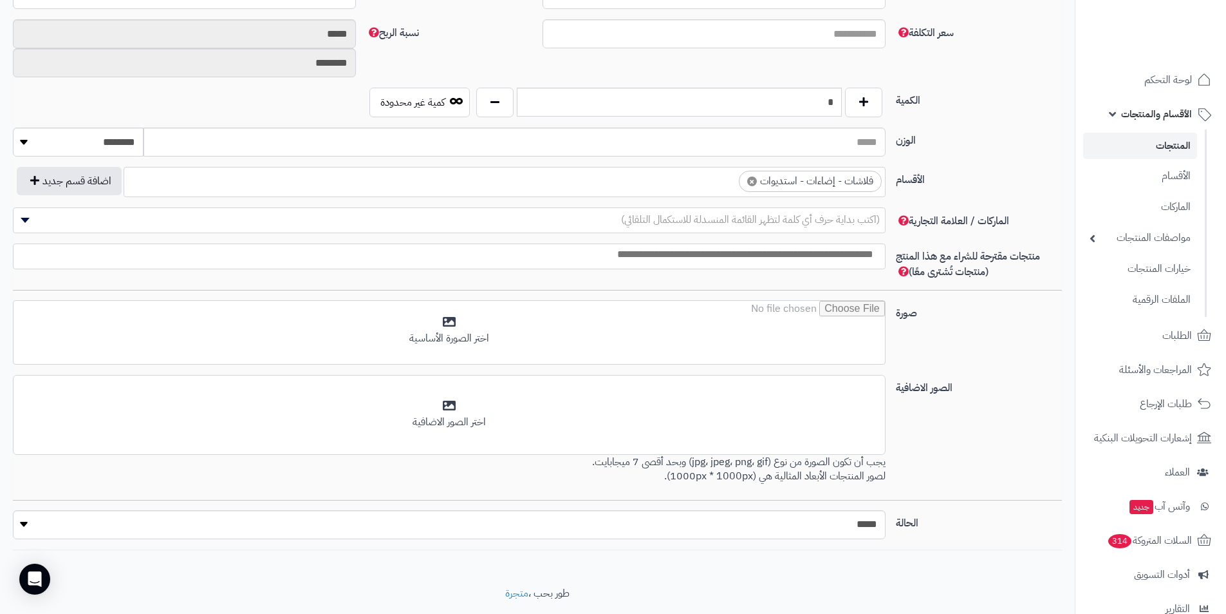
scroll to position [0, 0]
click at [865, 212] on span "(اكتب بداية حرف أي كلمة لتظهر القائمة المنسدلة للاستكمال التلقائي)" at bounding box center [750, 219] width 259 height 15
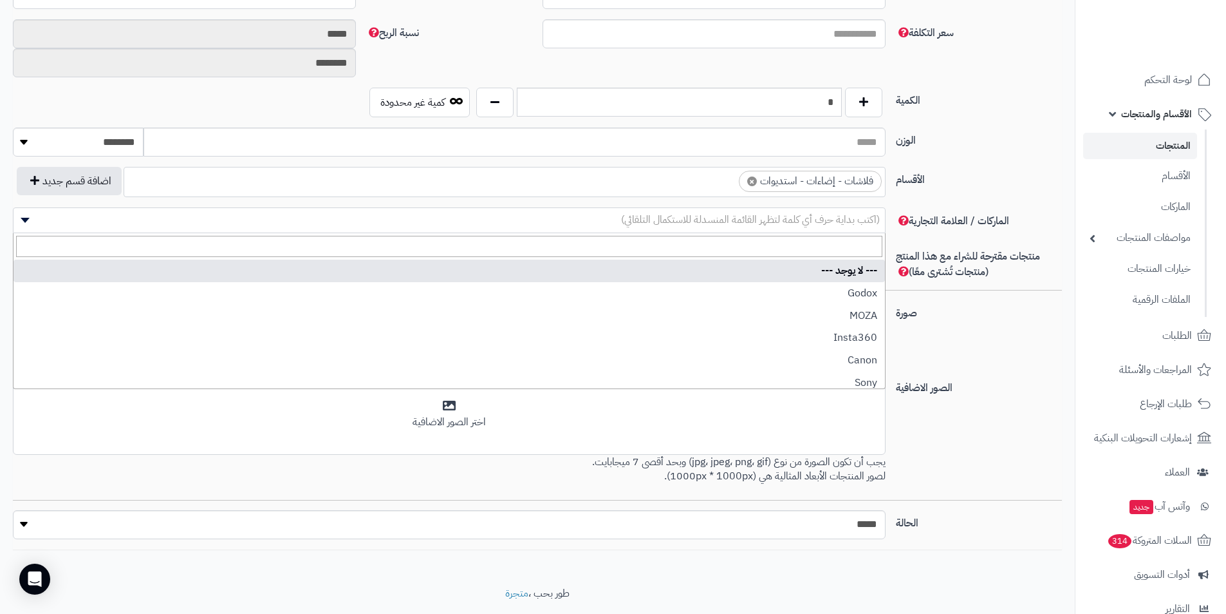
click at [997, 176] on label "الأقسام" at bounding box center [979, 177] width 176 height 21
click at [886, 167] on select "**********" at bounding box center [885, 166] width 1 height 1
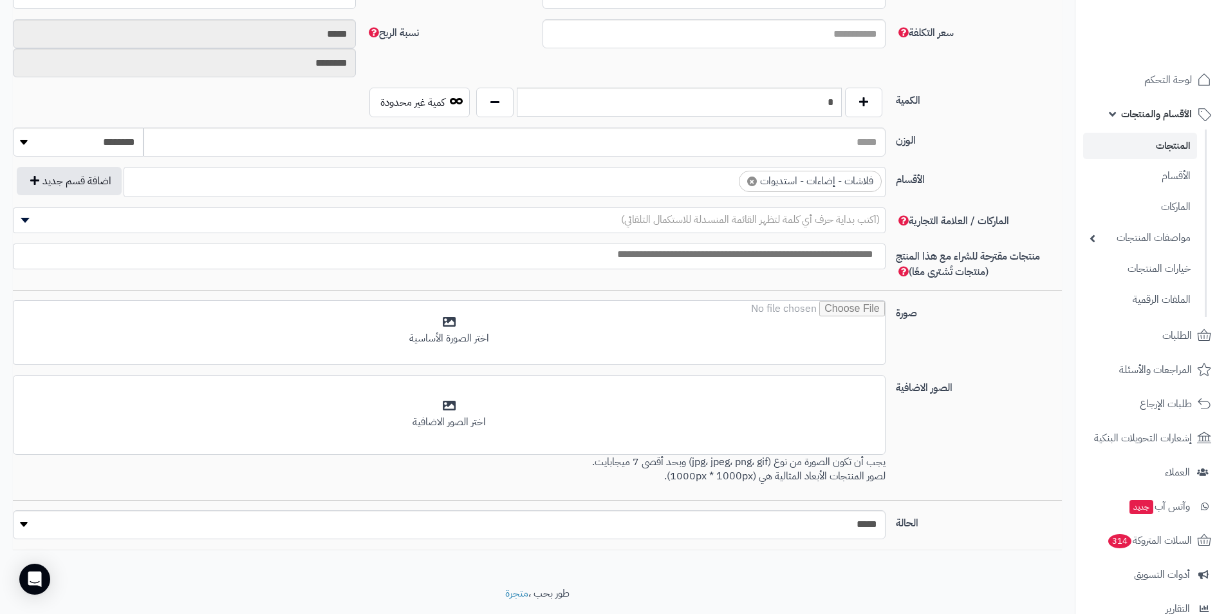
click at [1015, 334] on div "صورة اختر الصورة الأساسية" at bounding box center [538, 337] width 1060 height 75
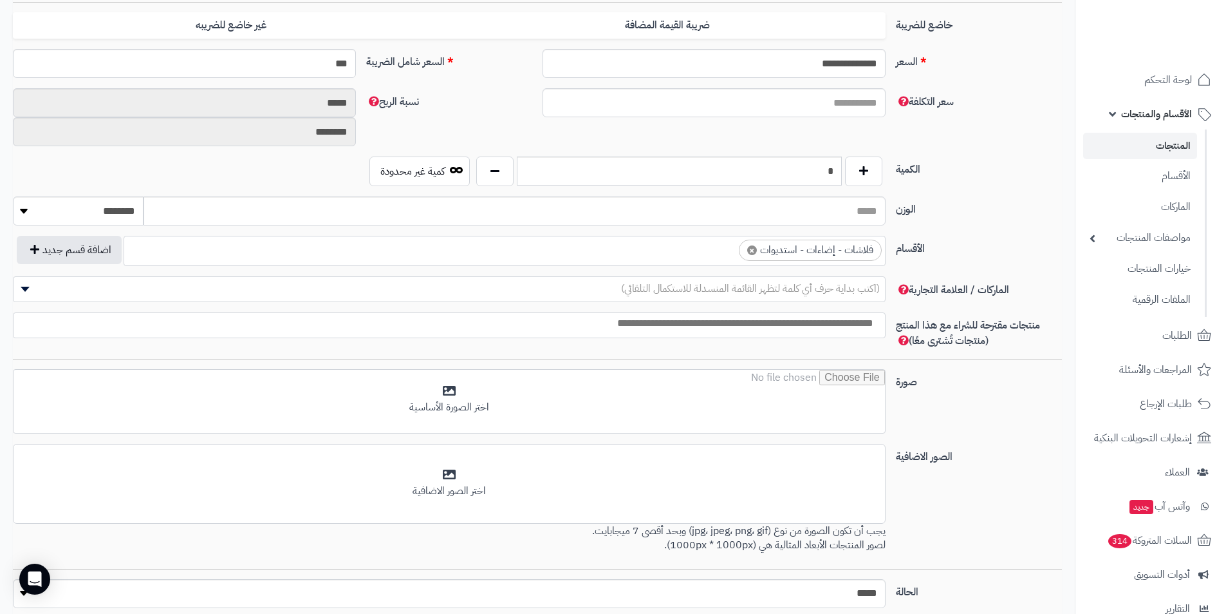
scroll to position [451, 0]
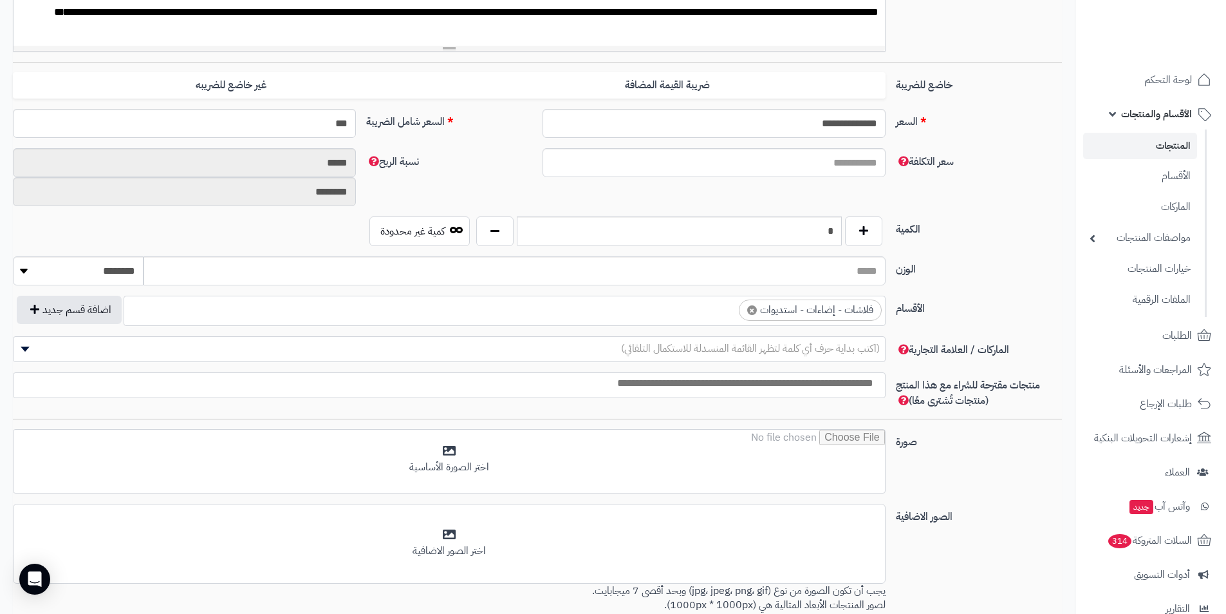
click at [985, 281] on div "الوزن ******** **** ***** *****" at bounding box center [538, 275] width 1060 height 39
click at [863, 272] on input "الوزن" at bounding box center [515, 270] width 742 height 29
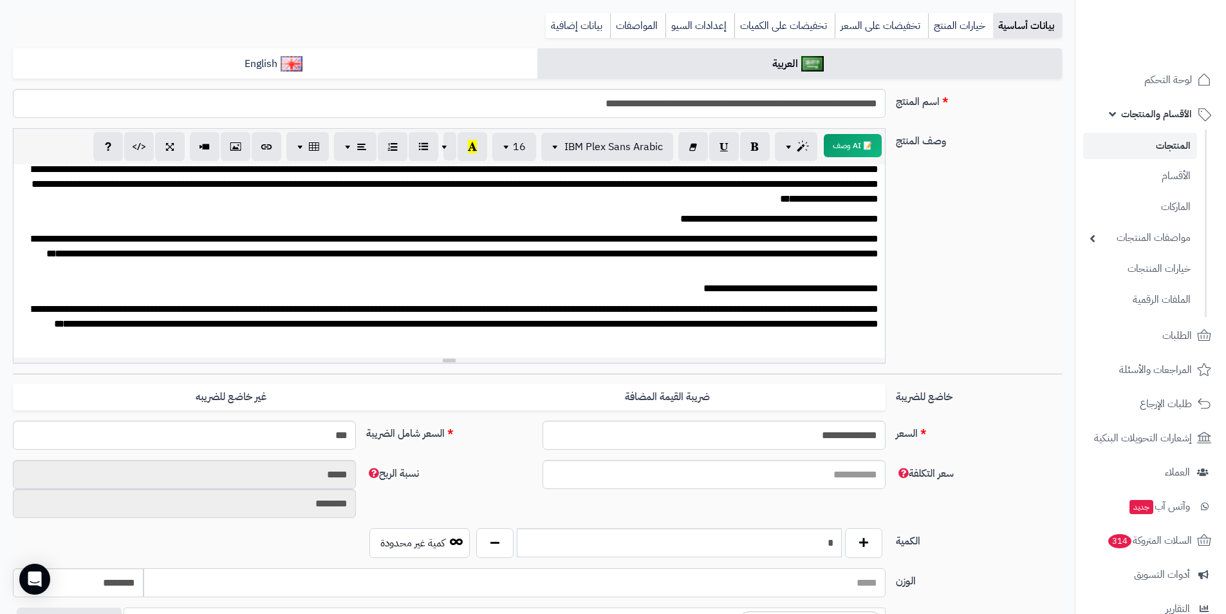
scroll to position [101, 0]
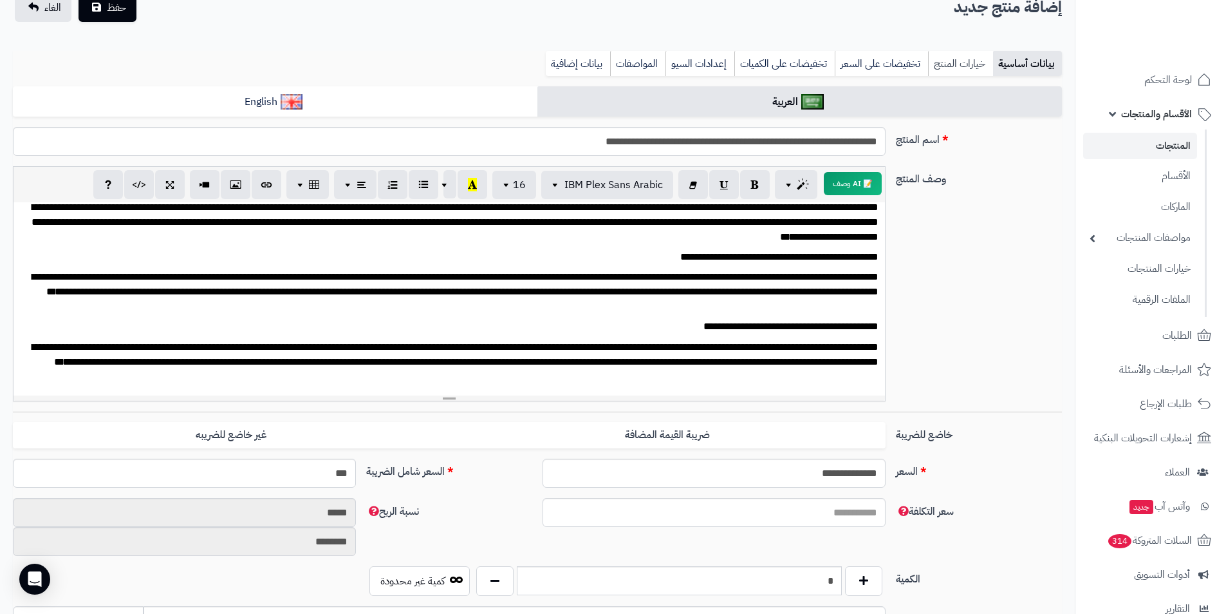
click at [952, 64] on link "خيارات المنتج" at bounding box center [960, 64] width 65 height 26
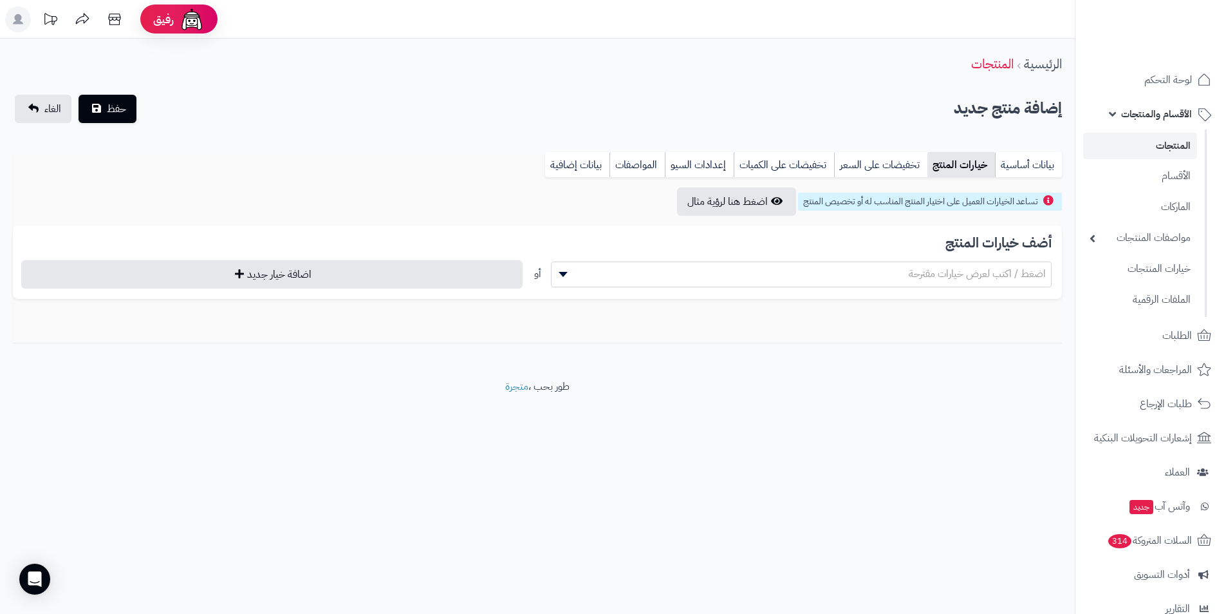
scroll to position [0, 0]
click at [625, 165] on link "المواصفات" at bounding box center [646, 165] width 55 height 26
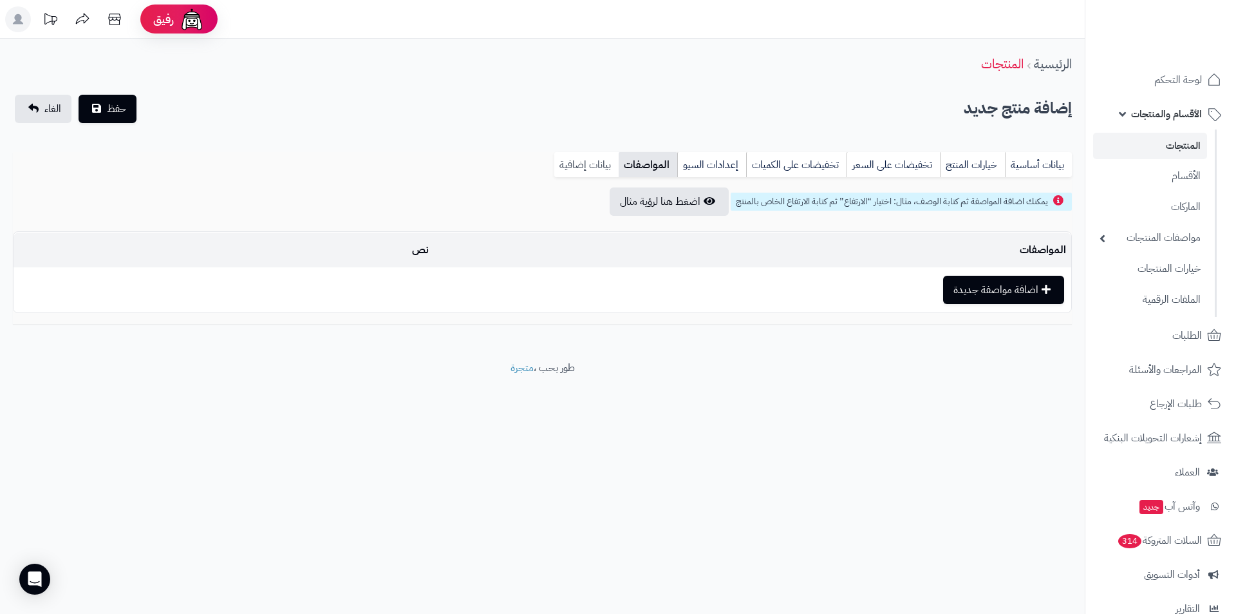
click at [590, 158] on link "بيانات إضافية" at bounding box center [586, 165] width 64 height 26
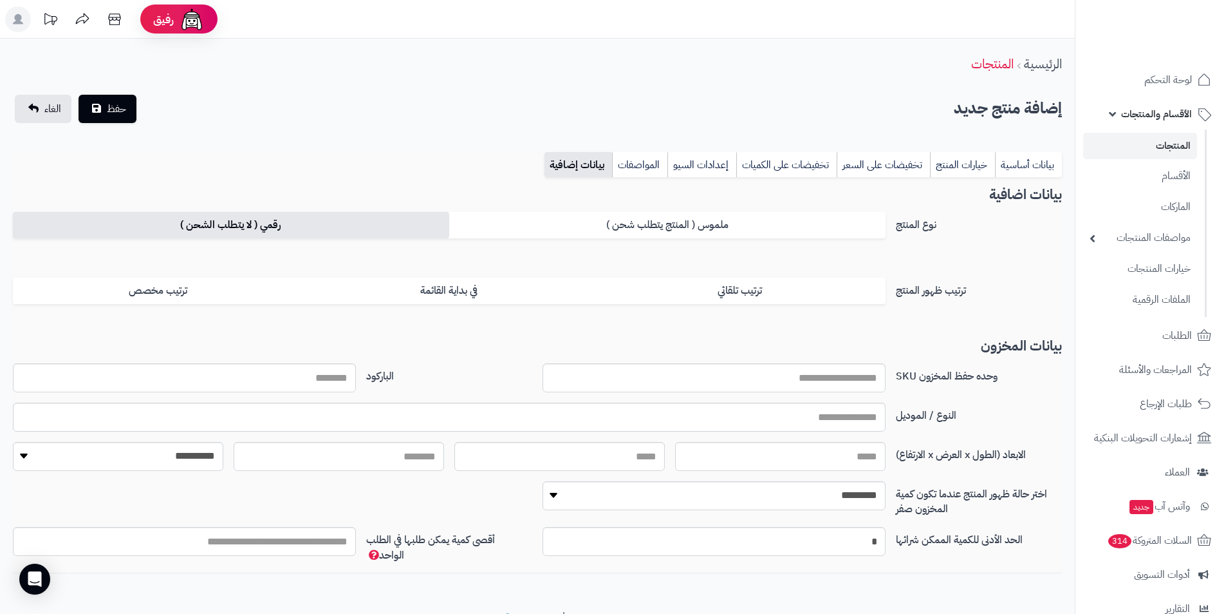
click at [389, 233] on label "رقمي ( لا يتطلب الشحن )" at bounding box center [231, 225] width 436 height 26
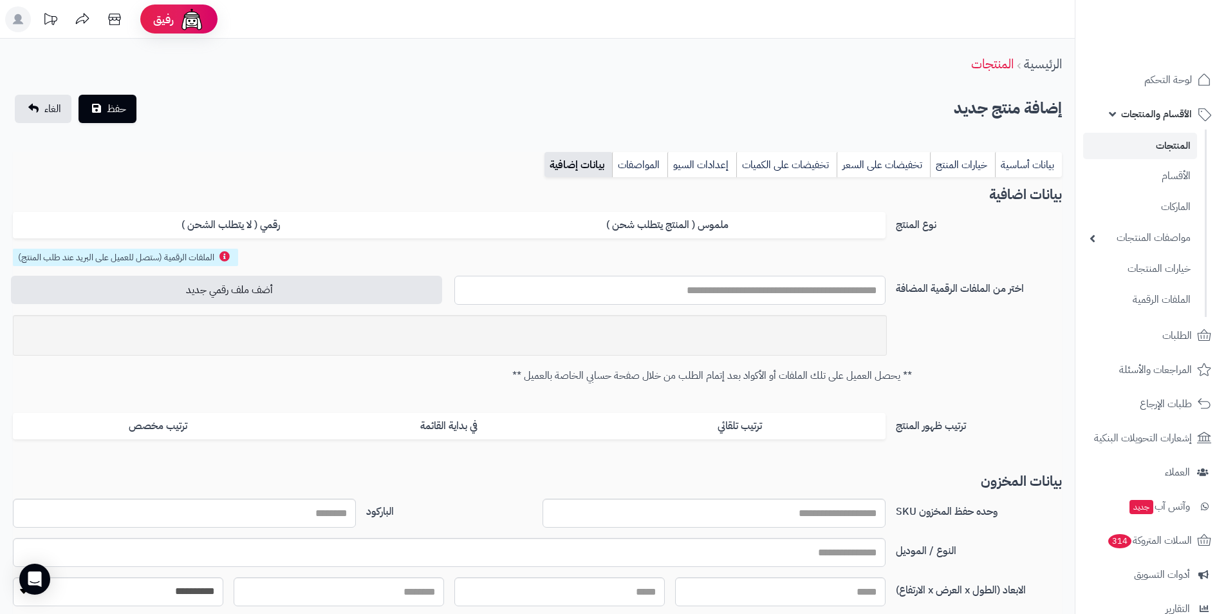
click at [841, 290] on input "text" at bounding box center [670, 290] width 431 height 29
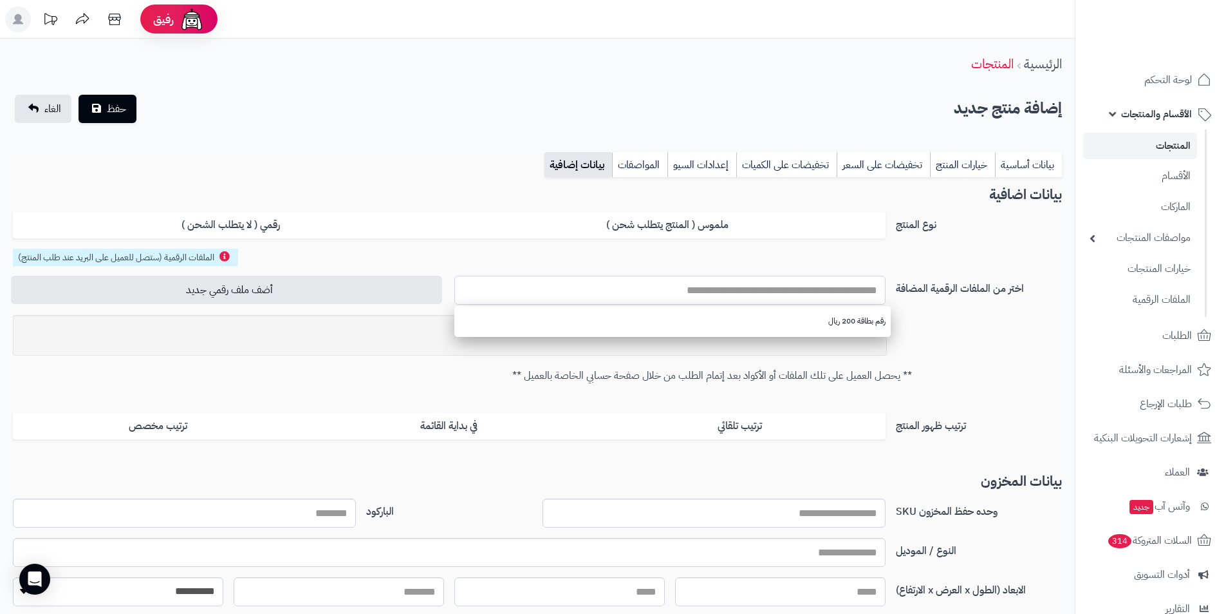
scroll to position [193, 0]
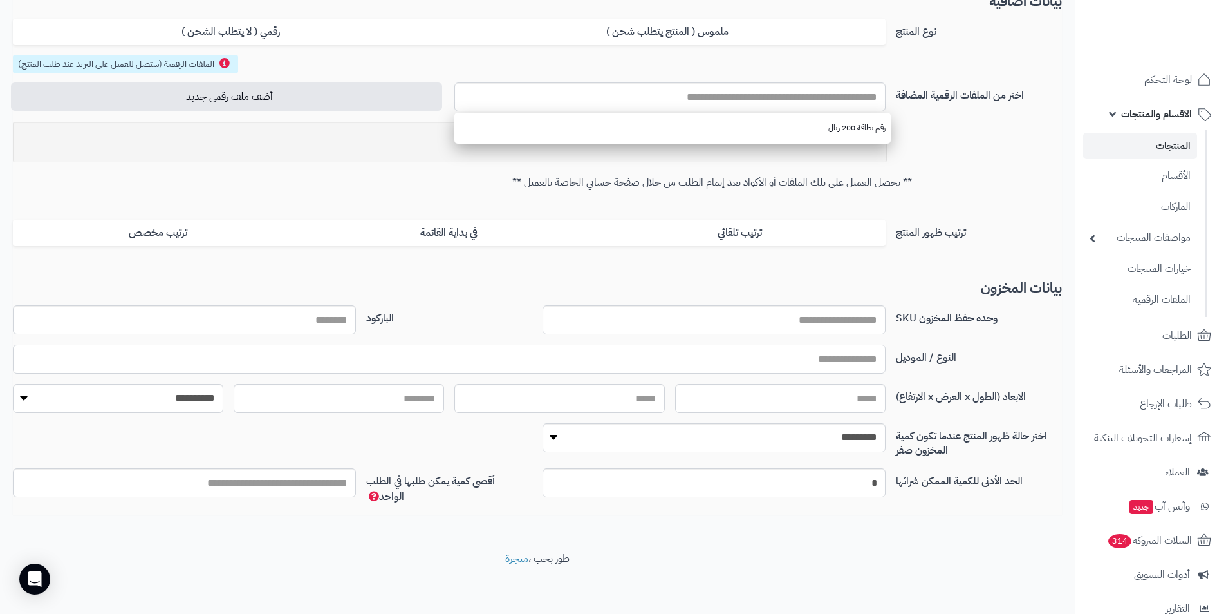
click at [865, 357] on input "text" at bounding box center [449, 358] width 873 height 29
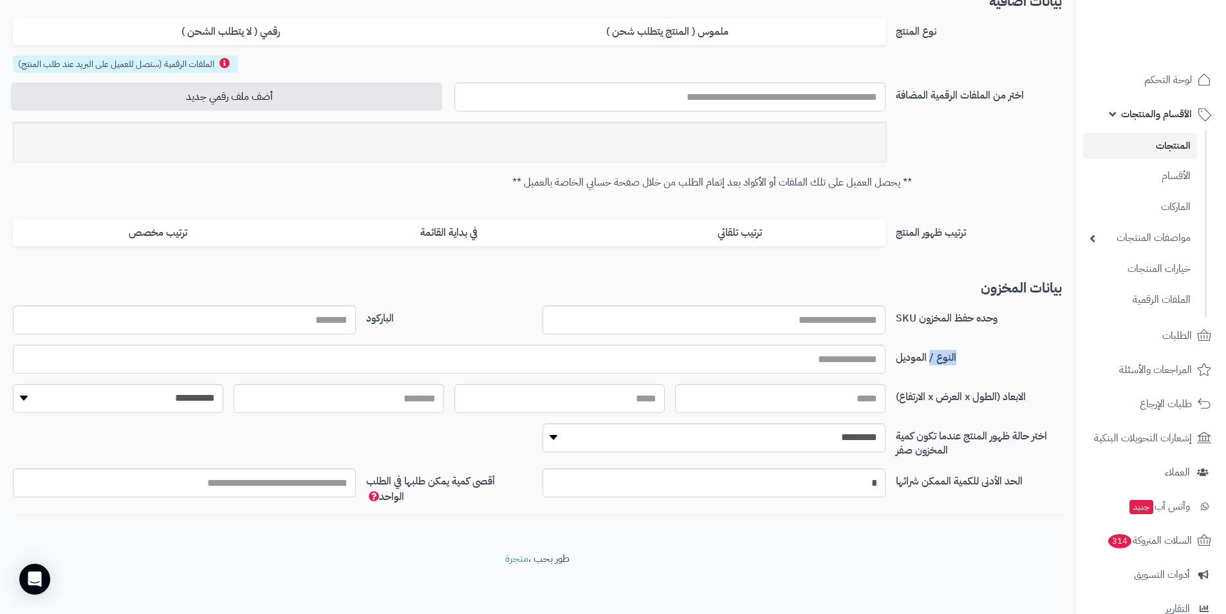
drag, startPoint x: 953, startPoint y: 356, endPoint x: 931, endPoint y: 353, distance: 22.7
click at [931, 353] on label "النوع / الموديل" at bounding box center [979, 354] width 176 height 21
drag, startPoint x: 919, startPoint y: 354, endPoint x: 896, endPoint y: 352, distance: 23.3
click at [896, 352] on label "النوع / الموديل" at bounding box center [979, 354] width 176 height 21
drag, startPoint x: 928, startPoint y: 355, endPoint x: 959, endPoint y: 355, distance: 31.5
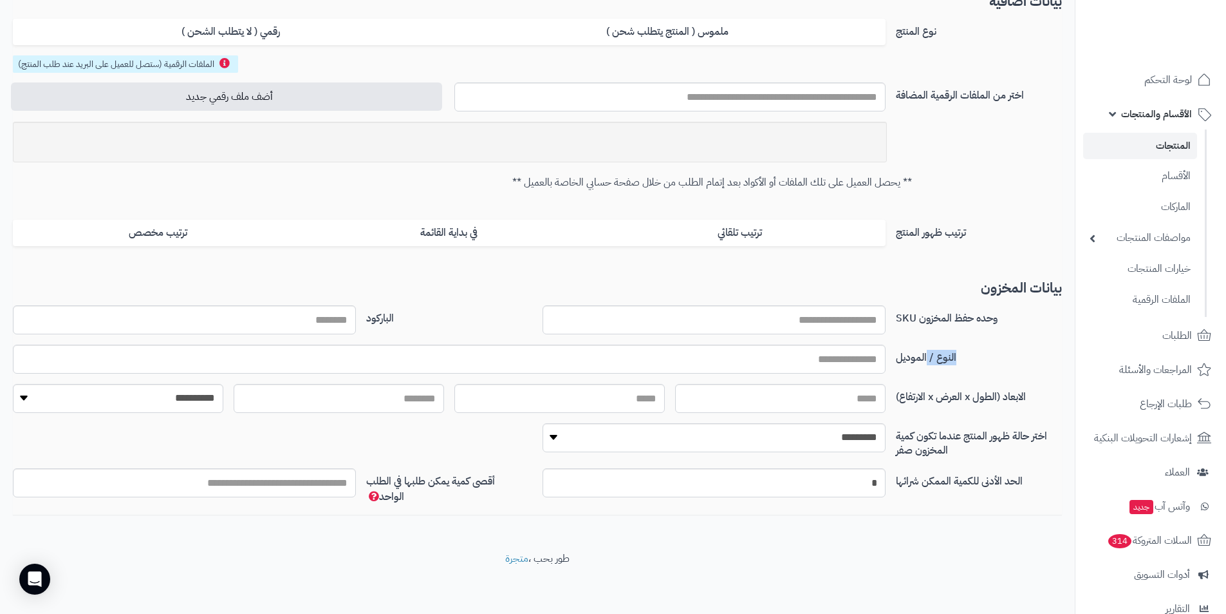
click at [959, 355] on label "النوع / الموديل" at bounding box center [979, 354] width 176 height 21
click at [850, 366] on input "text" at bounding box center [449, 358] width 873 height 29
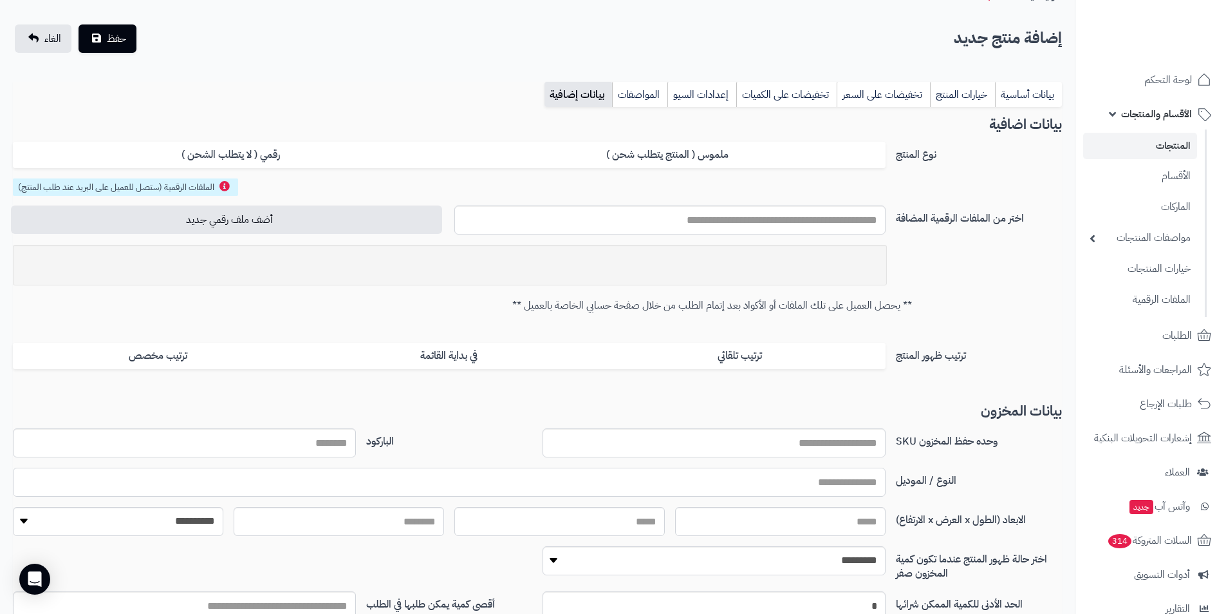
scroll to position [0, 0]
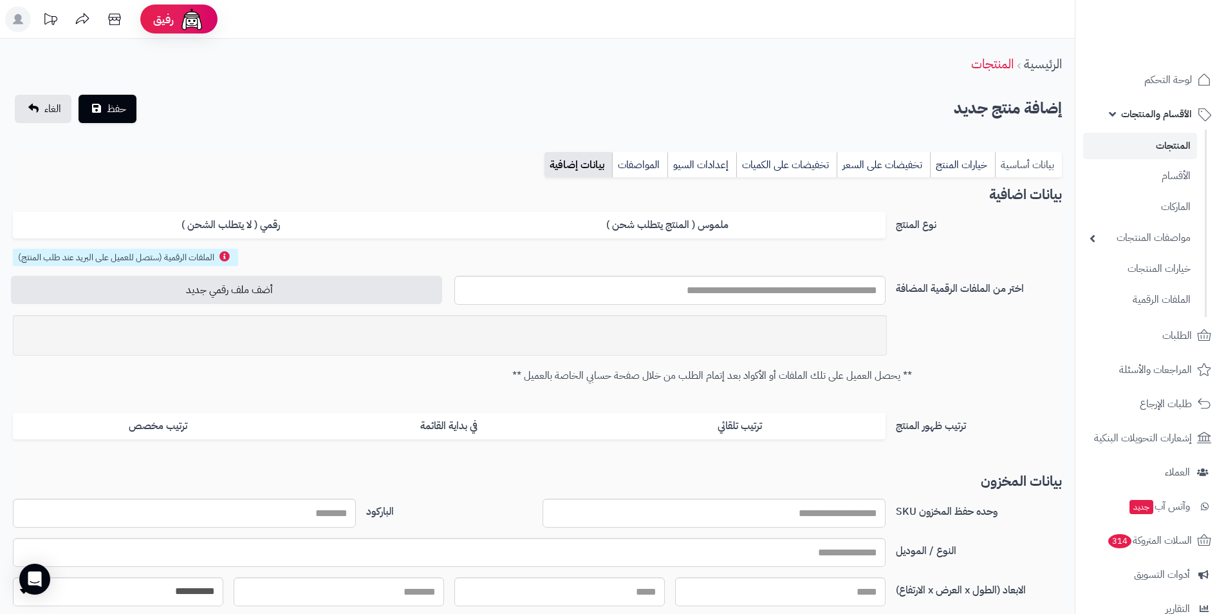
click at [1046, 163] on link "بيانات أساسية" at bounding box center [1028, 165] width 67 height 26
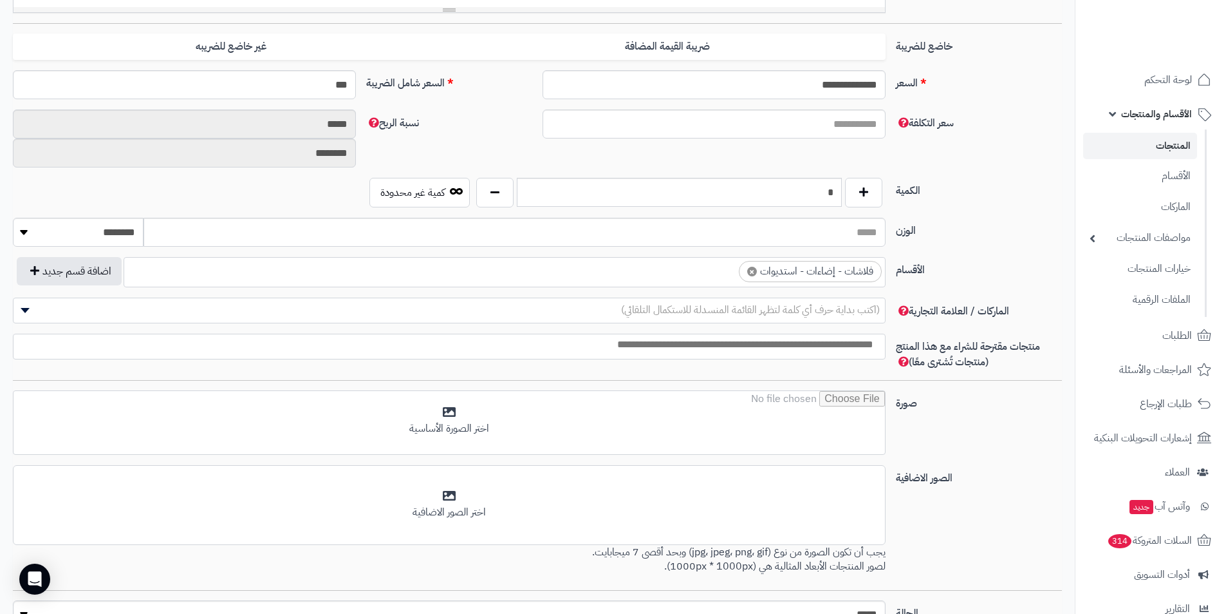
scroll to position [616, 0]
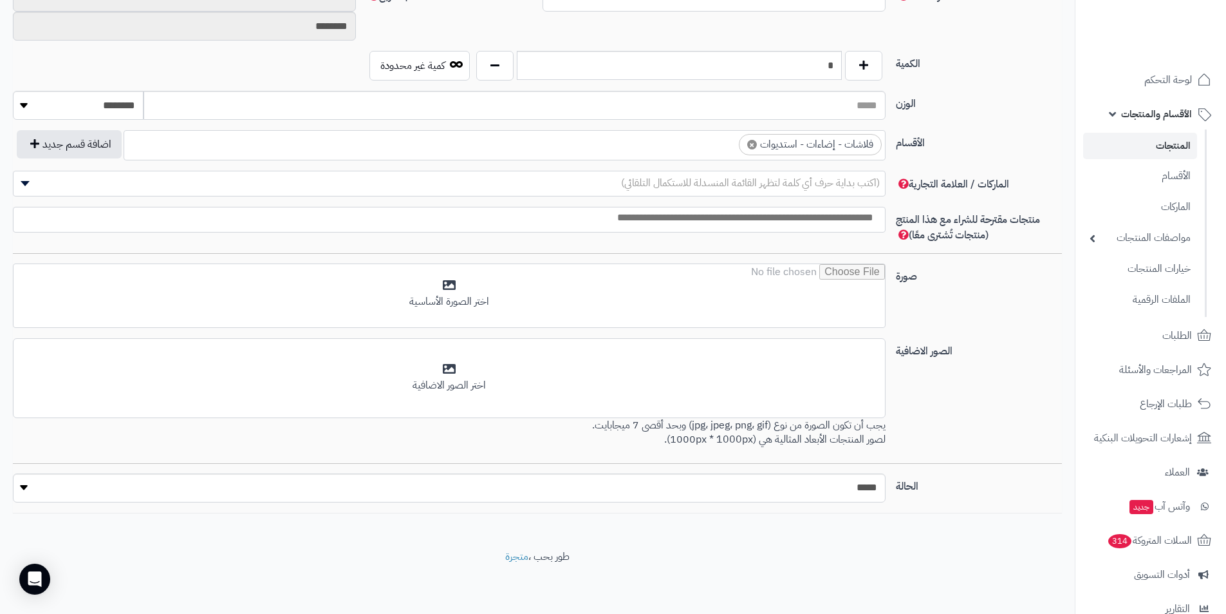
click at [691, 138] on ul "× فلاشات - إضاءات - استديوات" at bounding box center [504, 143] width 761 height 24
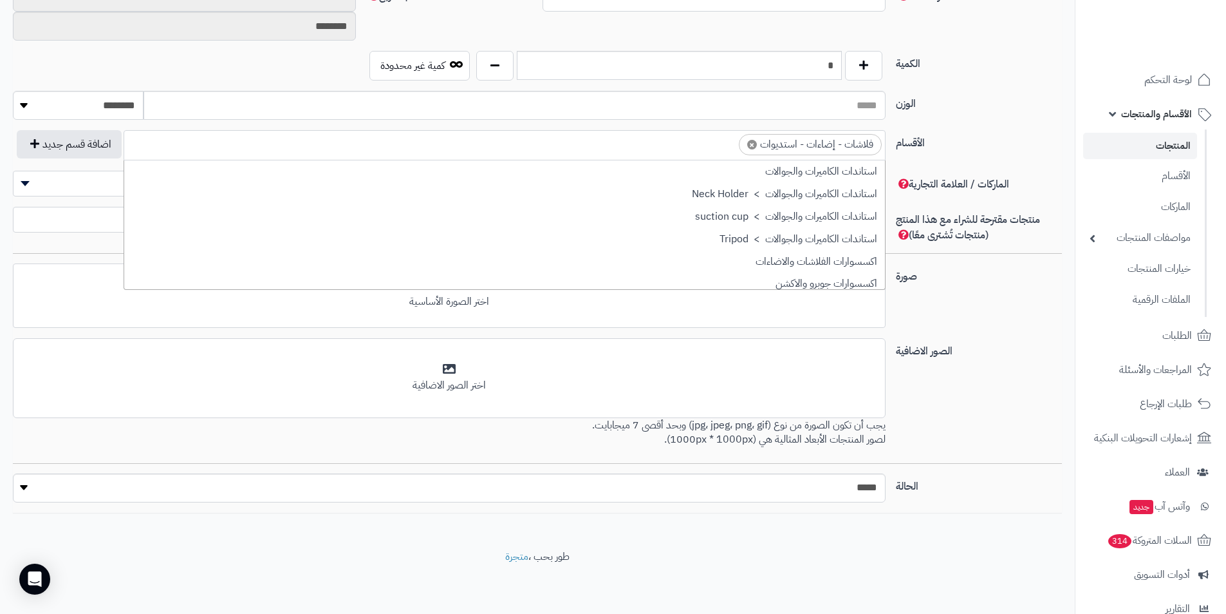
scroll to position [538, 0]
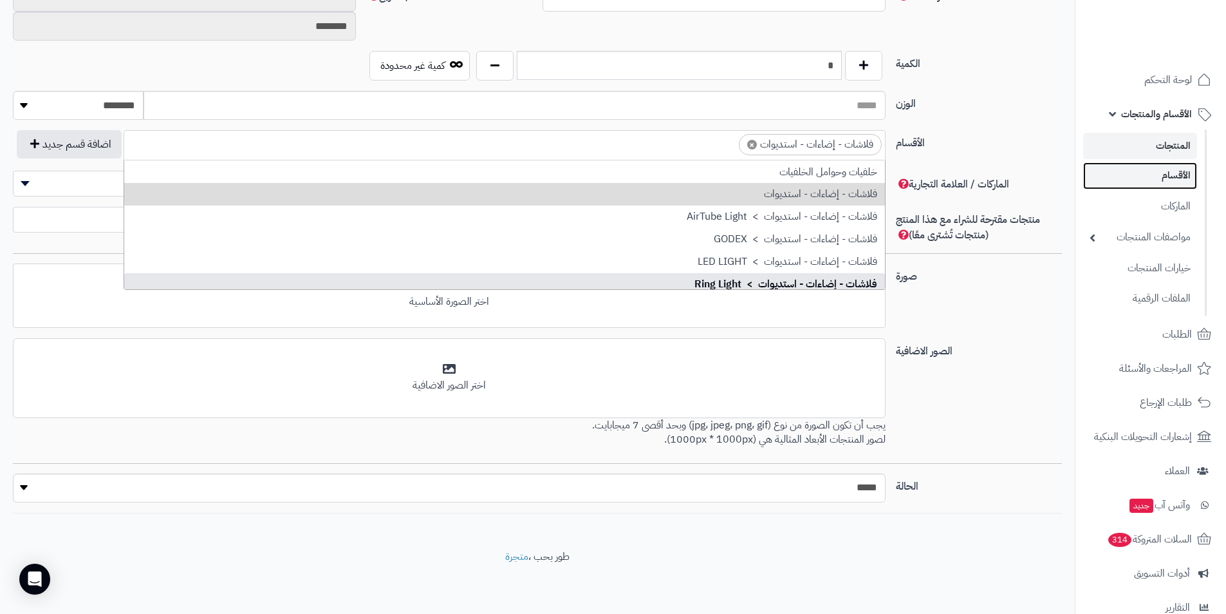
click at [1154, 183] on link "الأقسام" at bounding box center [1140, 175] width 114 height 26
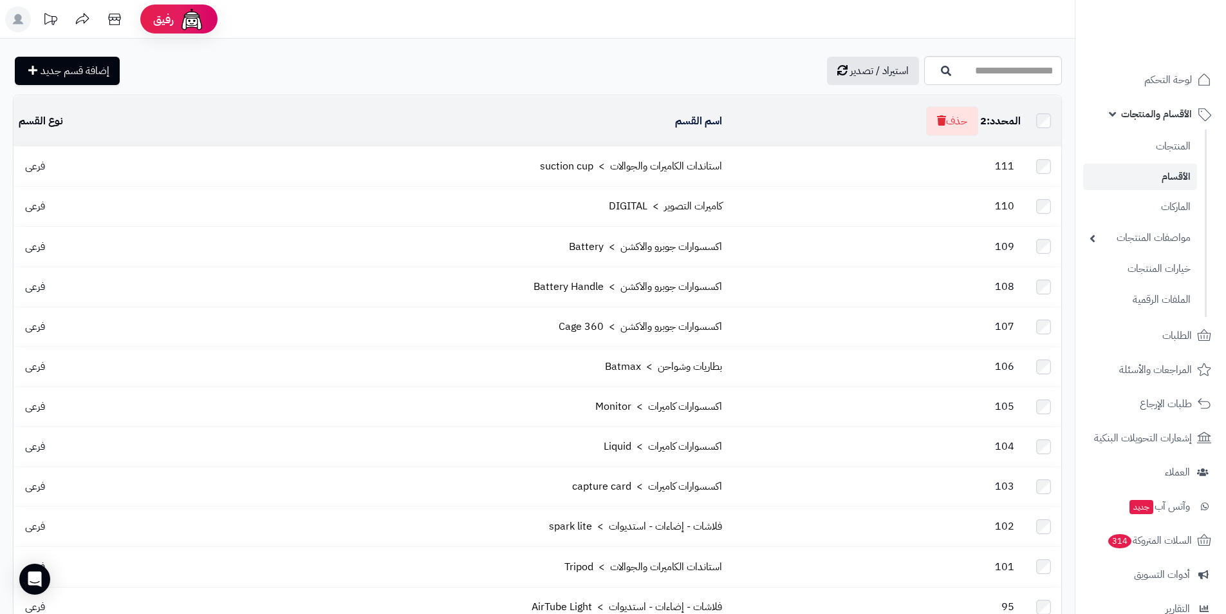
click at [263, 158] on td "استاندات الكاميرات والجوالات > suction cup" at bounding box center [446, 166] width 561 height 39
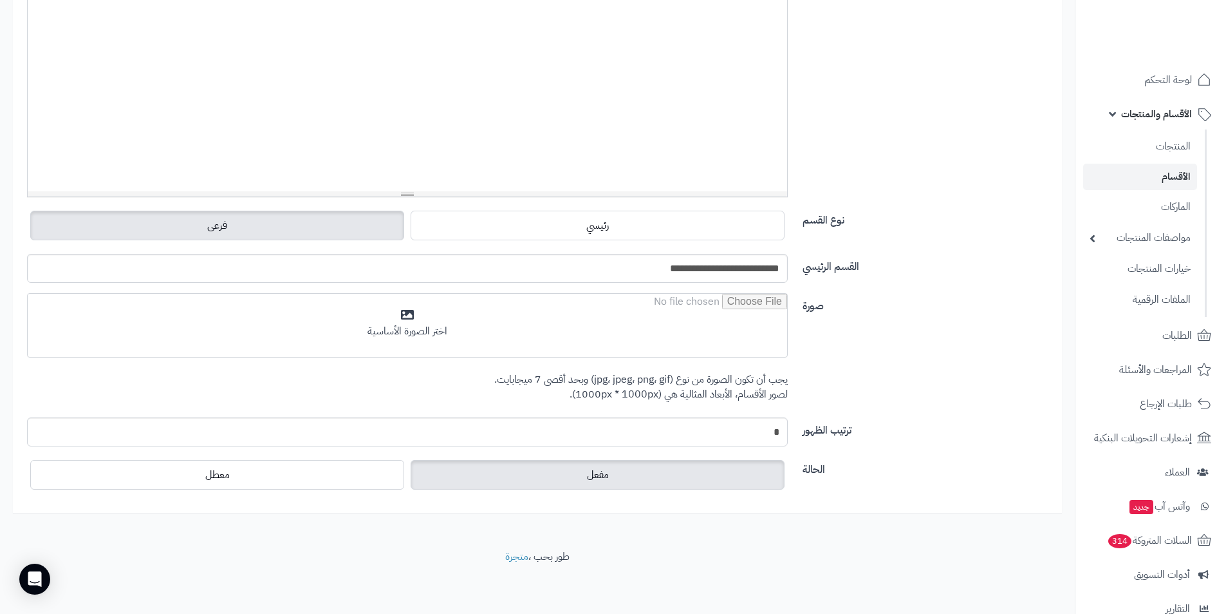
scroll to position [332, 0]
click at [276, 482] on label "معطل" at bounding box center [217, 475] width 374 height 30
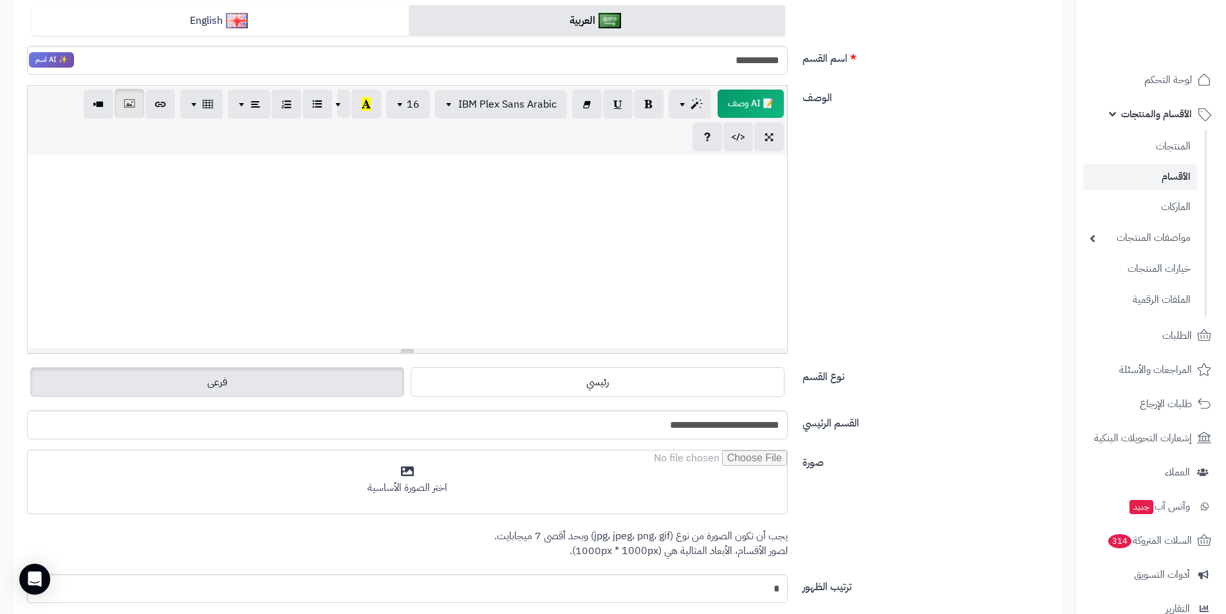
scroll to position [0, 0]
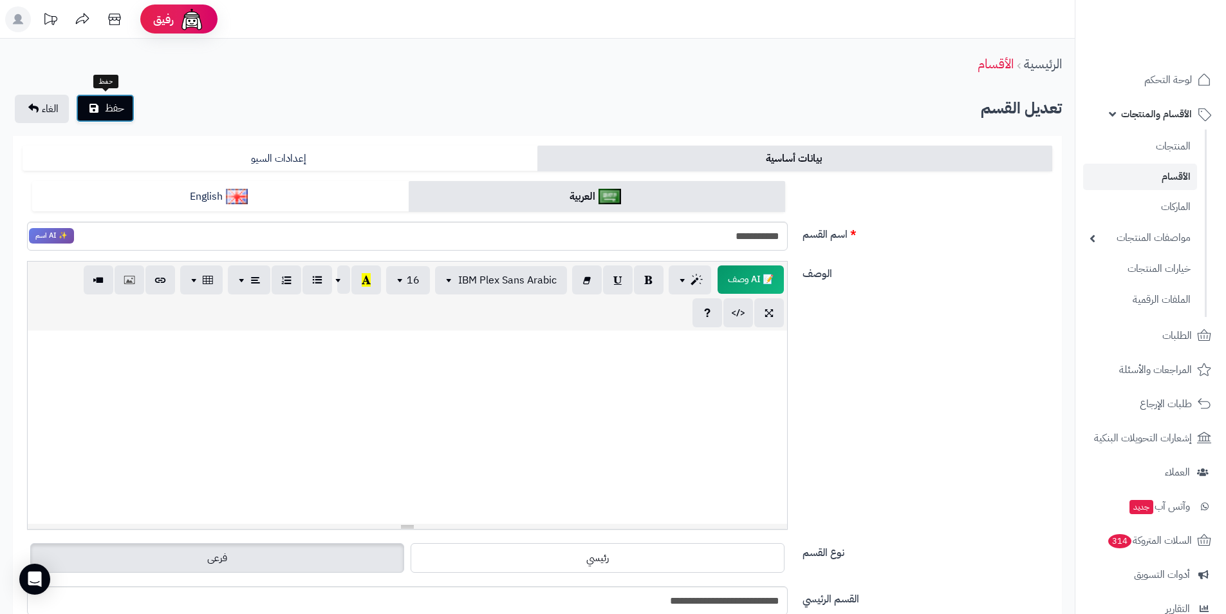
click at [93, 121] on button "حفظ" at bounding box center [105, 108] width 59 height 28
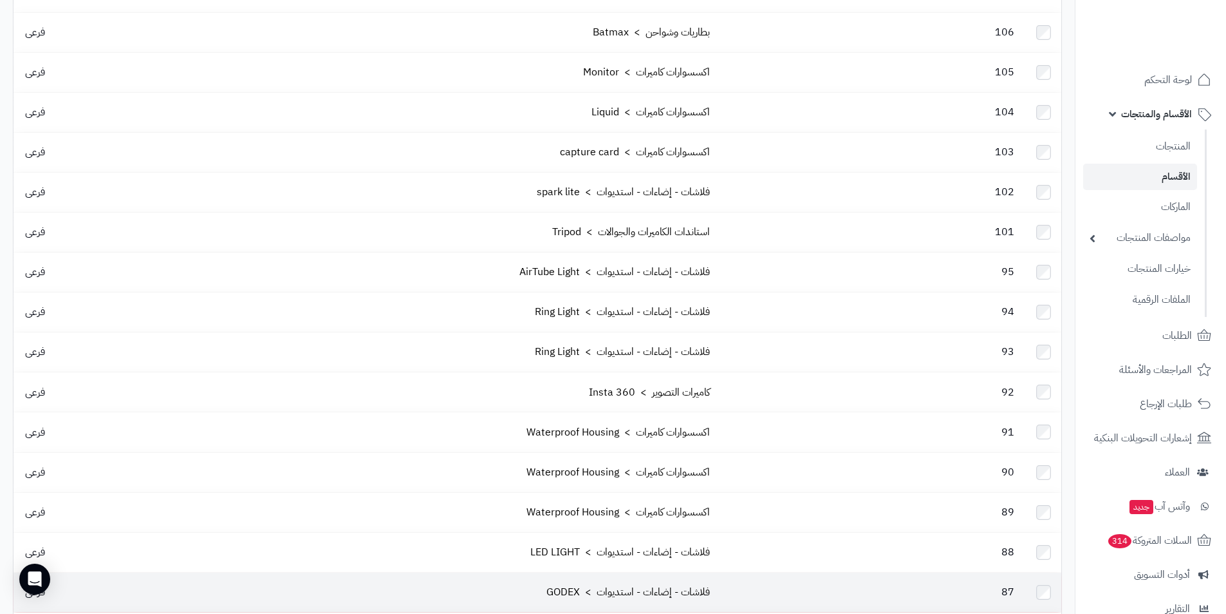
scroll to position [515, 0]
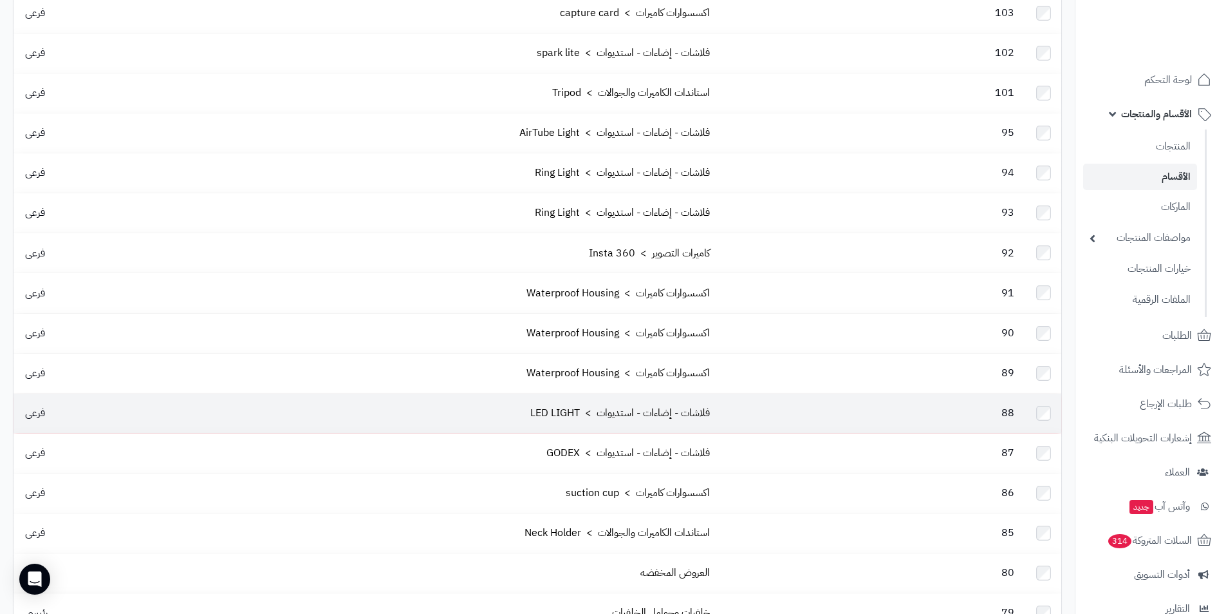
click at [1049, 393] on td at bounding box center [1043, 412] width 35 height 39
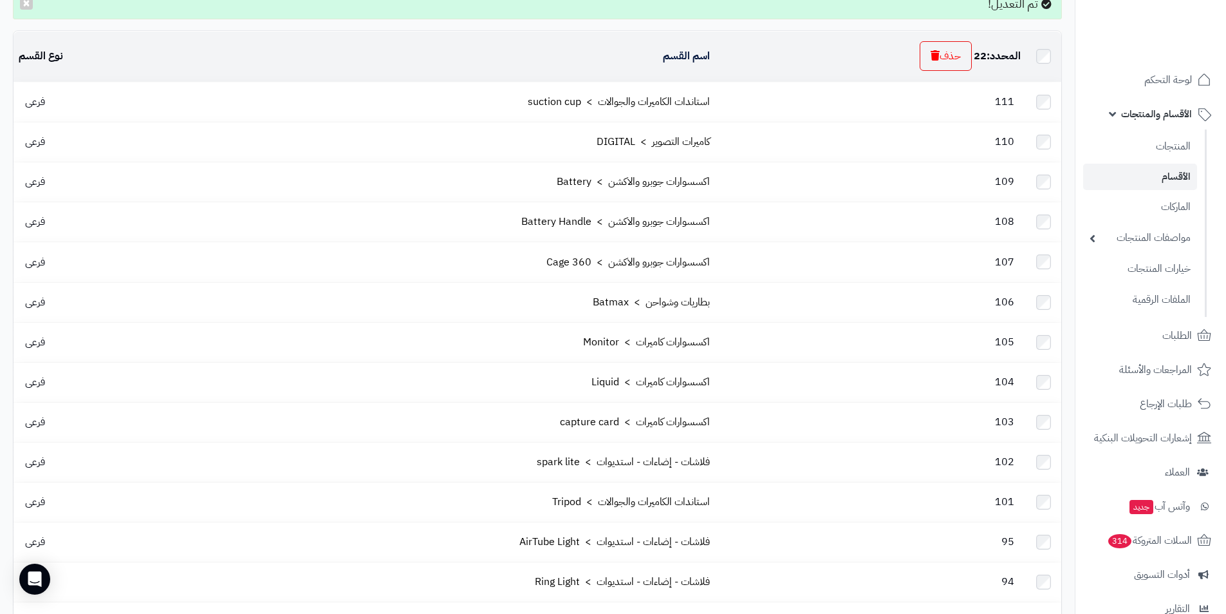
scroll to position [0, 0]
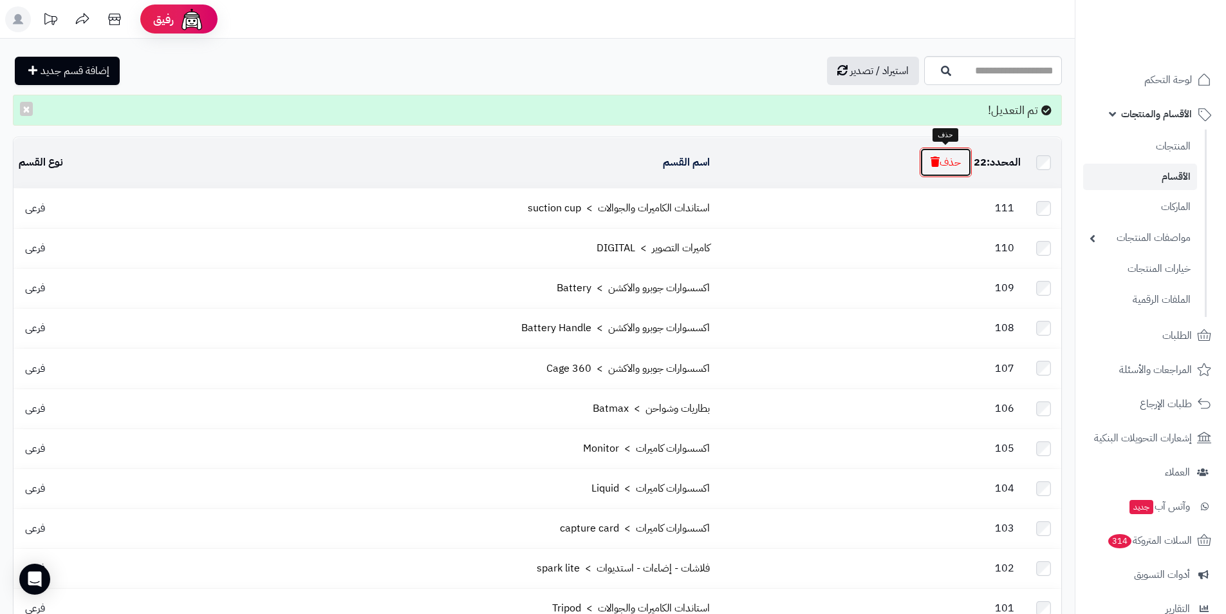
click at [953, 168] on button "حذف" at bounding box center [946, 162] width 52 height 30
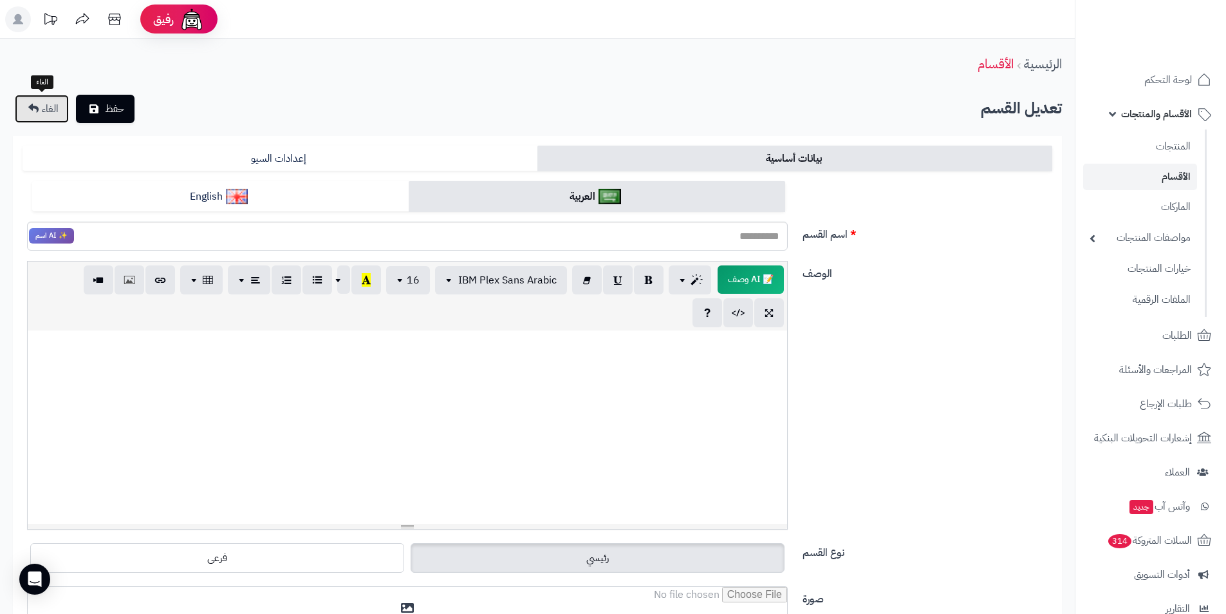
click at [41, 108] on link "الغاء" at bounding box center [42, 109] width 54 height 28
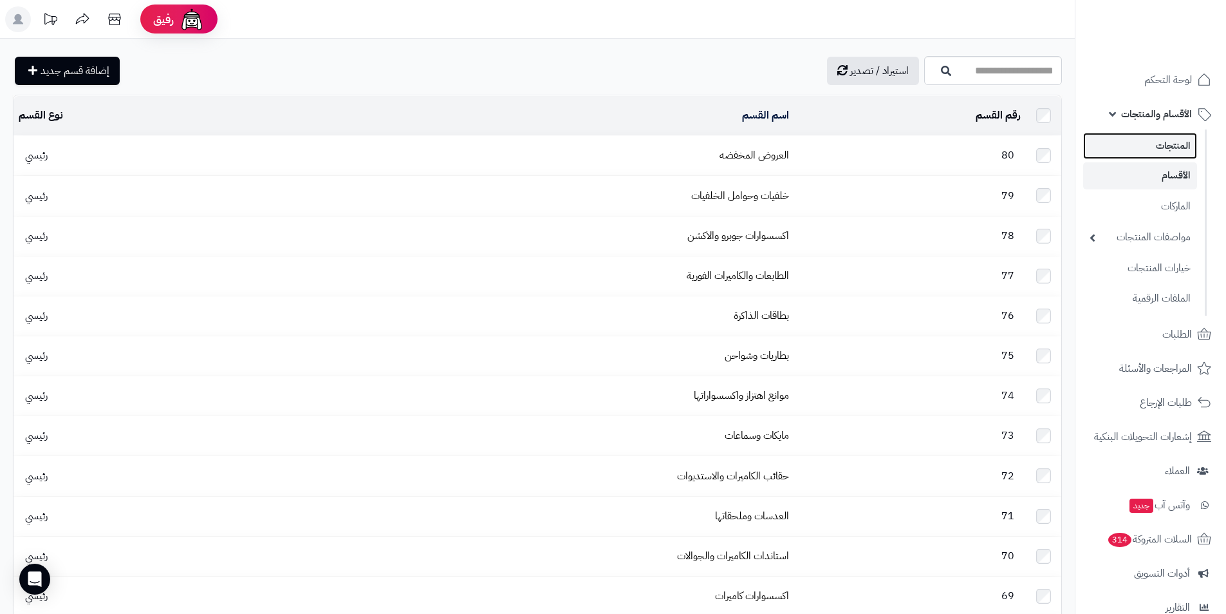
click at [1181, 147] on link "المنتجات" at bounding box center [1140, 146] width 114 height 26
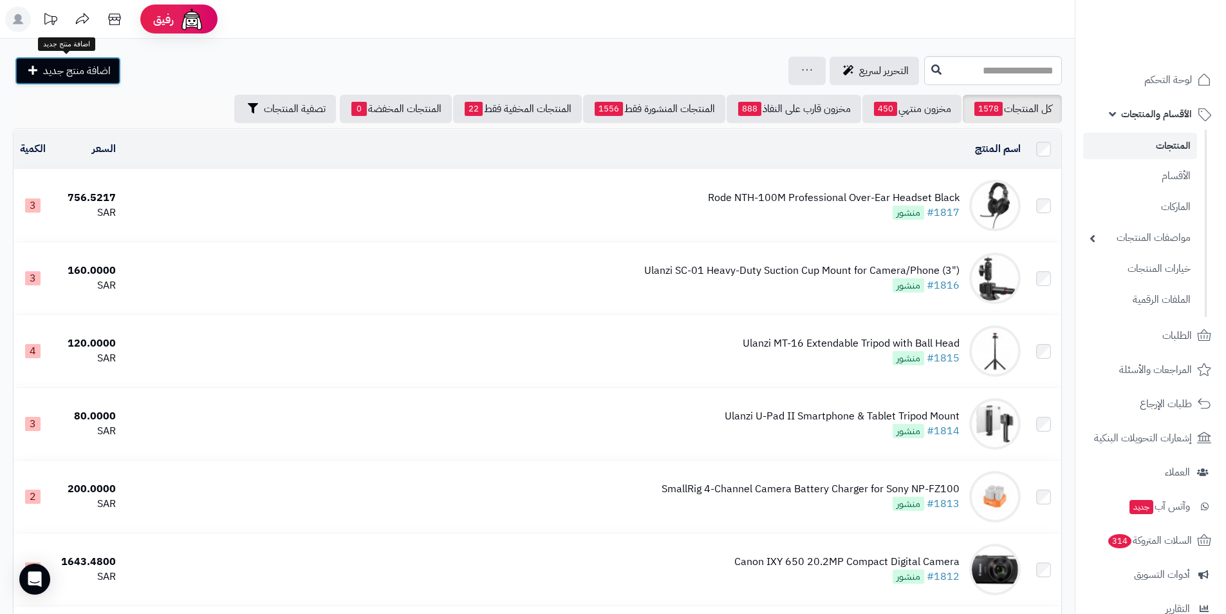
click at [104, 76] on span "اضافة منتج جديد" at bounding box center [77, 70] width 68 height 15
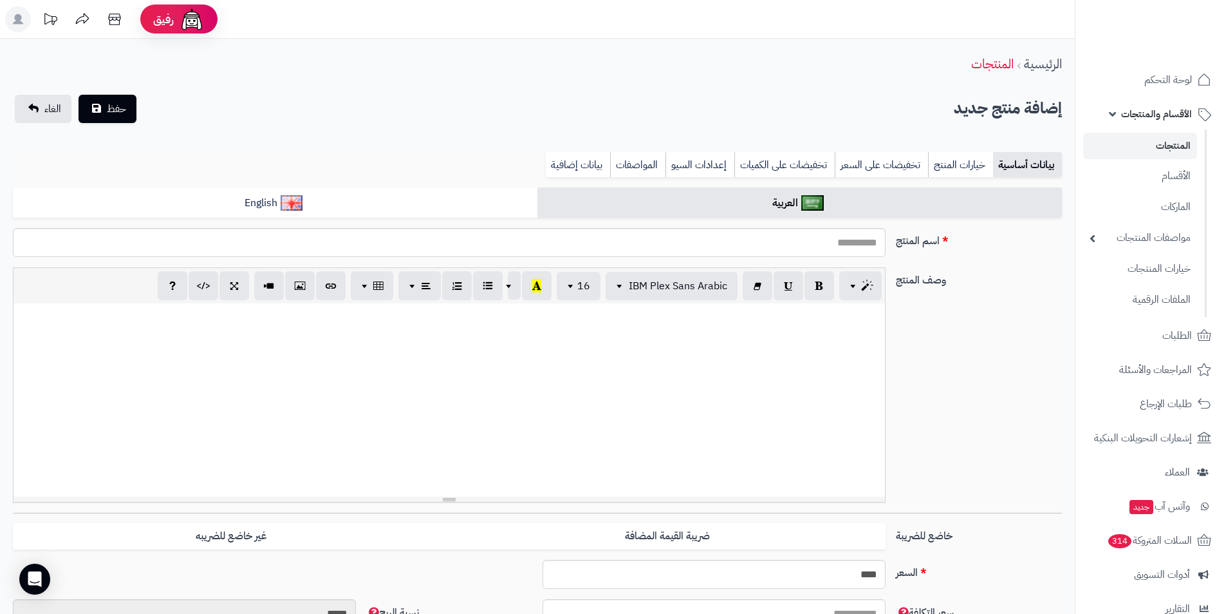
select select
click at [774, 248] on input "اسم المنتج" at bounding box center [449, 242] width 873 height 29
paste input "**********"
type input "**********"
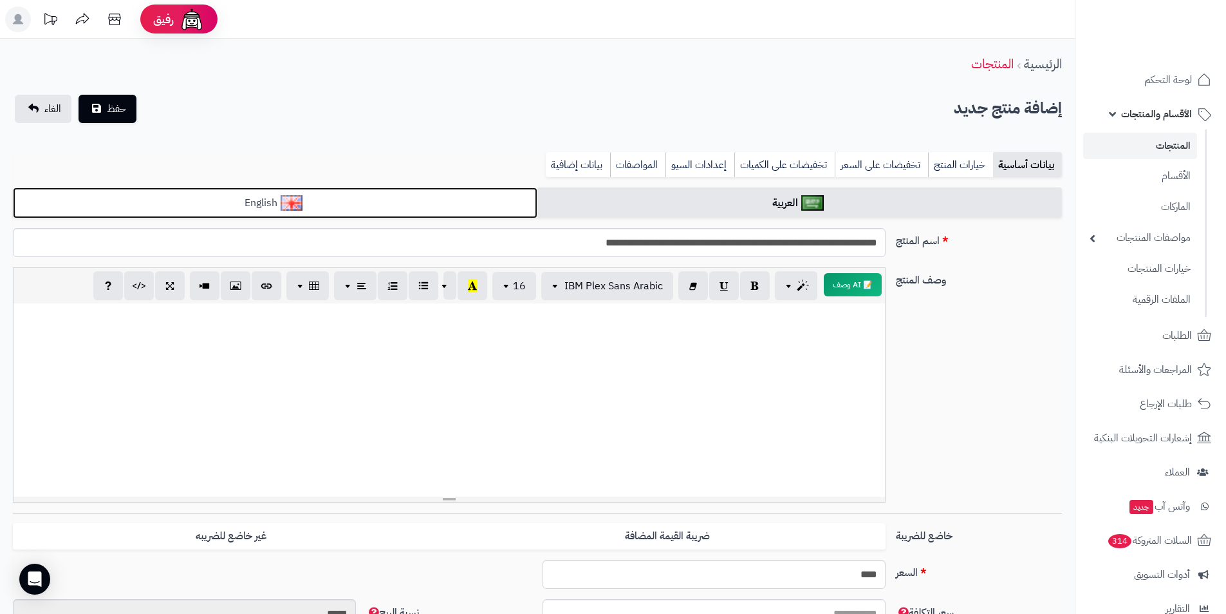
click at [404, 199] on link "English" at bounding box center [275, 203] width 525 height 32
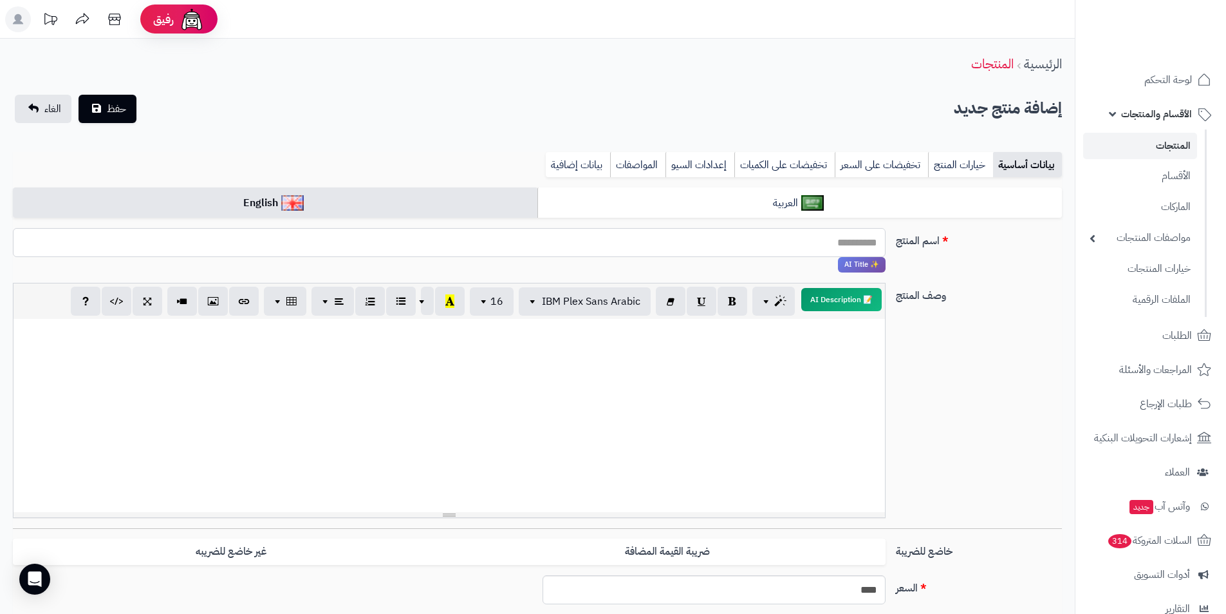
click at [491, 247] on input "اسم المنتج" at bounding box center [449, 242] width 873 height 29
paste input "**********"
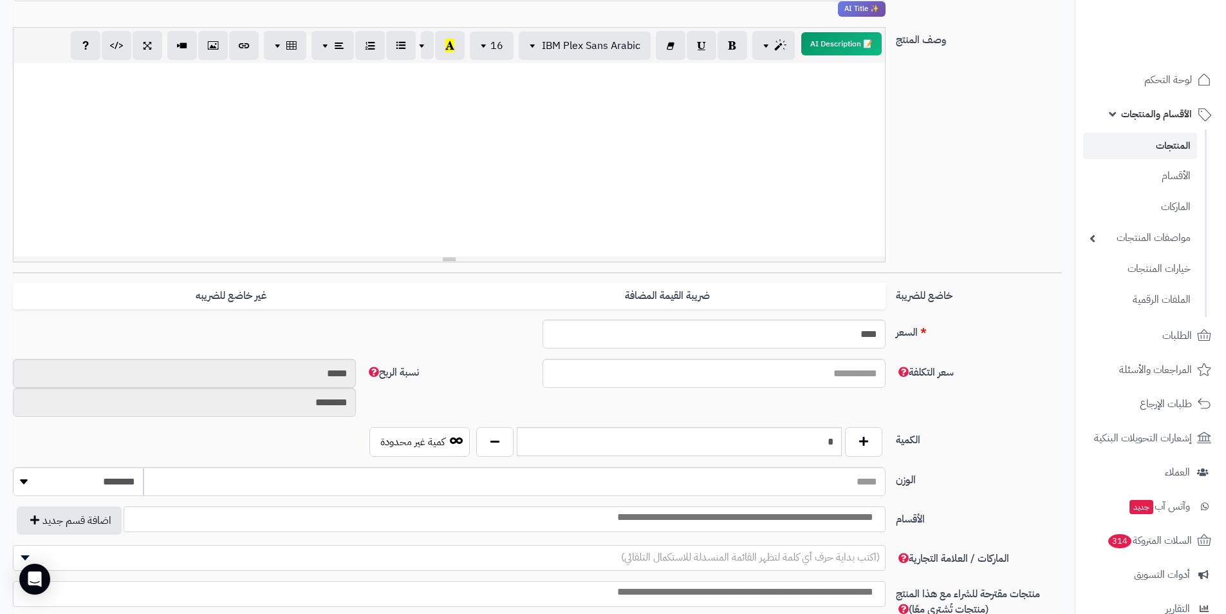
scroll to position [258, 0]
type input "**********"
click at [228, 251] on div at bounding box center [450, 157] width 872 height 193
click at [230, 189] on div at bounding box center [450, 157] width 872 height 193
paste div
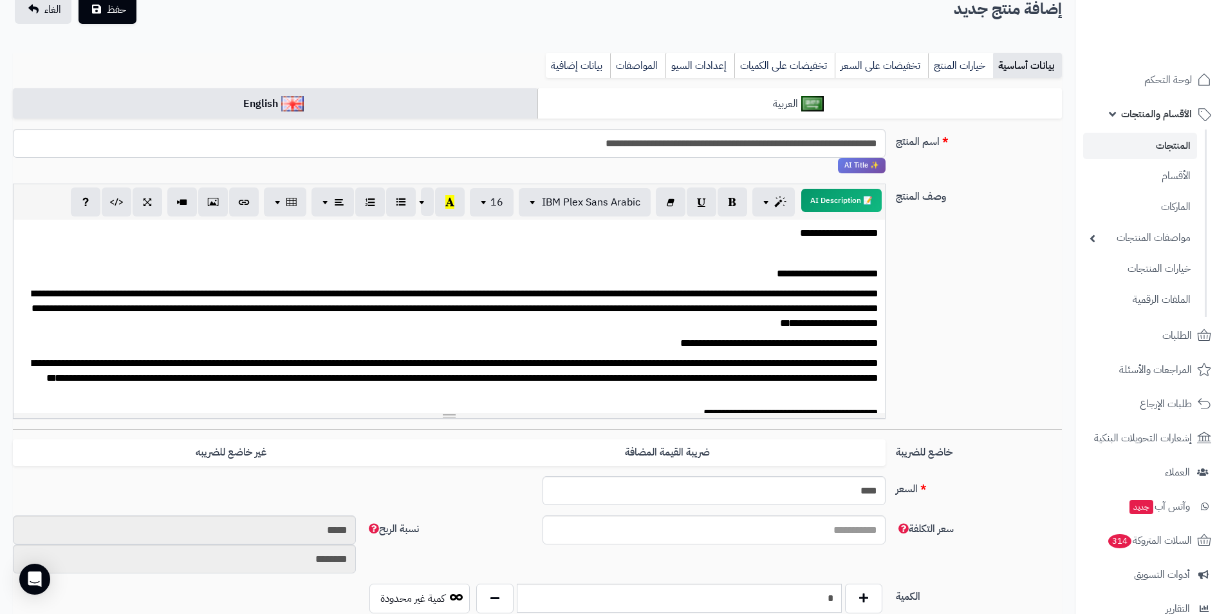
scroll to position [0, 0]
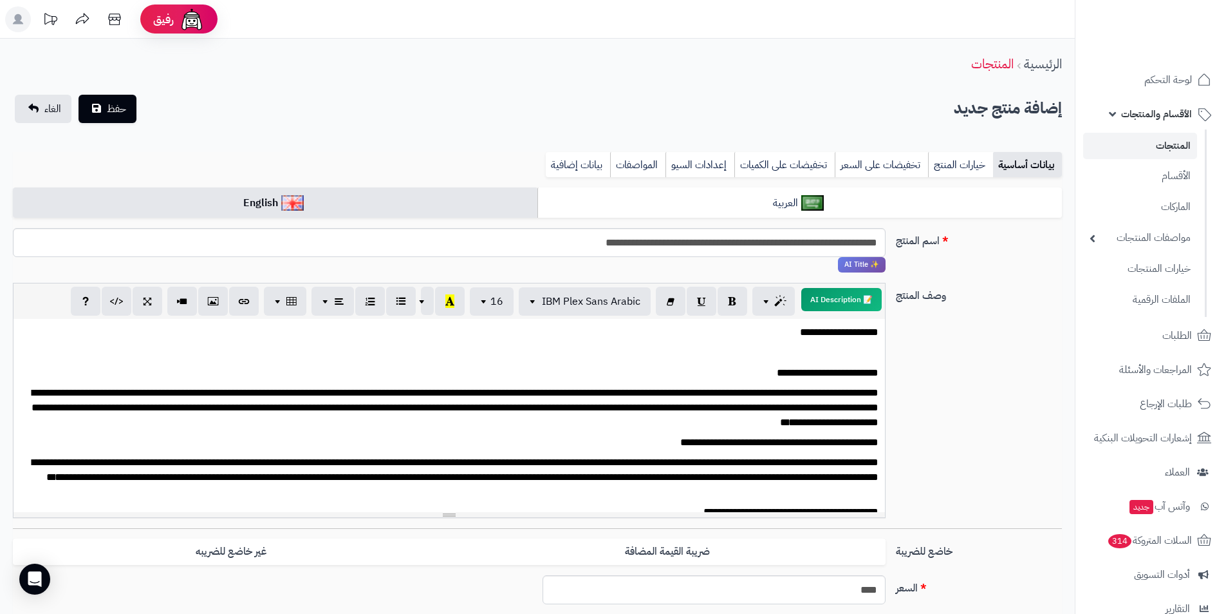
click at [836, 324] on div "**********" at bounding box center [450, 415] width 872 height 193
click at [741, 302] on button "button" at bounding box center [733, 300] width 30 height 29
click at [819, 352] on p at bounding box center [449, 352] width 859 height 15
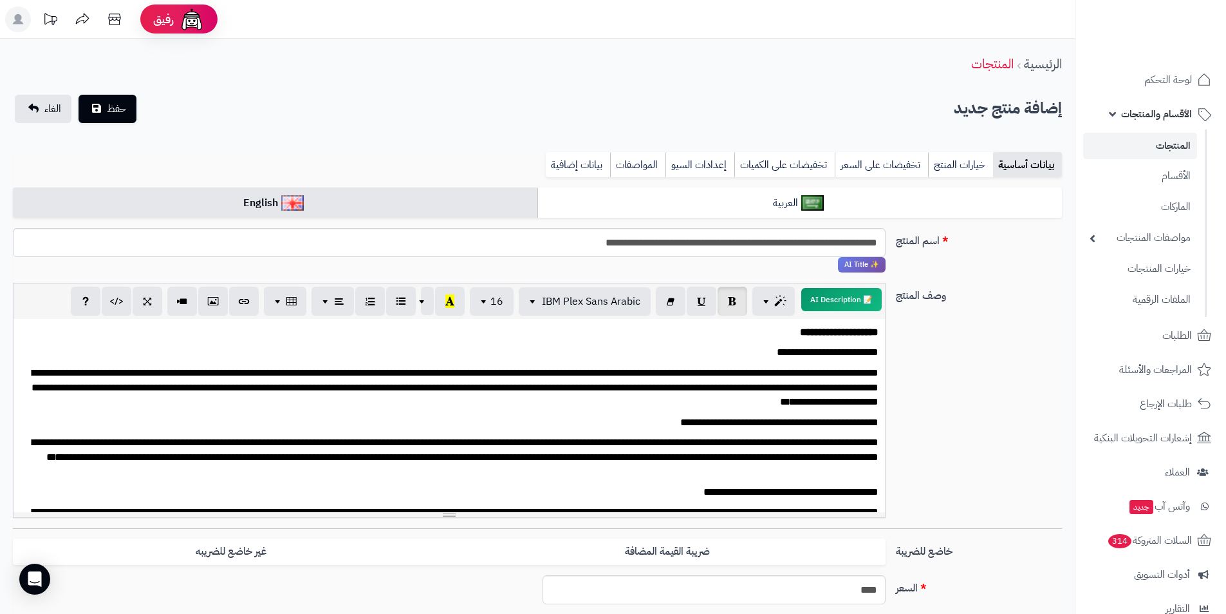
click at [834, 369] on p "**********" at bounding box center [454, 388] width 849 height 44
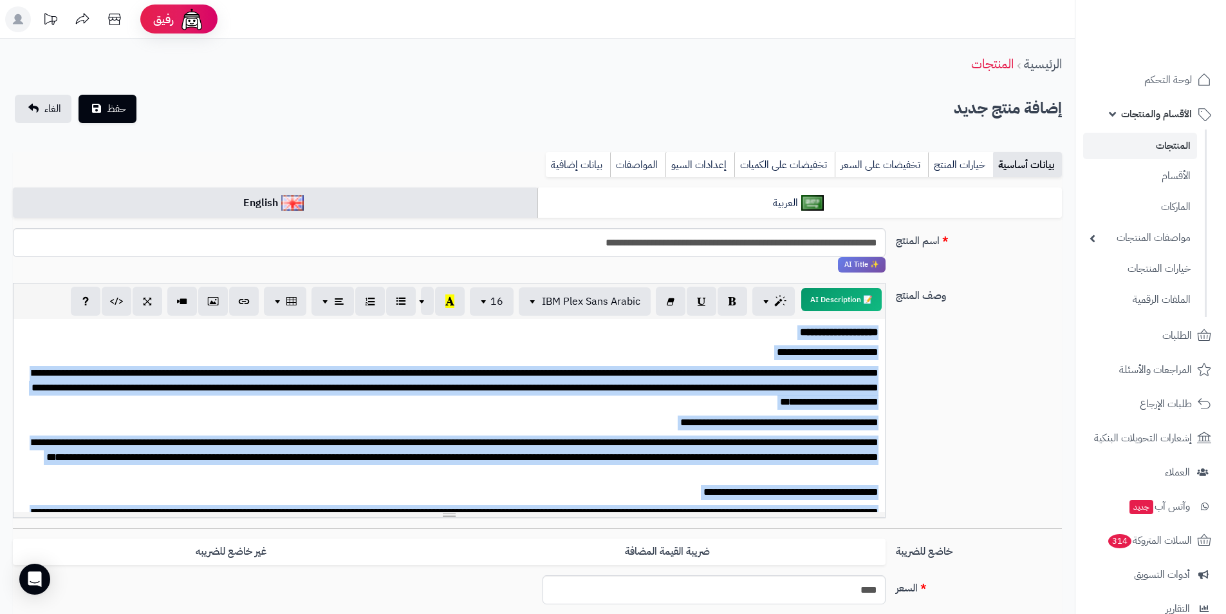
copy div "**********"
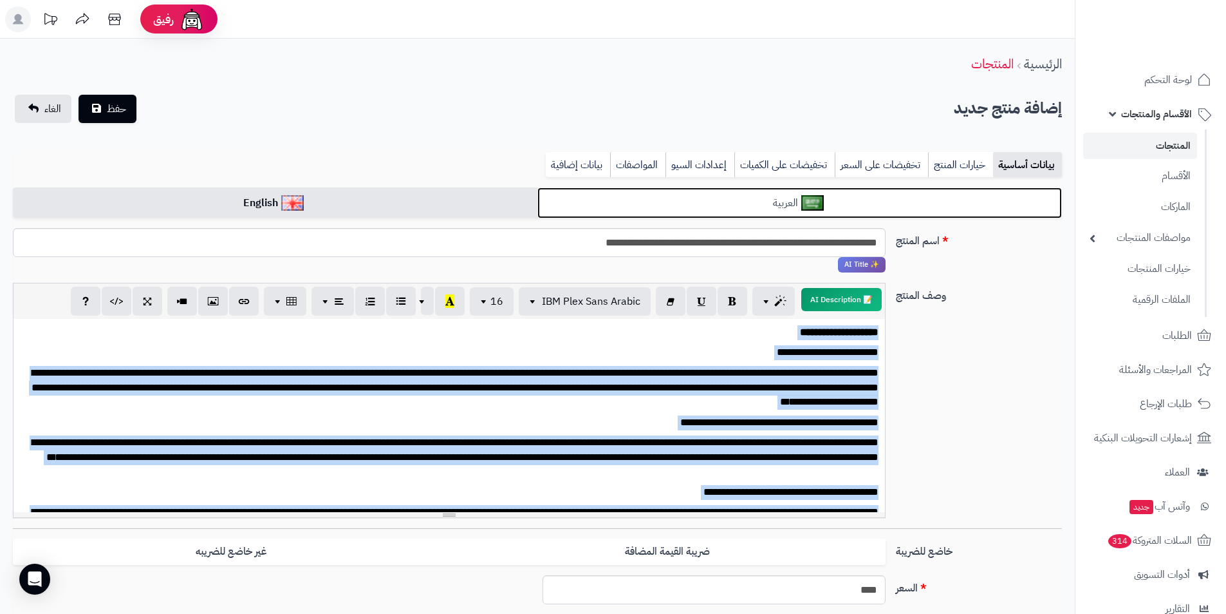
click at [838, 187] on link "العربية" at bounding box center [800, 203] width 525 height 32
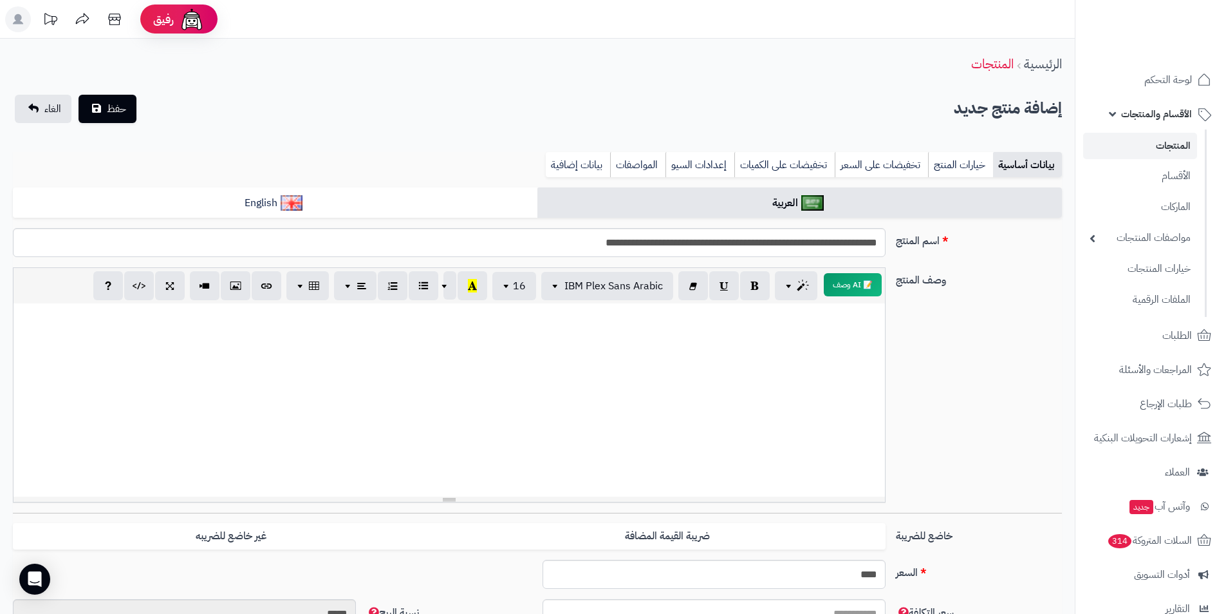
click at [823, 356] on div at bounding box center [450, 399] width 872 height 193
paste div
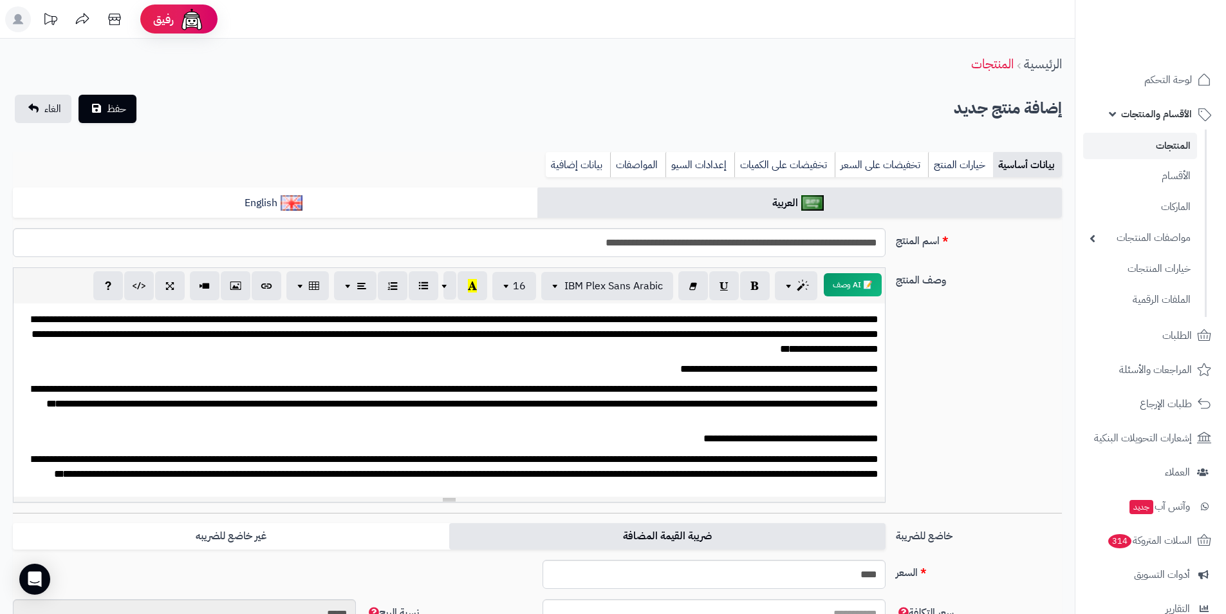
click at [698, 534] on label "ضريبة القيمة المضافة" at bounding box center [667, 536] width 436 height 26
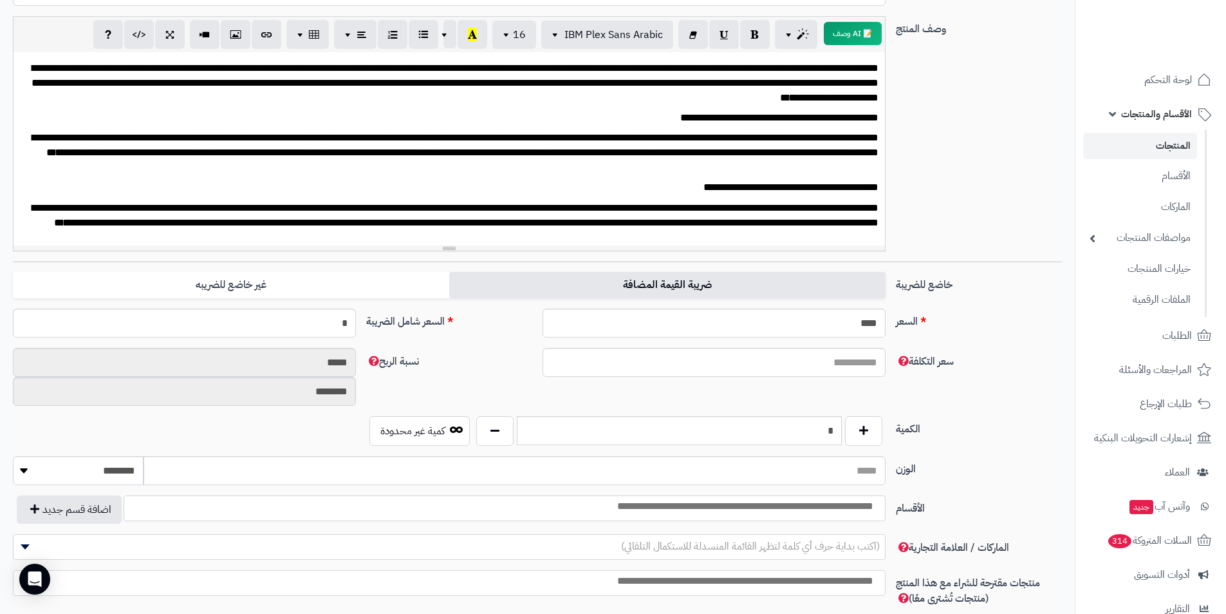
scroll to position [258, 0]
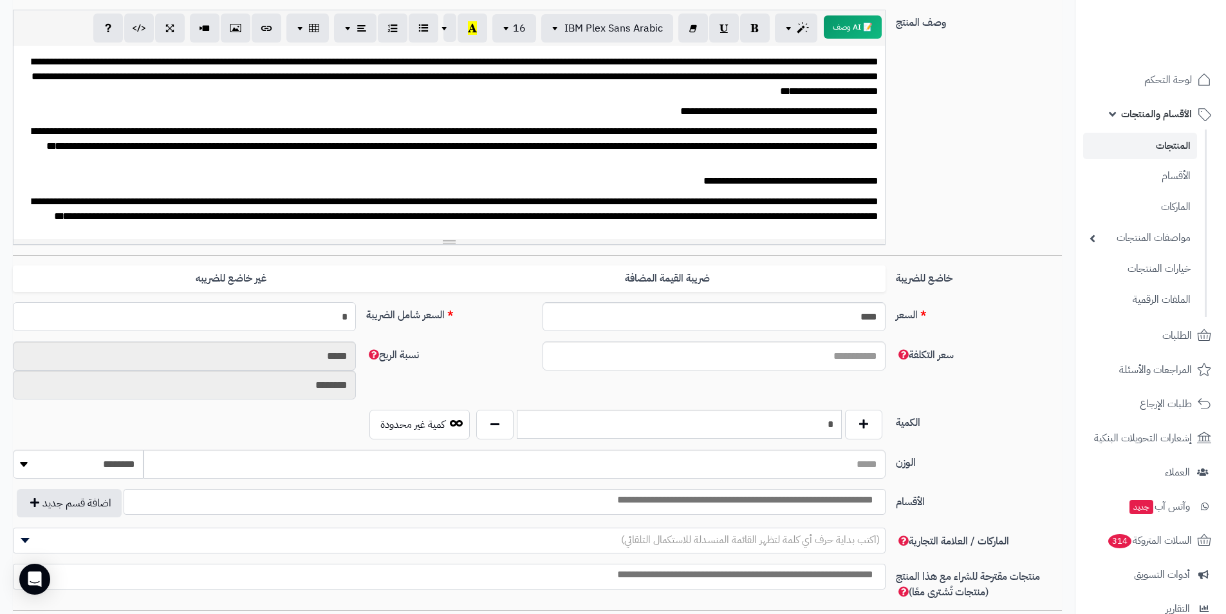
click at [328, 327] on input "*" at bounding box center [184, 316] width 343 height 29
type input "***"
click at [502, 369] on div "سعر التكلفة نسبة الربح ***** ********" at bounding box center [538, 375] width 1060 height 68
click at [838, 322] on input "****" at bounding box center [714, 316] width 343 height 29
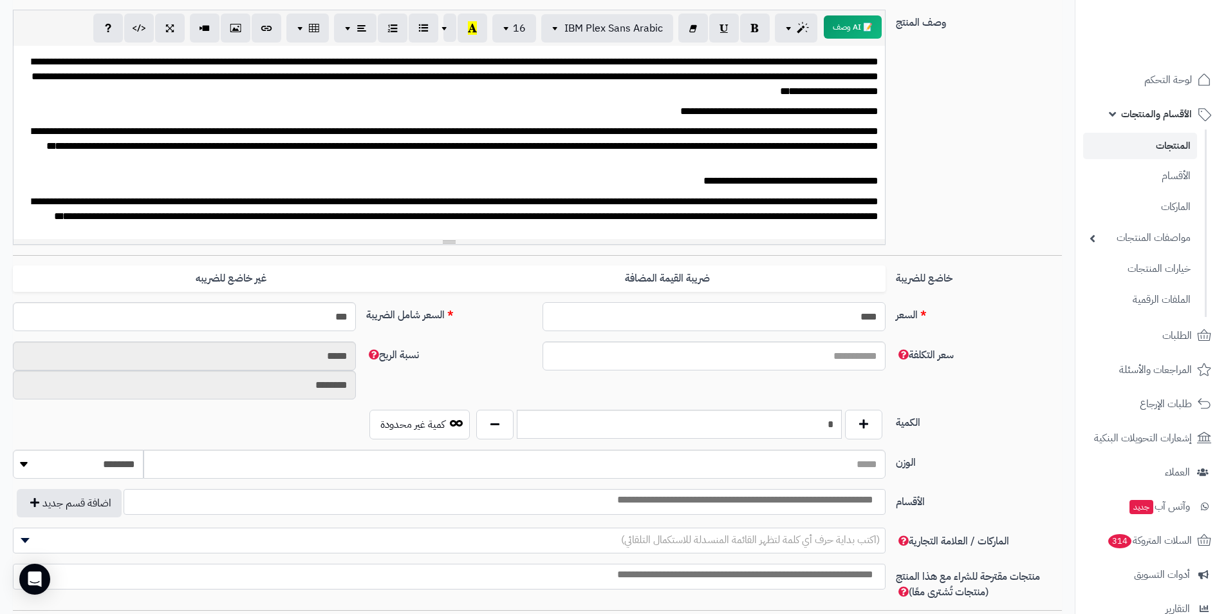
type input "**********"
click at [838, 322] on input "**********" at bounding box center [714, 316] width 343 height 29
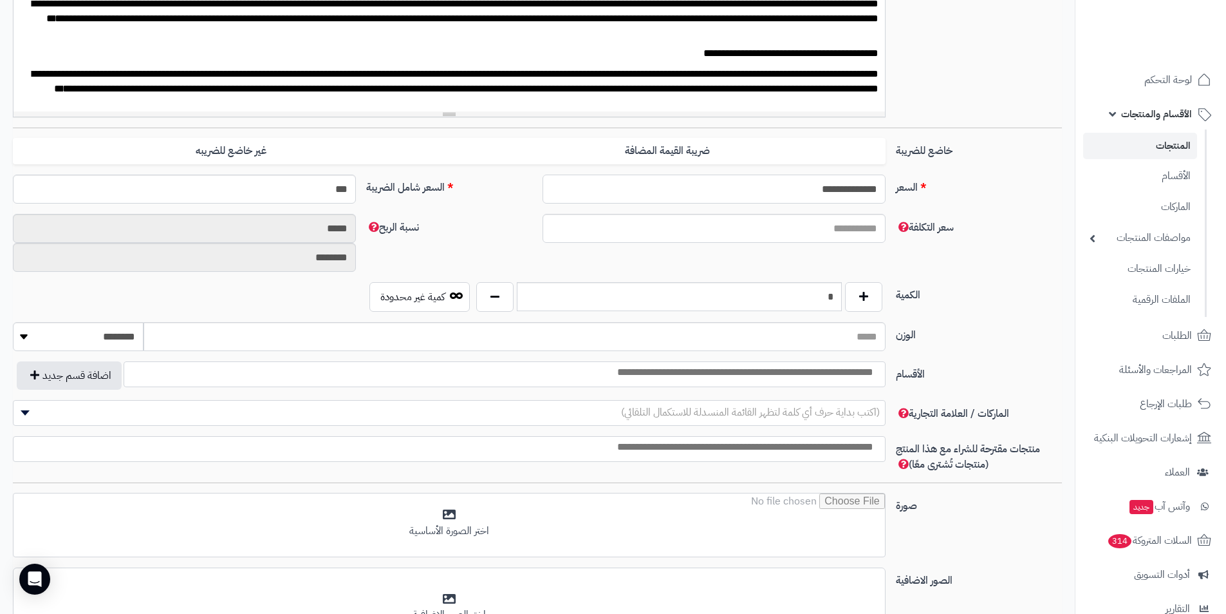
scroll to position [386, 0]
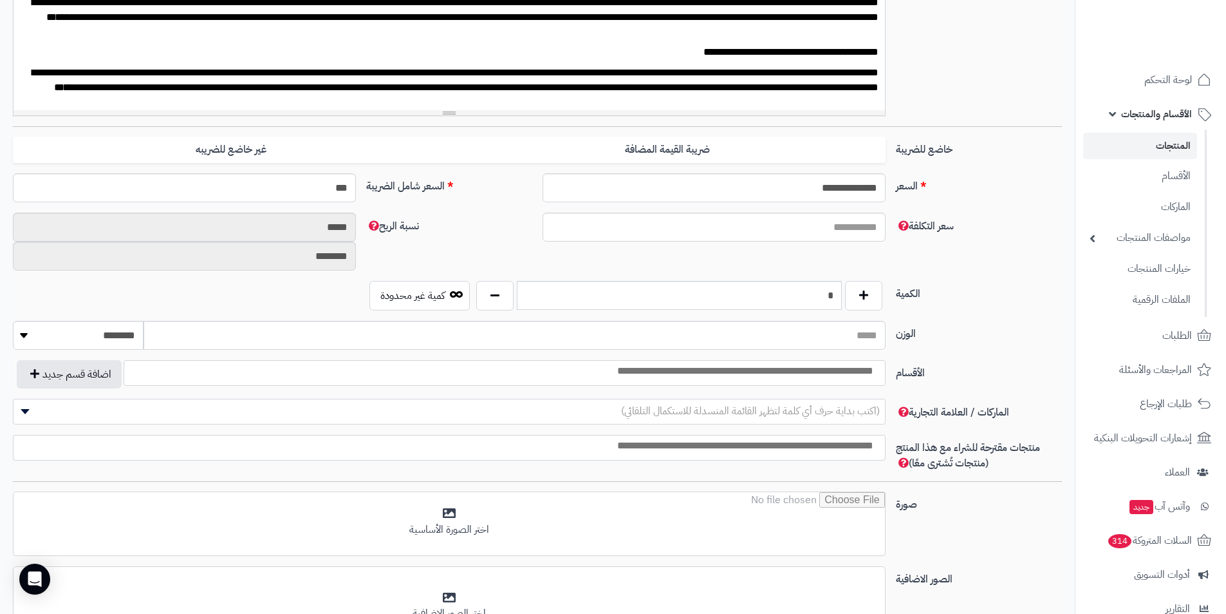
click at [858, 380] on span at bounding box center [505, 373] width 762 height 26
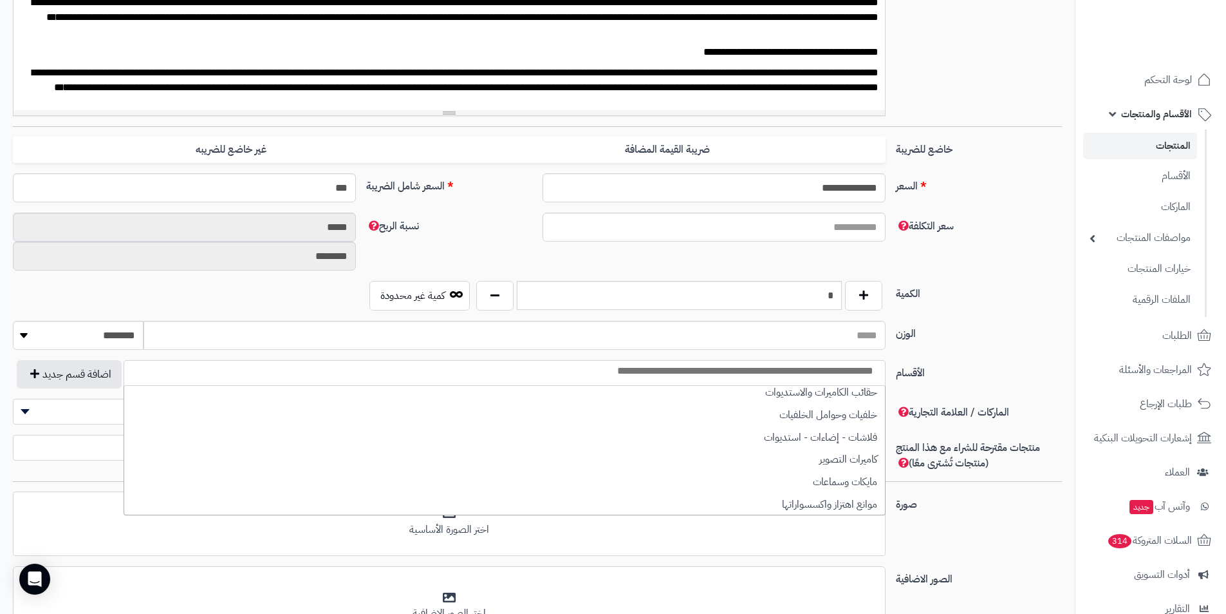
scroll to position [208, 0]
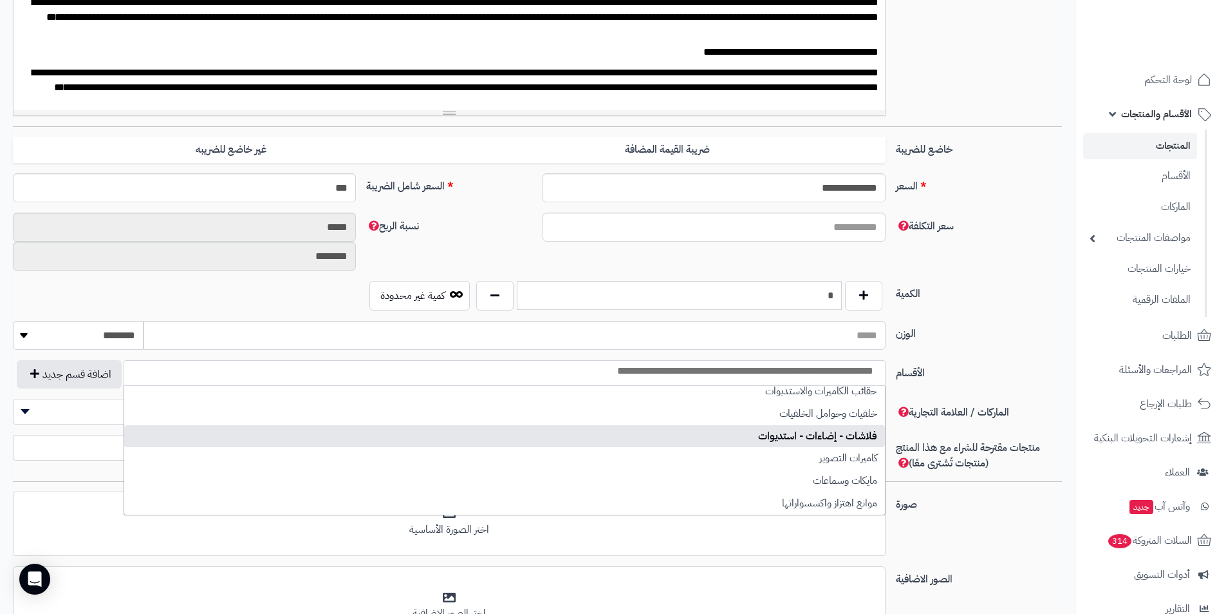
select select "**"
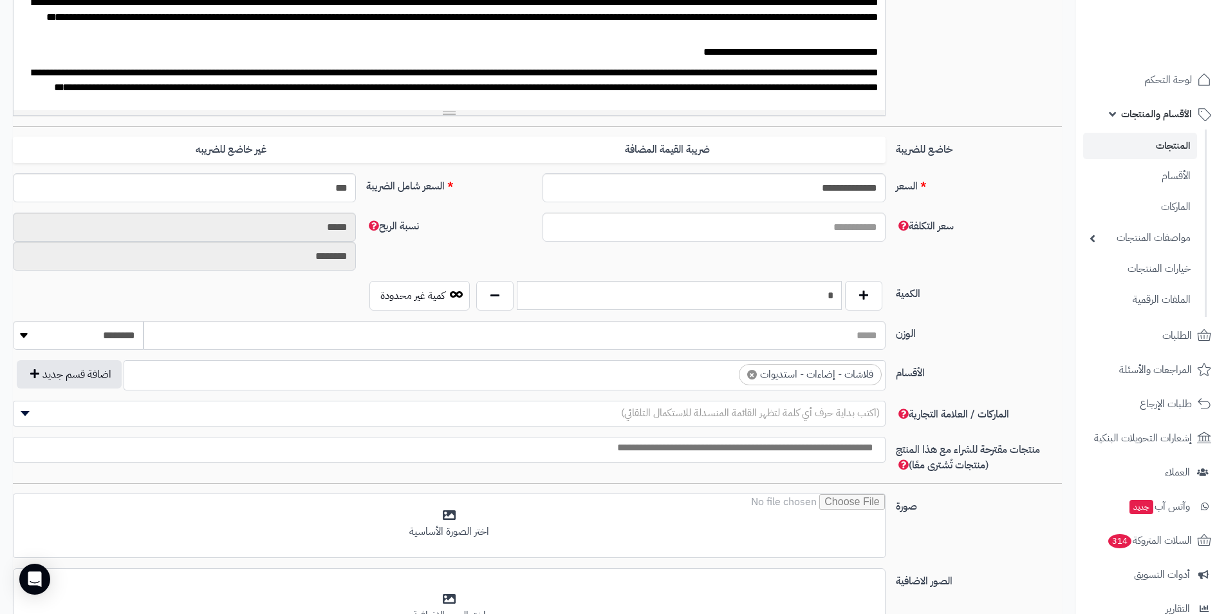
click at [963, 373] on label "الأقسام" at bounding box center [979, 370] width 176 height 21
click at [886, 361] on select "**********" at bounding box center [885, 359] width 1 height 1
click at [851, 395] on div "**********" at bounding box center [538, 380] width 1060 height 41
click at [866, 418] on span "(اكتب بداية حرف أي كلمة لتظهر القائمة المنسدلة للاستكمال التلقائي)" at bounding box center [750, 412] width 259 height 15
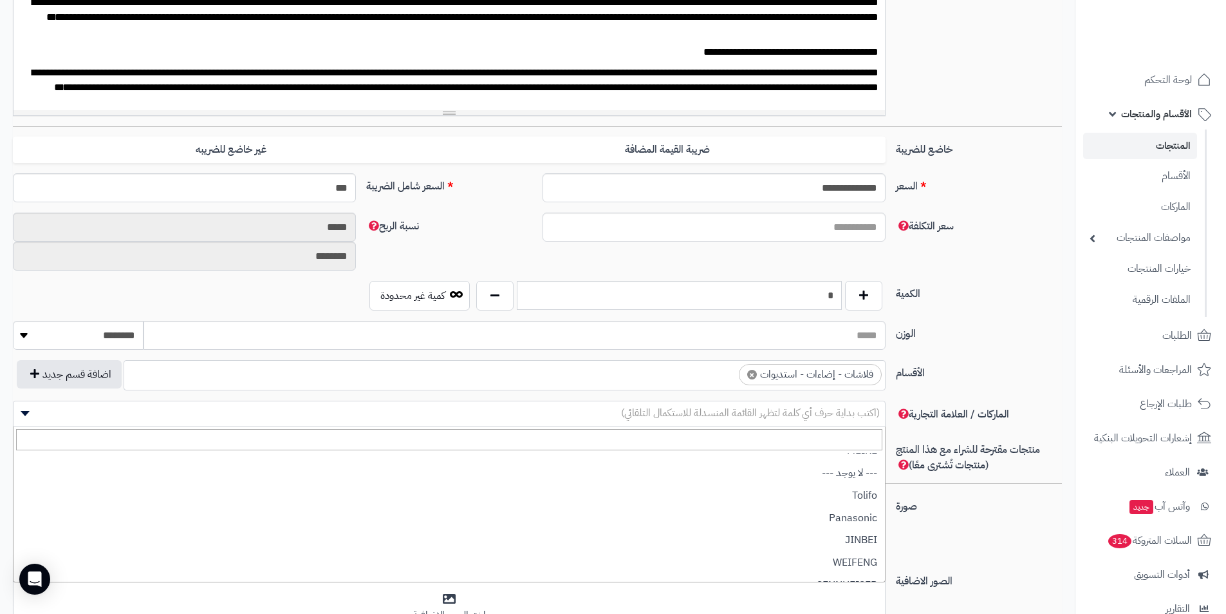
scroll to position [1074, 0]
click at [863, 435] on input "search" at bounding box center [449, 439] width 867 height 21
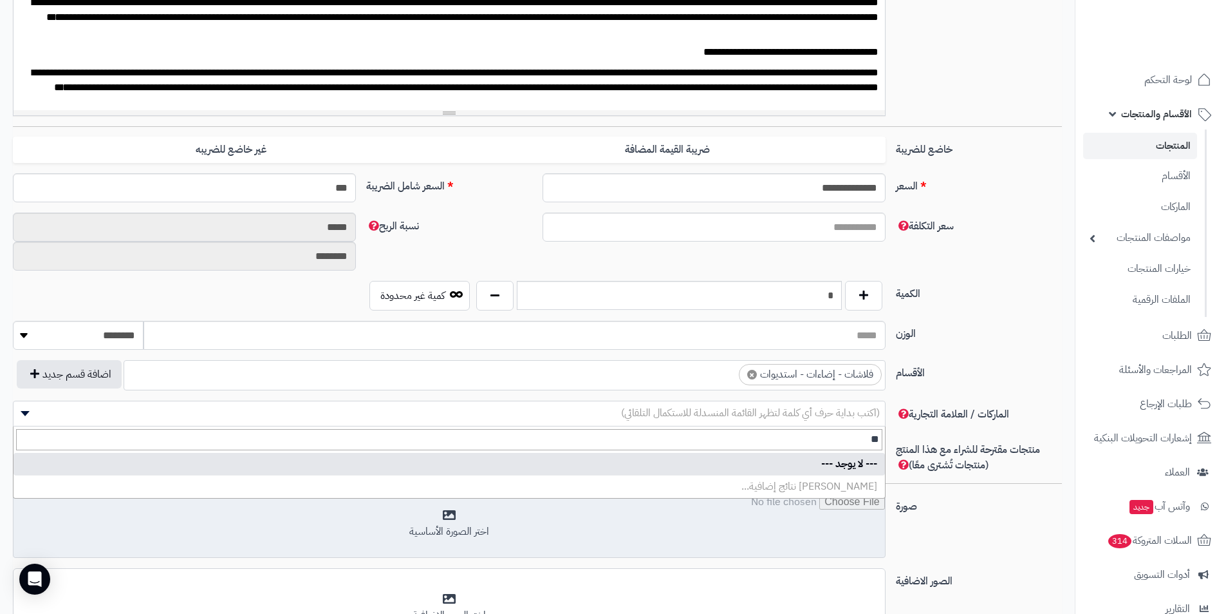
scroll to position [0, 0]
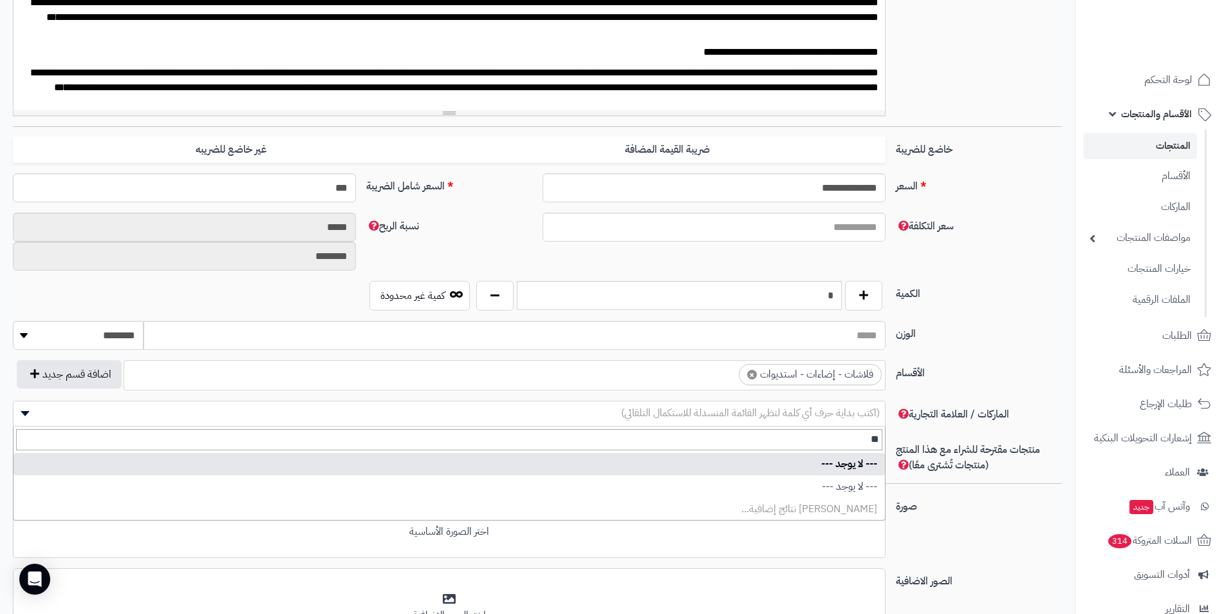
type input "**"
select select "*"
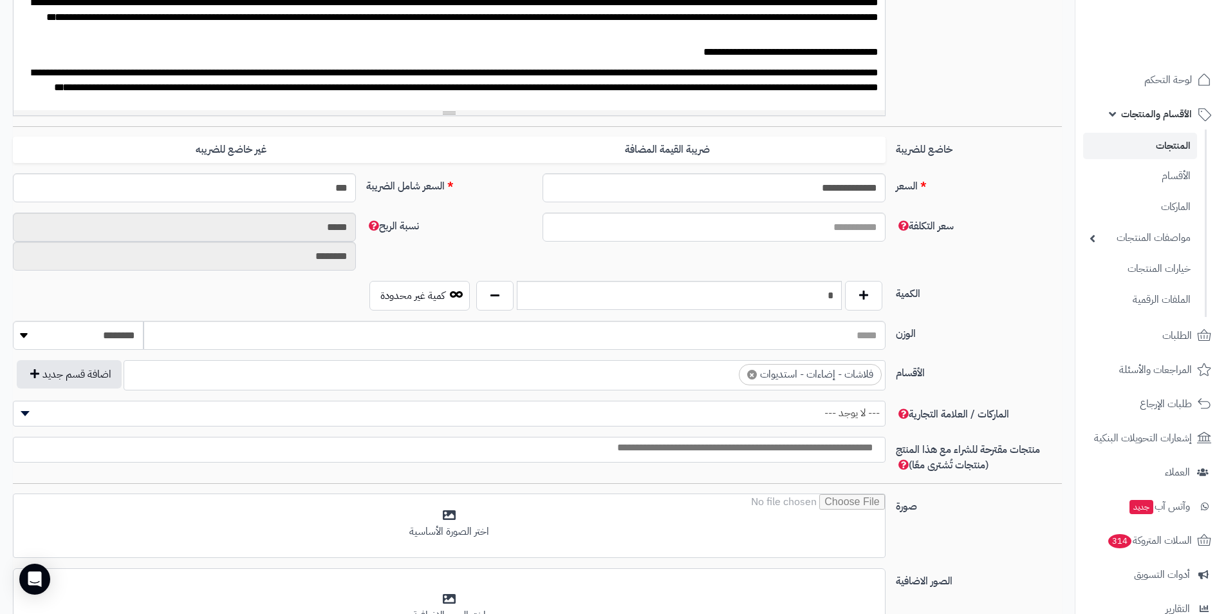
click at [854, 446] on input "search" at bounding box center [446, 447] width 872 height 15
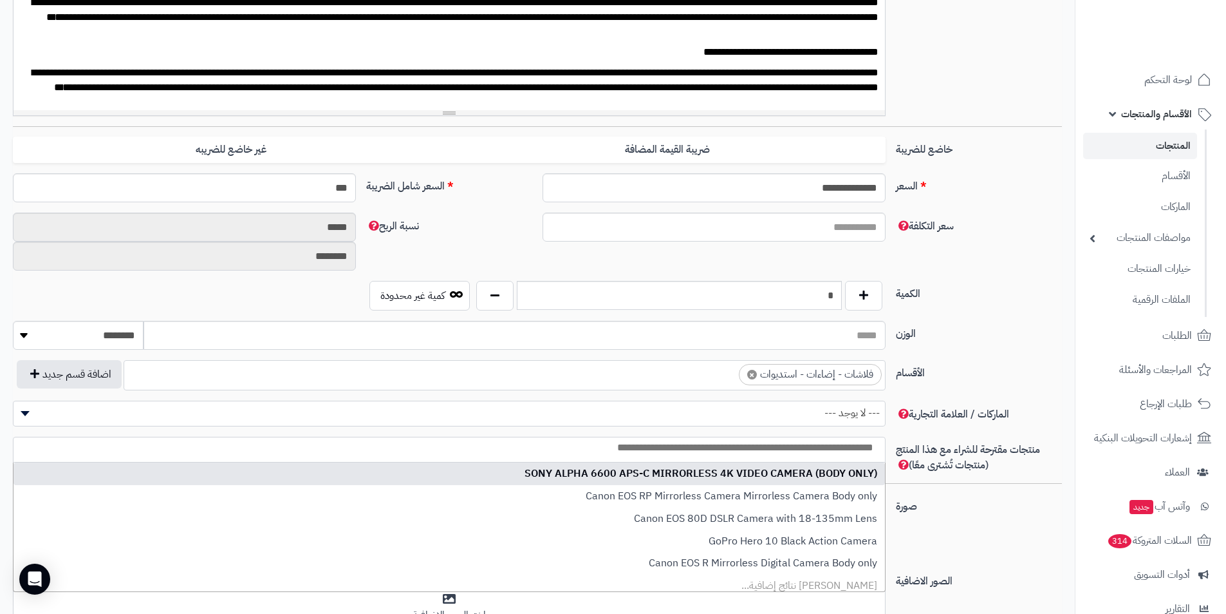
click at [789, 449] on input "search" at bounding box center [446, 447] width 872 height 15
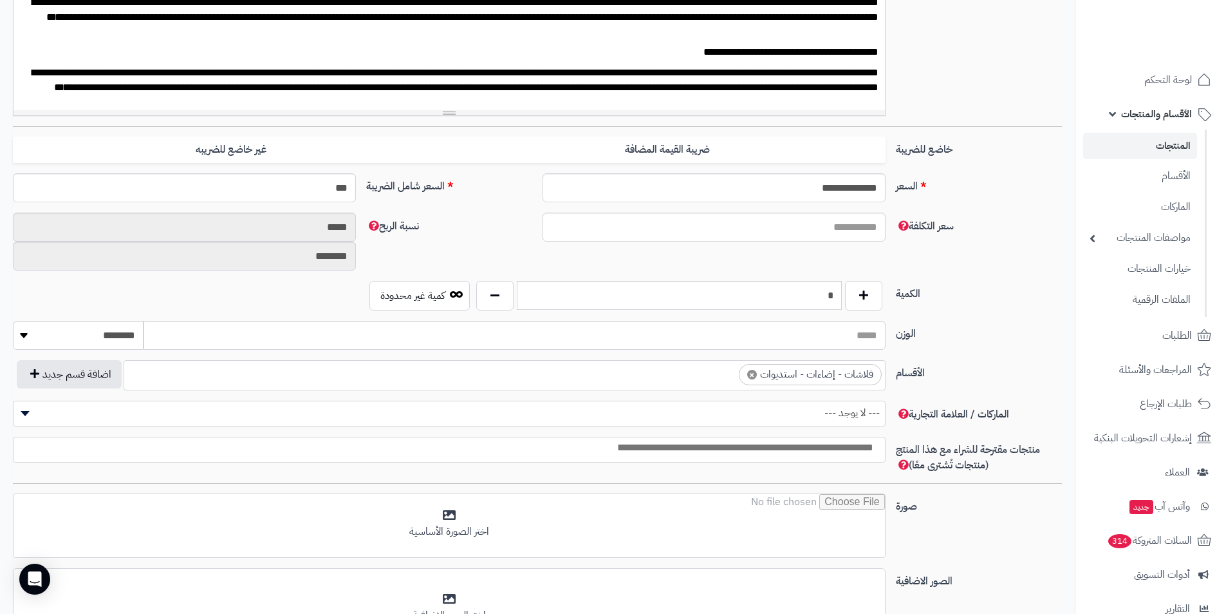
scroll to position [0, -3]
paste input "**********"
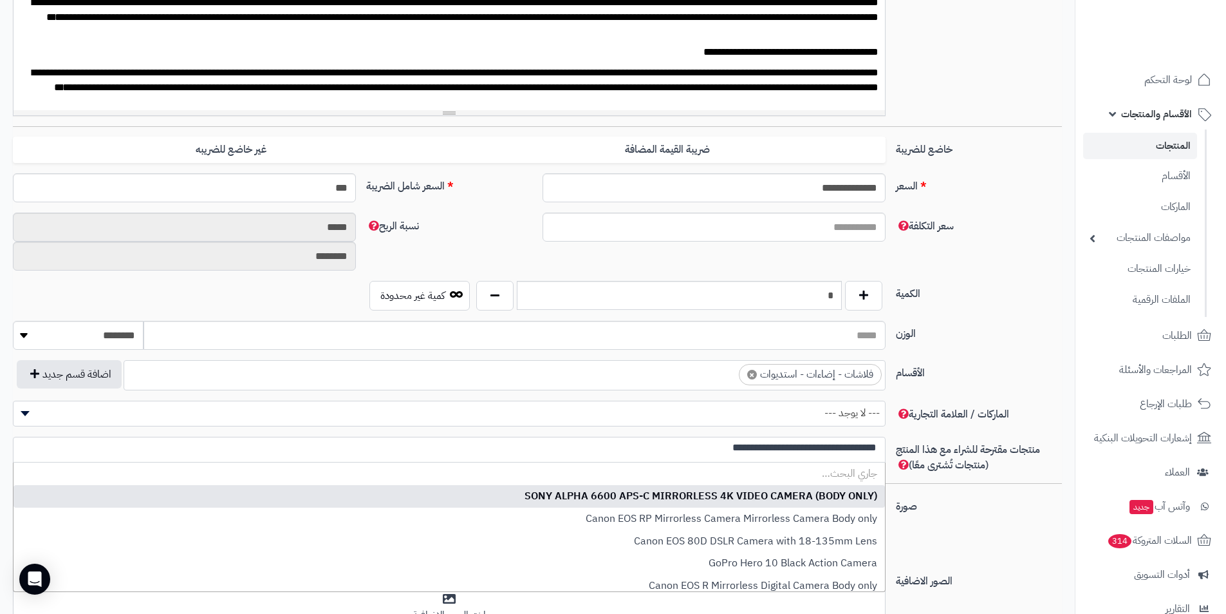
scroll to position [0, 0]
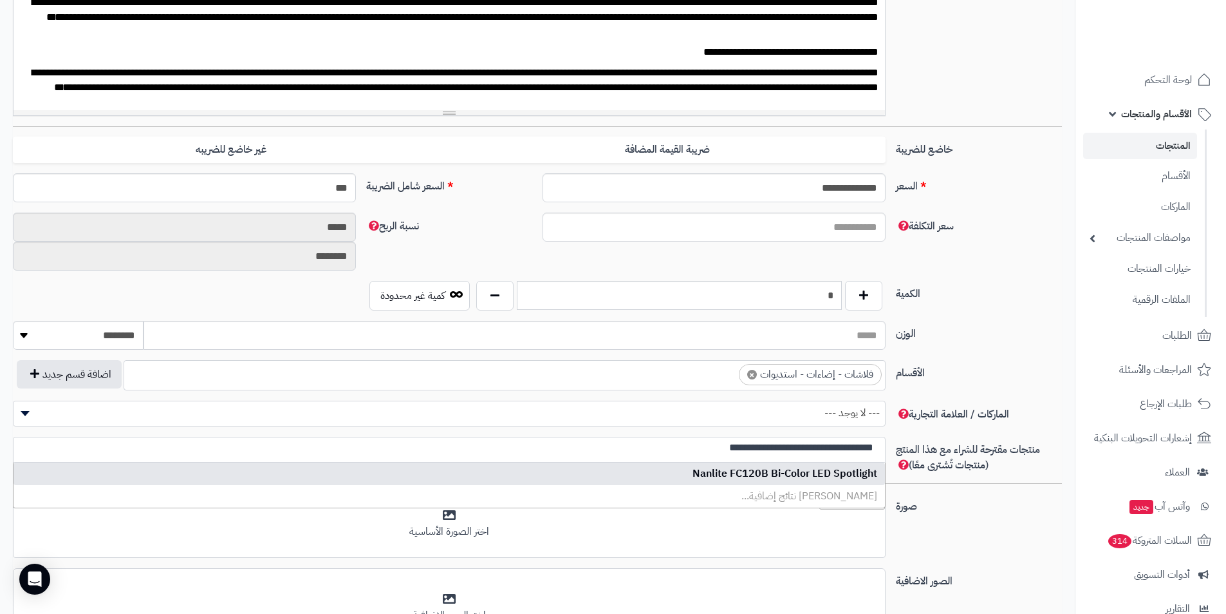
type input "**********"
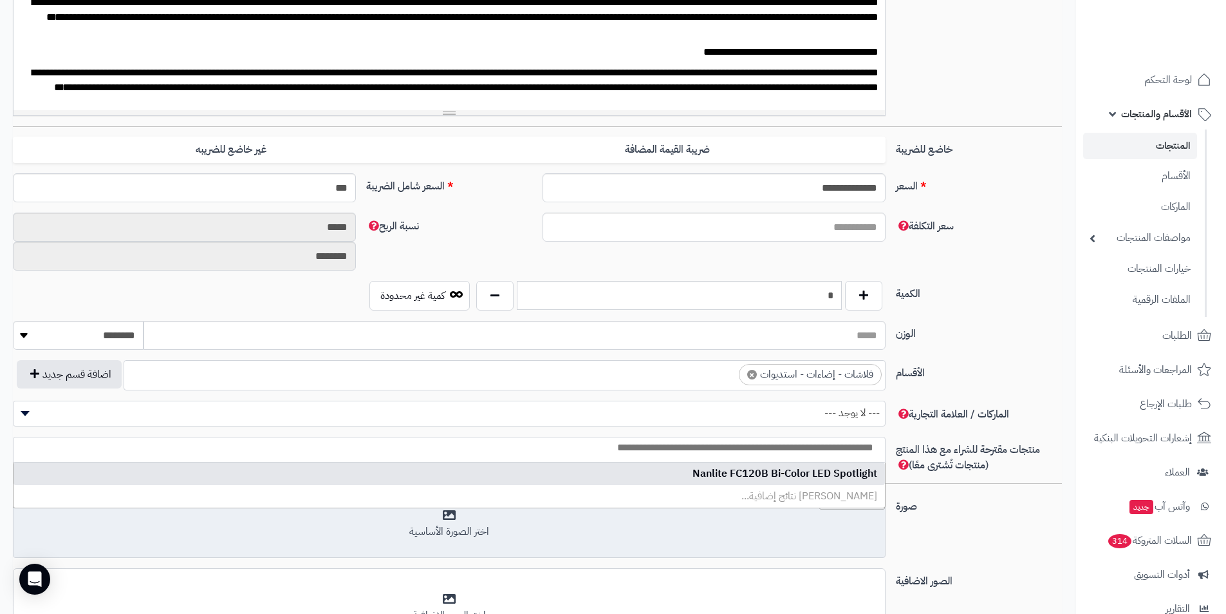
select select "****"
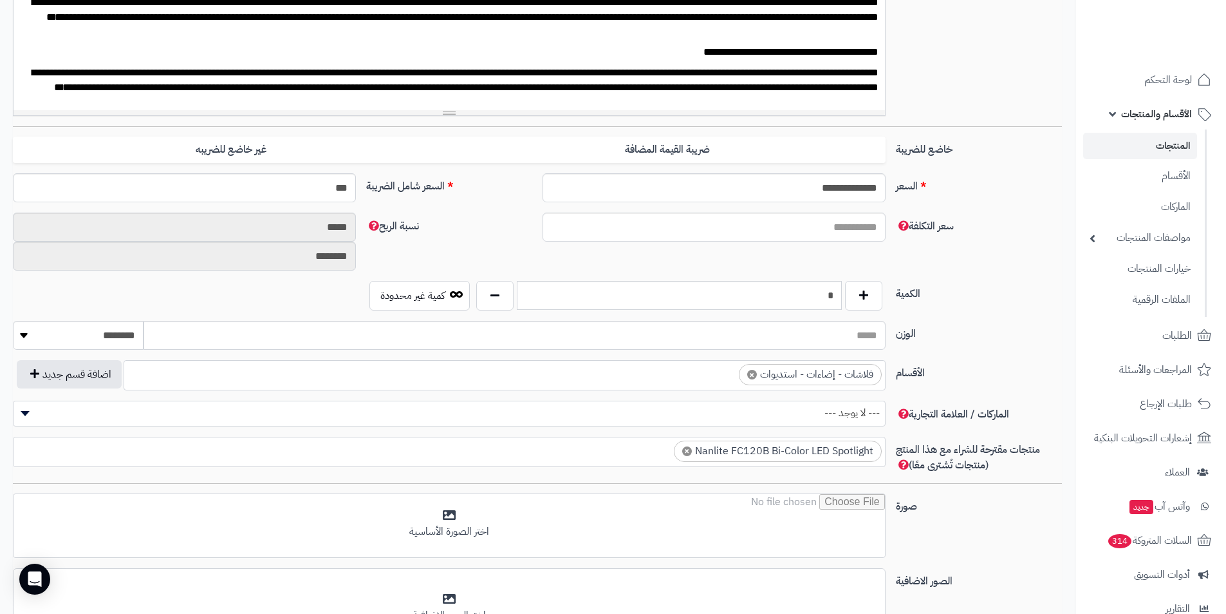
paste input "**********"
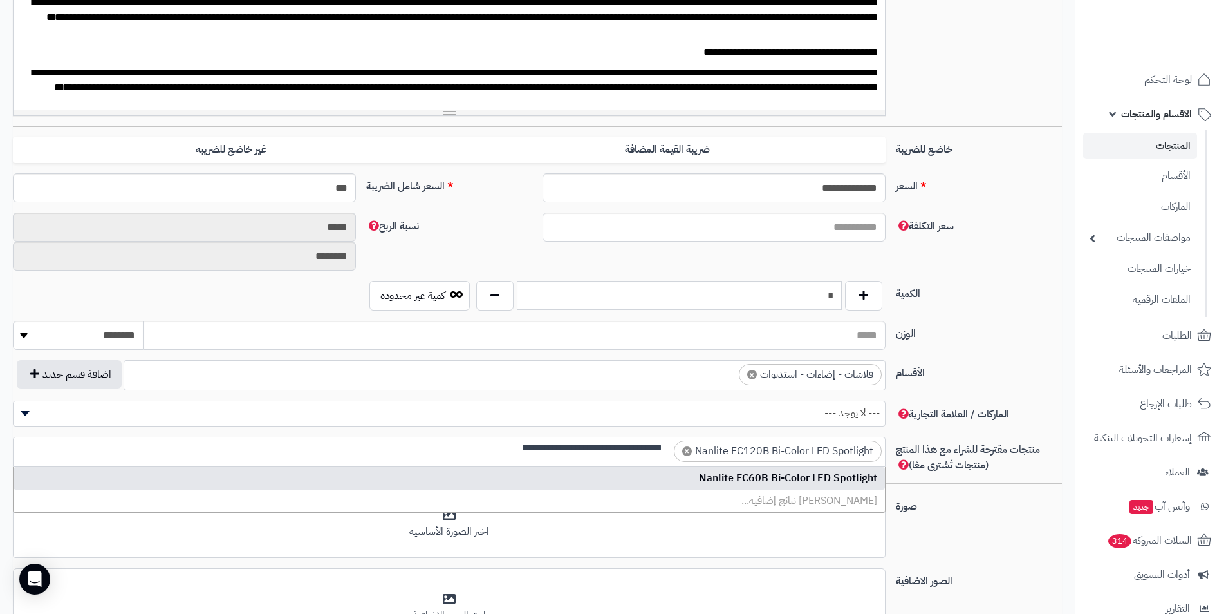
type input "**********"
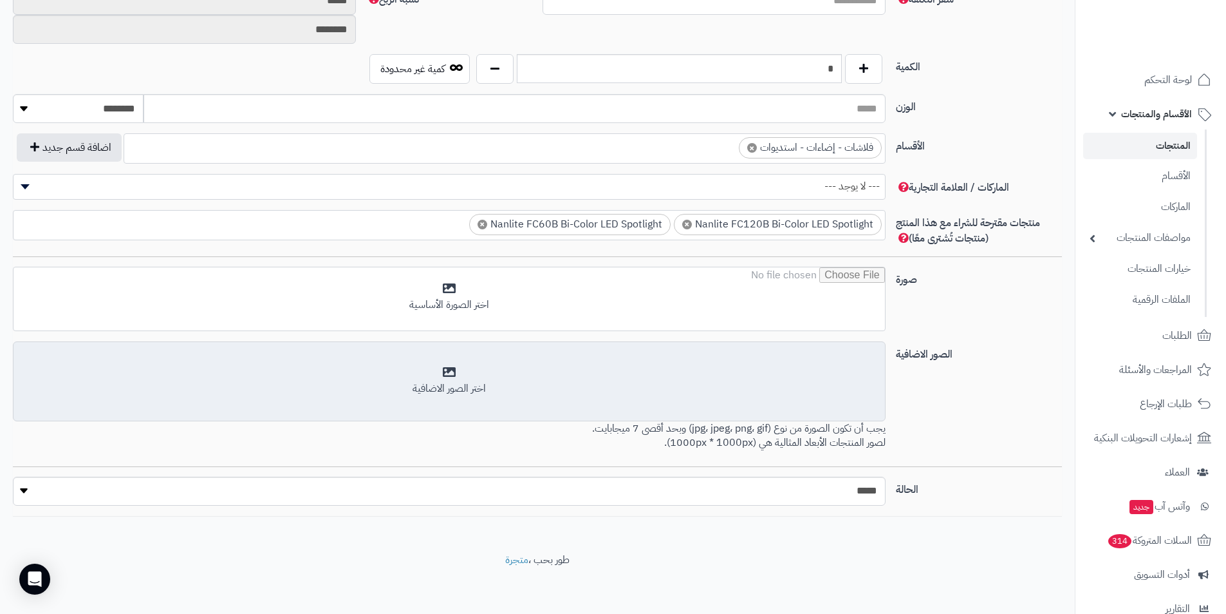
scroll to position [616, 0]
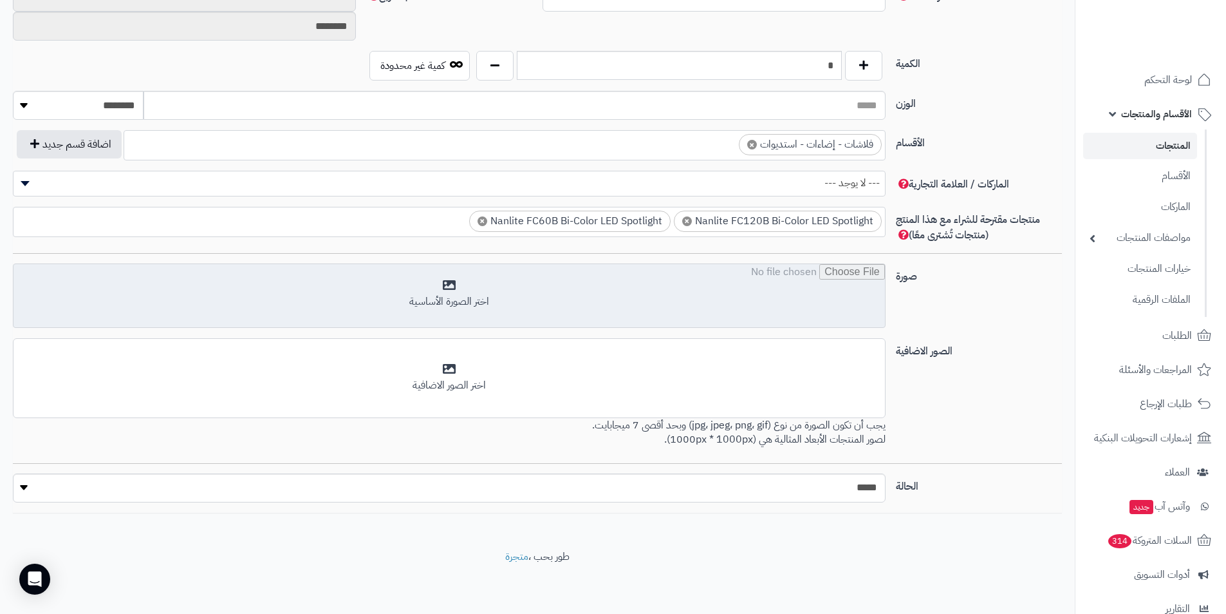
click at [466, 283] on input "file" at bounding box center [450, 296] width 872 height 64
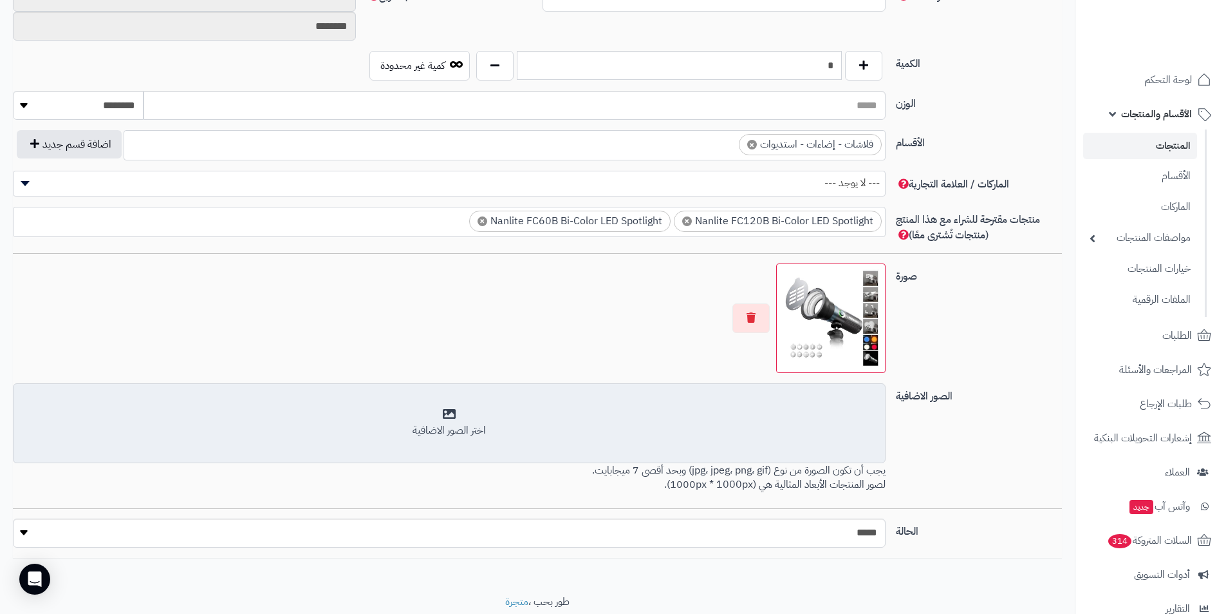
click at [444, 408] on div "اختر الصور الاضافية" at bounding box center [449, 423] width 856 height 30
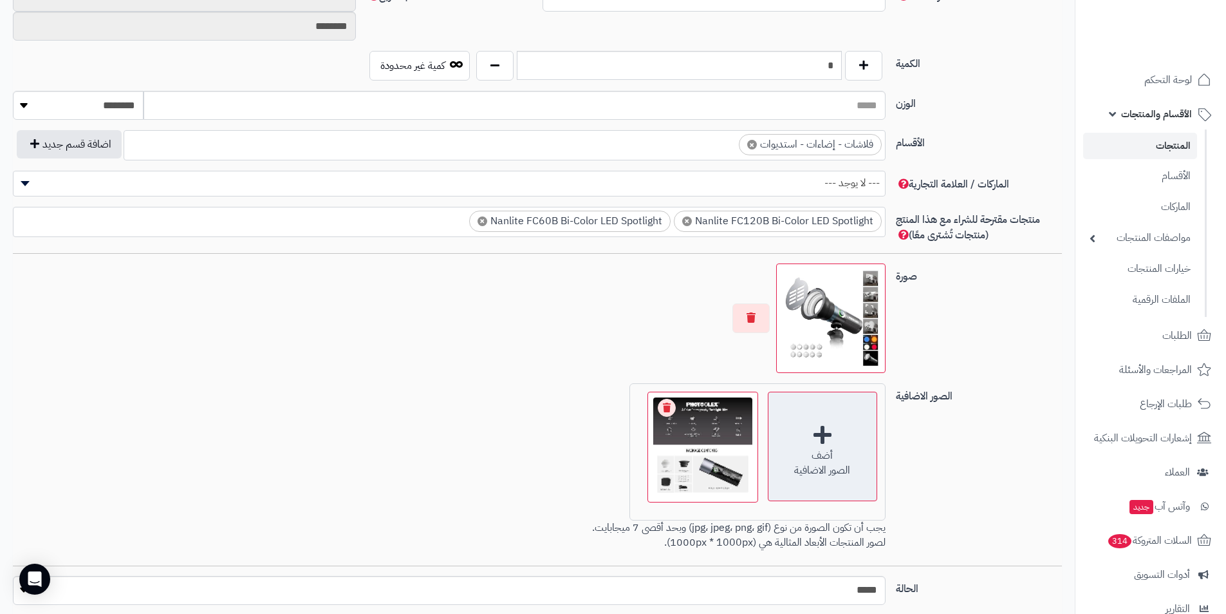
click at [814, 431] on div "أضف الصور الاضافية" at bounding box center [822, 445] width 109 height 109
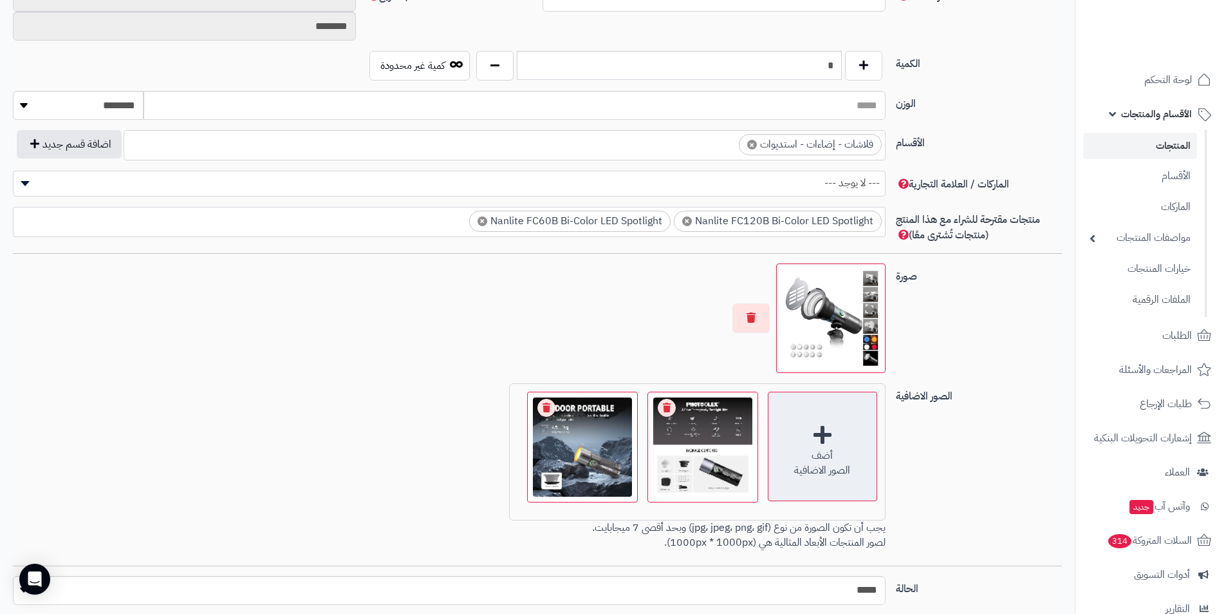
click at [818, 418] on div "أضف الصور الاضافية" at bounding box center [822, 445] width 109 height 109
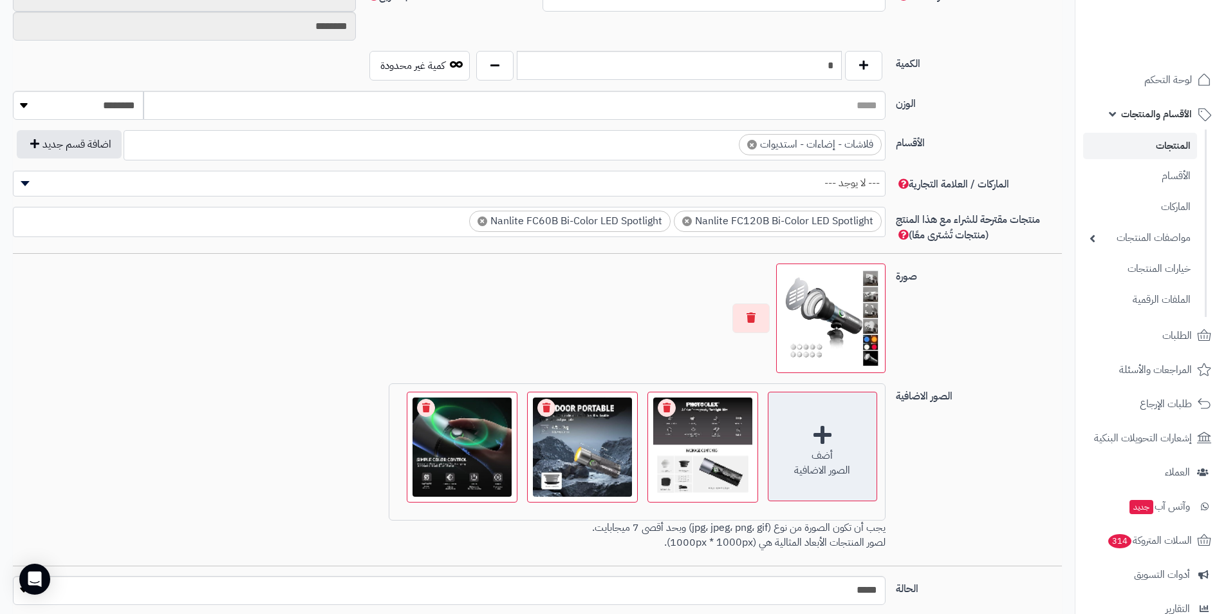
click at [844, 406] on div "أضف الصور الاضافية" at bounding box center [822, 445] width 109 height 109
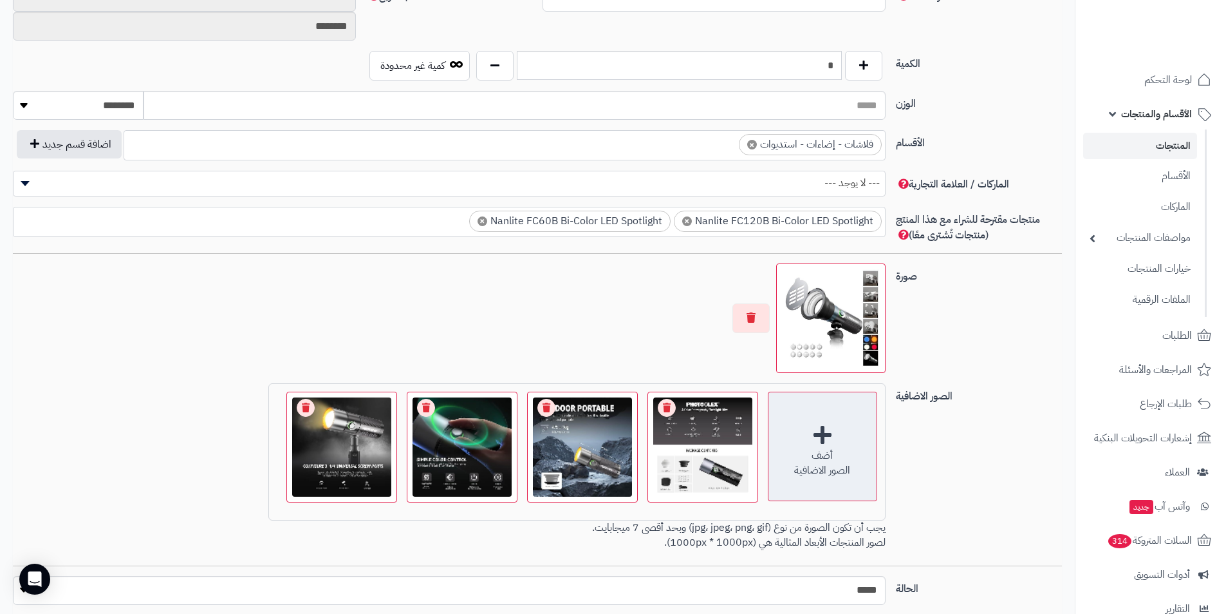
click at [809, 417] on div "أضف الصور الاضافية" at bounding box center [822, 445] width 109 height 109
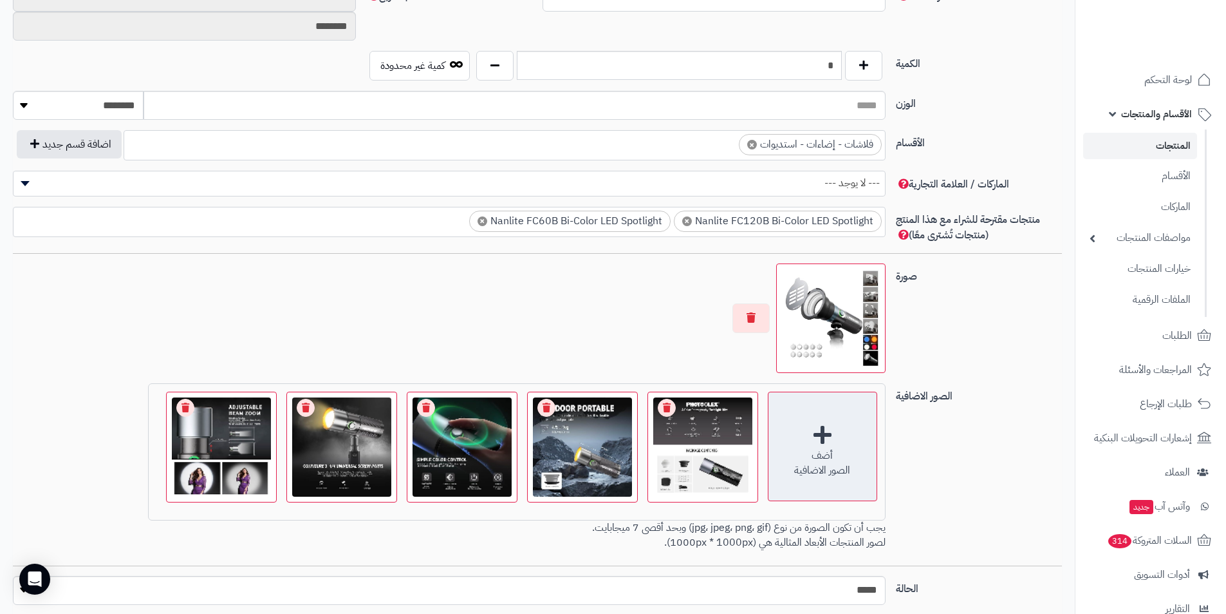
click at [815, 449] on div "أضف" at bounding box center [823, 455] width 108 height 15
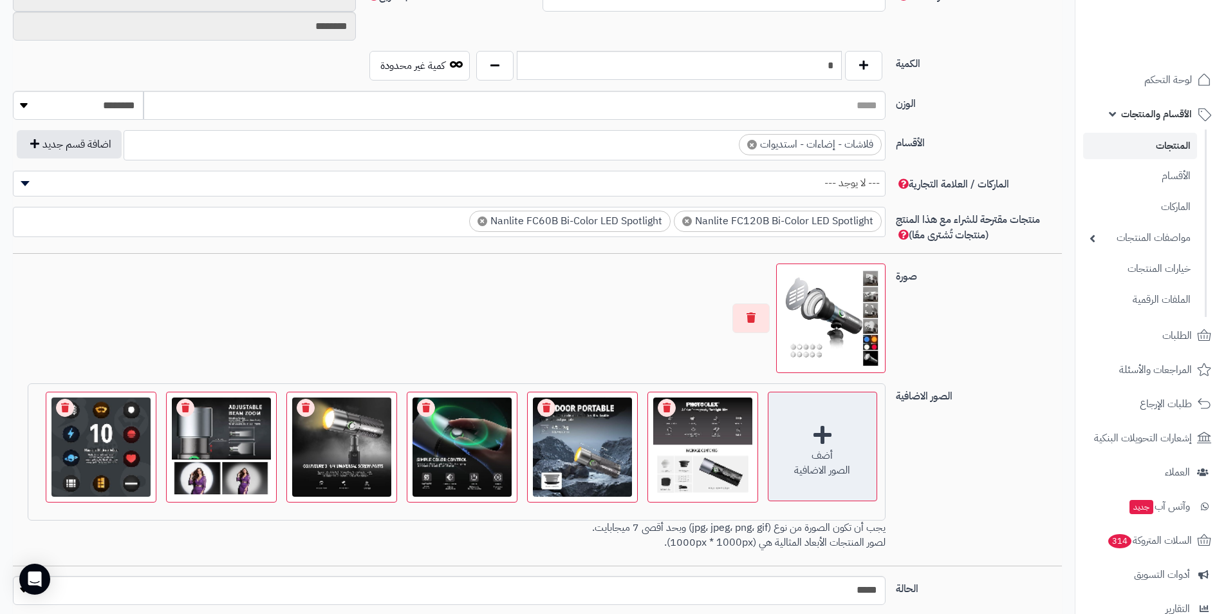
click at [818, 431] on div "أضف الصور الاضافية" at bounding box center [822, 445] width 109 height 109
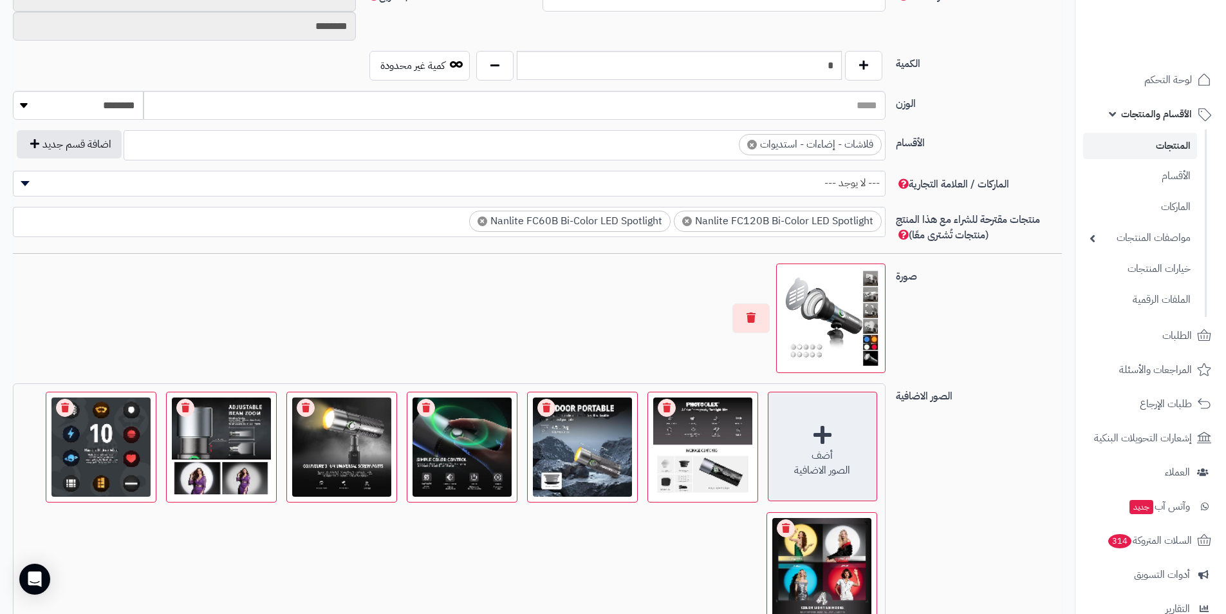
click at [845, 450] on div "أضف" at bounding box center [823, 455] width 108 height 15
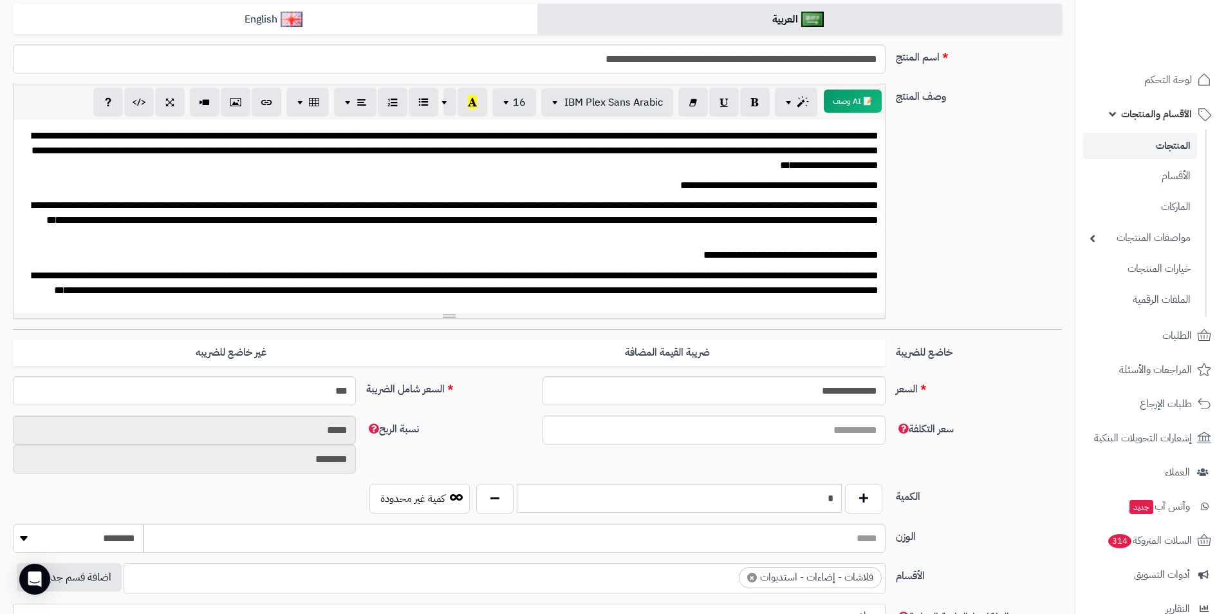
scroll to position [0, 0]
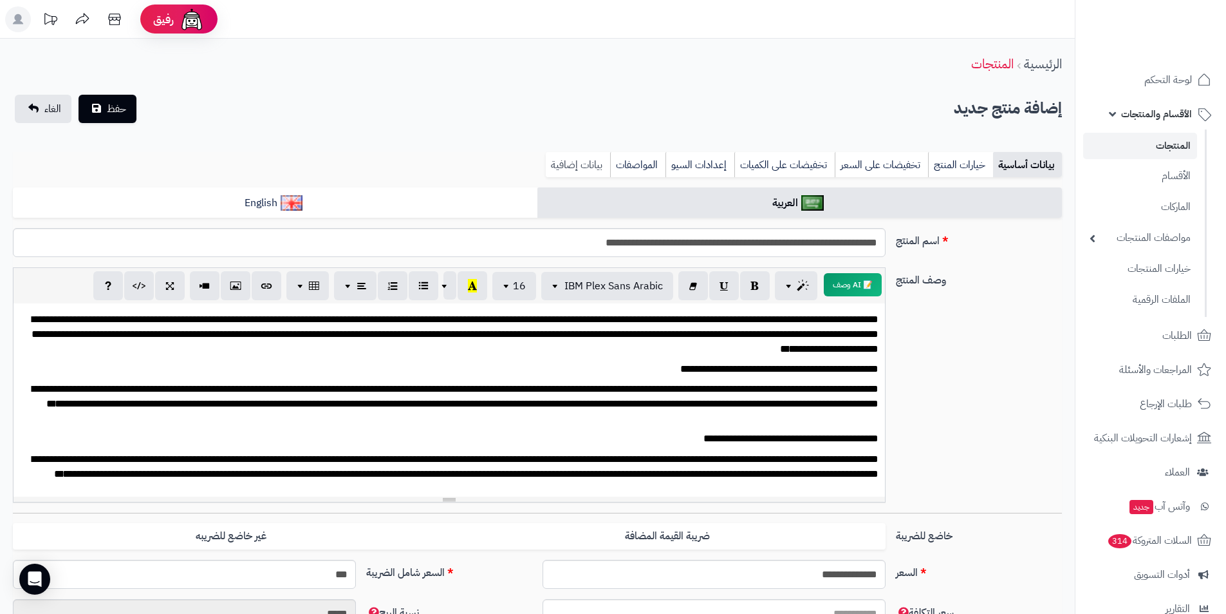
click at [578, 167] on link "بيانات إضافية" at bounding box center [578, 165] width 64 height 26
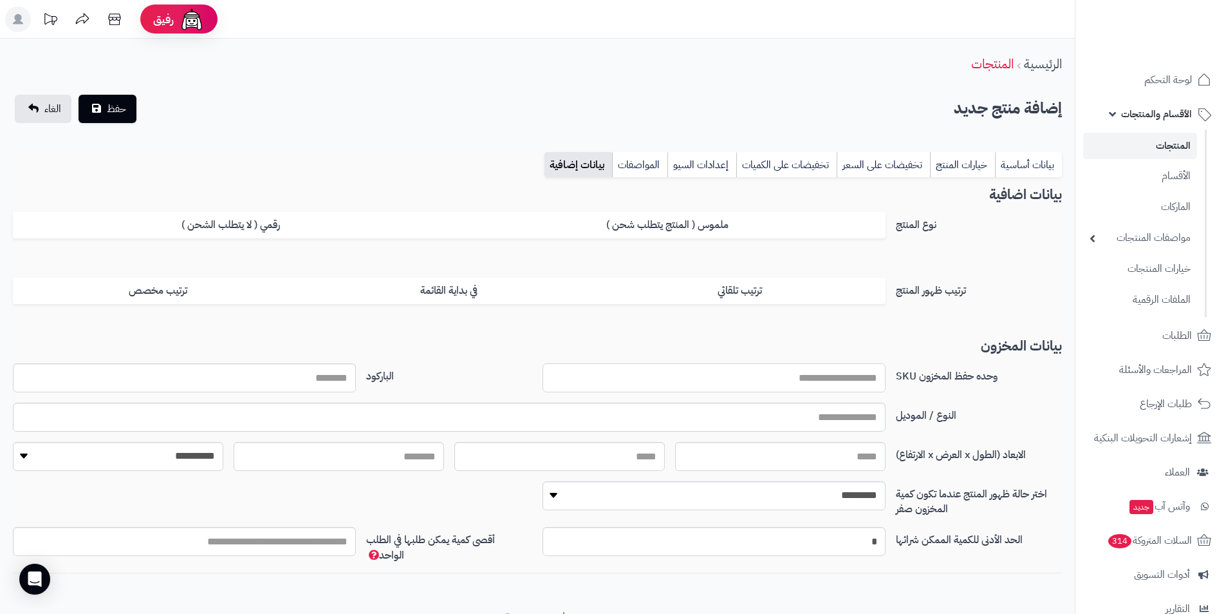
click at [862, 375] on input "وحده حفظ المخزون SKU" at bounding box center [714, 377] width 343 height 29
paste input "**********"
type input "**********"
click at [1029, 164] on link "بيانات أساسية" at bounding box center [1028, 165] width 67 height 26
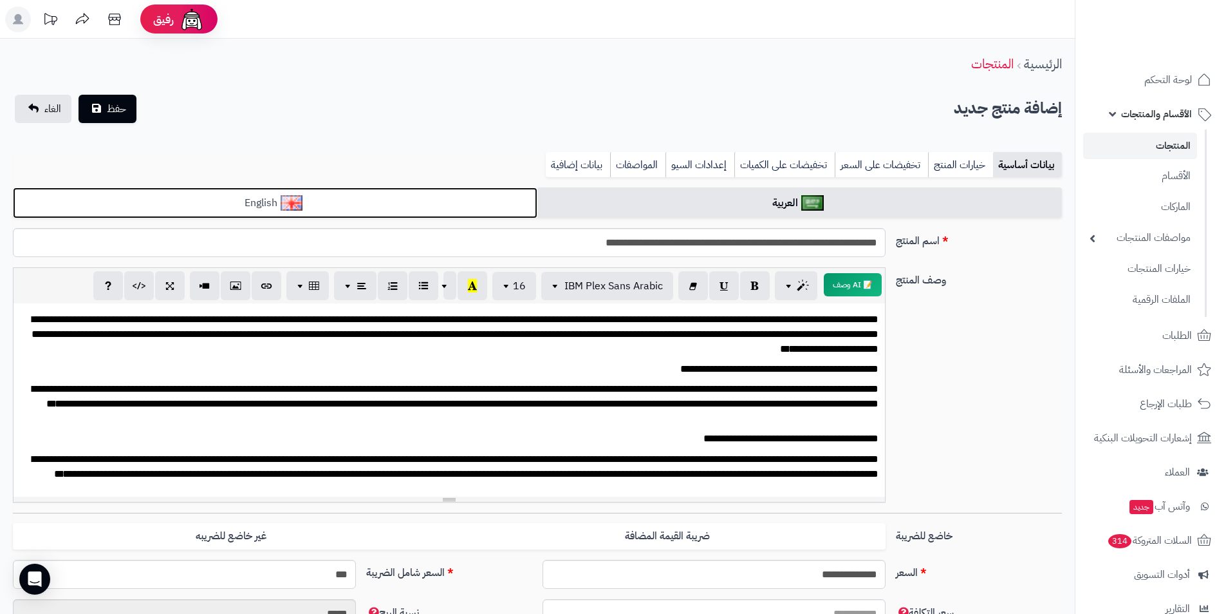
click at [494, 211] on link "English" at bounding box center [275, 203] width 525 height 32
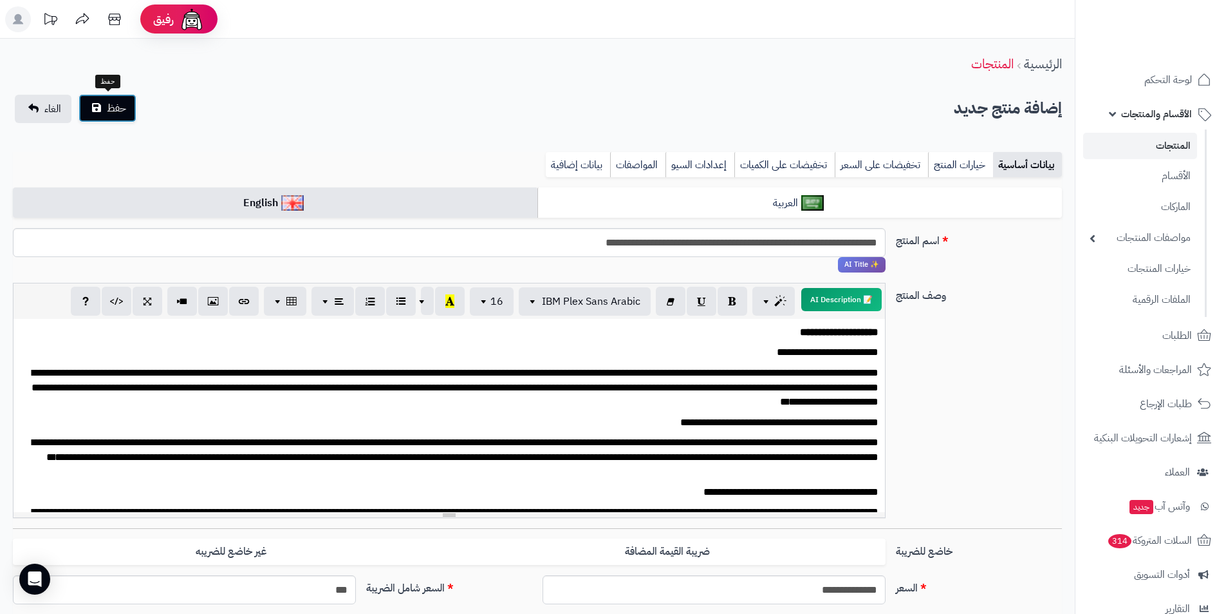
click at [123, 104] on span "حفظ" at bounding box center [116, 107] width 19 height 15
